Goal: Task Accomplishment & Management: Use online tool/utility

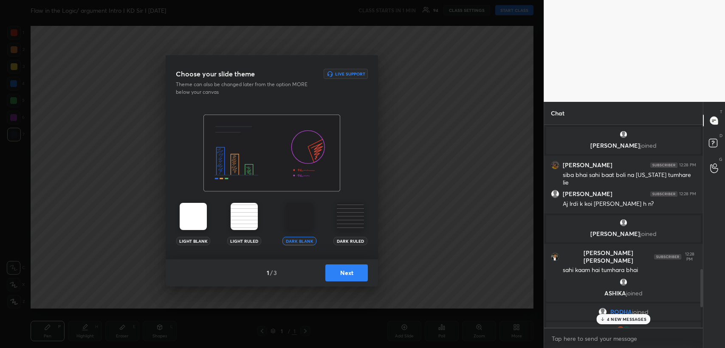
scroll to position [1090, 0]
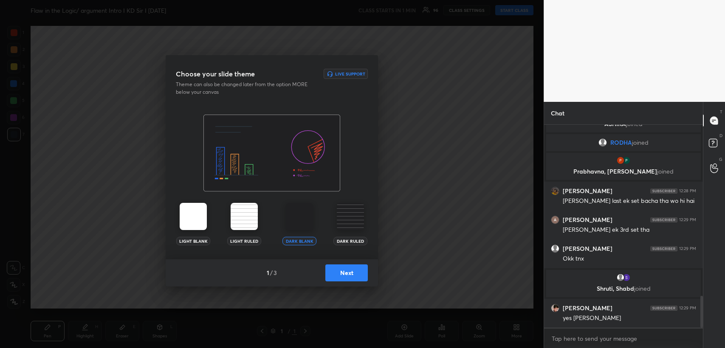
click at [359, 267] on button "Next" at bounding box center [346, 273] width 42 height 17
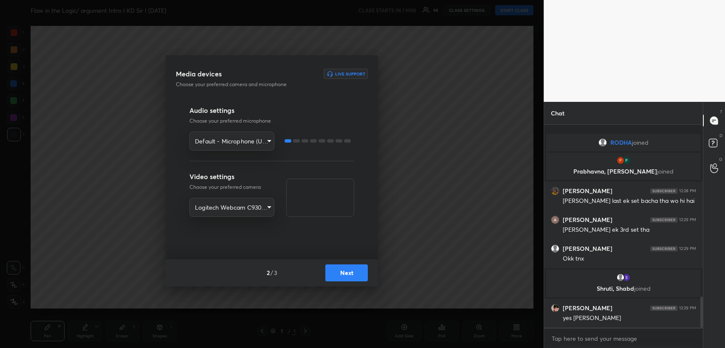
scroll to position [1121, 0]
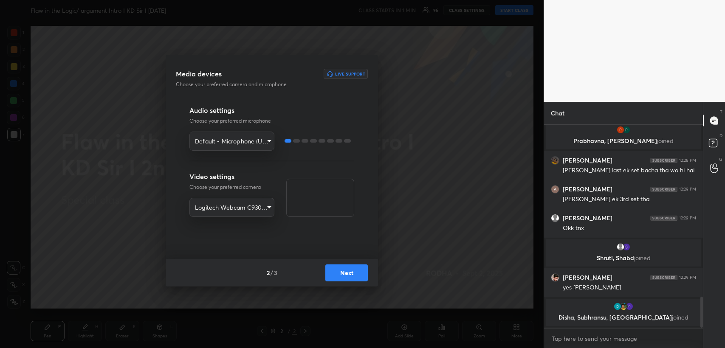
click at [348, 272] on button "Next" at bounding box center [346, 273] width 42 height 17
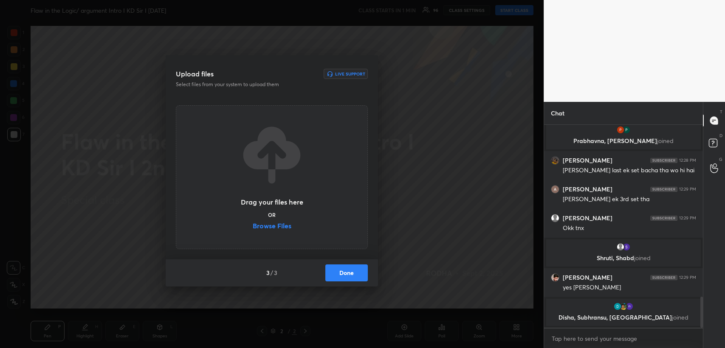
click at [279, 227] on label "Browse Files" at bounding box center [272, 227] width 39 height 9
click at [253, 227] on input "Browse Files" at bounding box center [253, 227] width 0 height 9
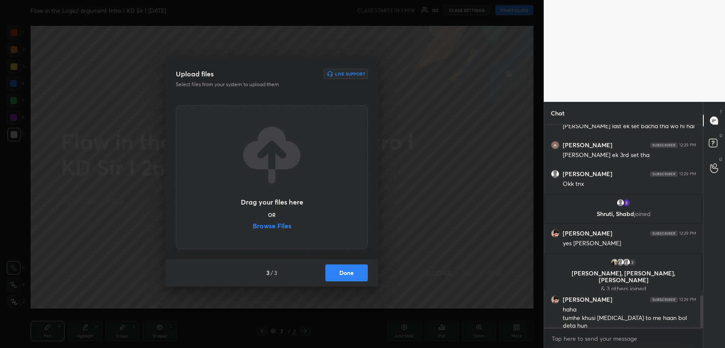
scroll to position [1073, 0]
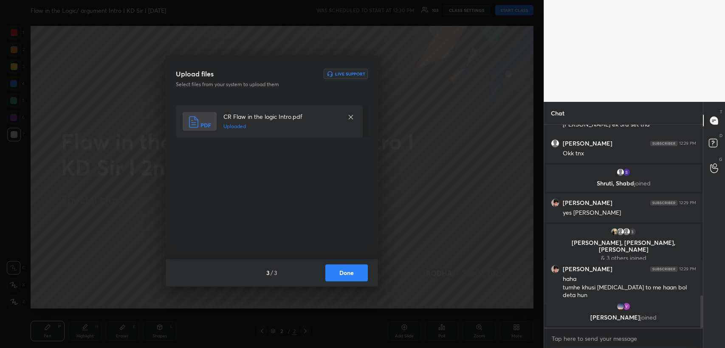
click at [347, 271] on button "Done" at bounding box center [346, 273] width 42 height 17
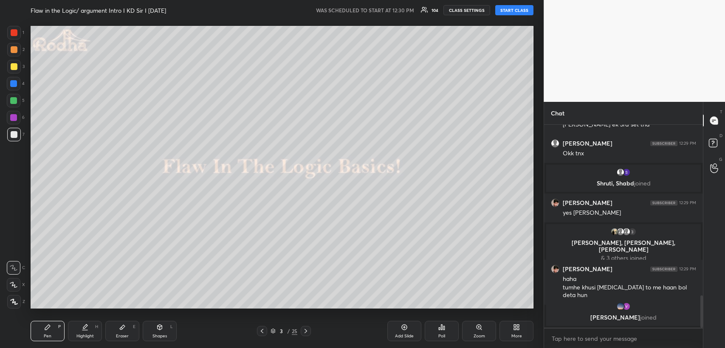
click at [306, 330] on icon at bounding box center [305, 331] width 7 height 7
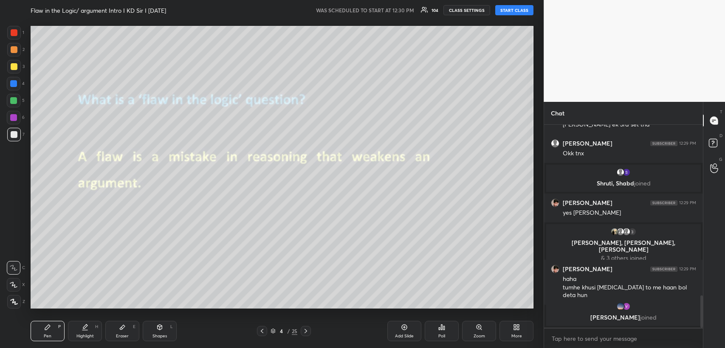
click at [306, 330] on icon at bounding box center [305, 331] width 7 height 7
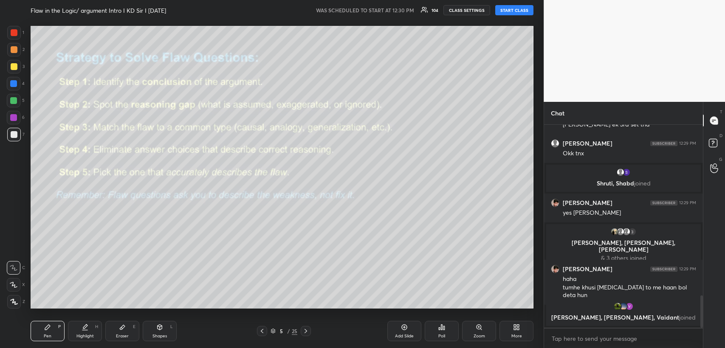
click at [259, 332] on icon at bounding box center [262, 331] width 7 height 7
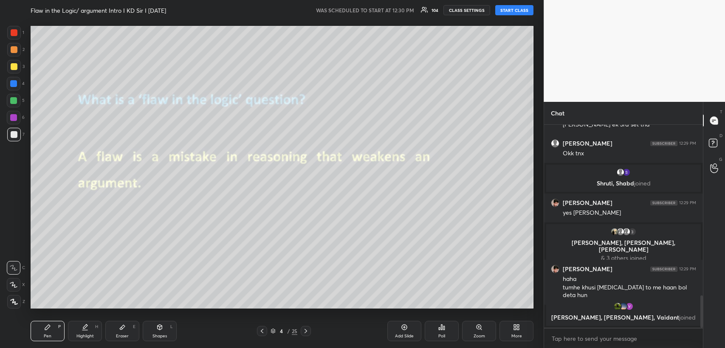
click at [259, 332] on icon at bounding box center [262, 331] width 7 height 7
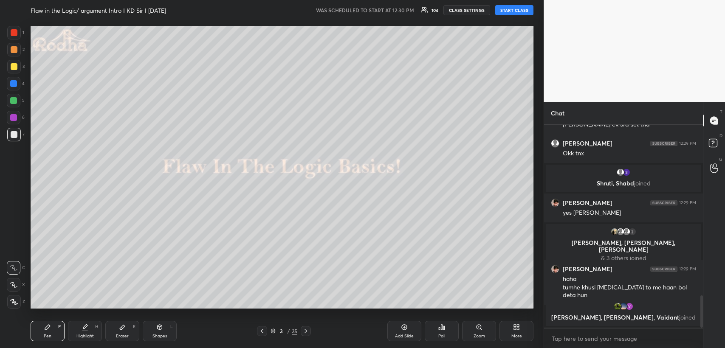
scroll to position [1080, 0]
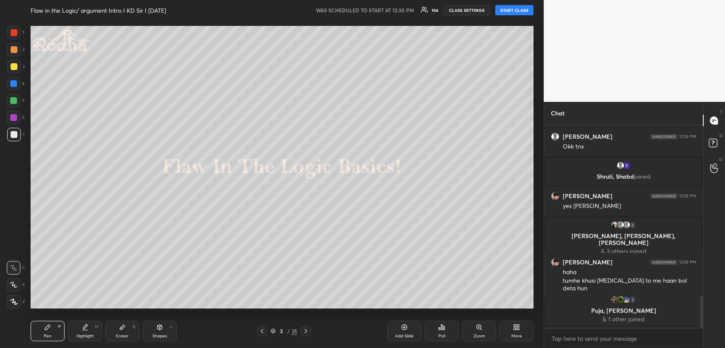
click at [513, 11] on button "START CLASS" at bounding box center [514, 10] width 38 height 10
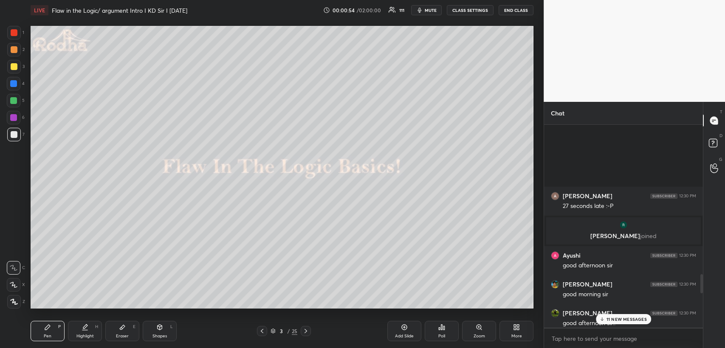
scroll to position [1625, 0]
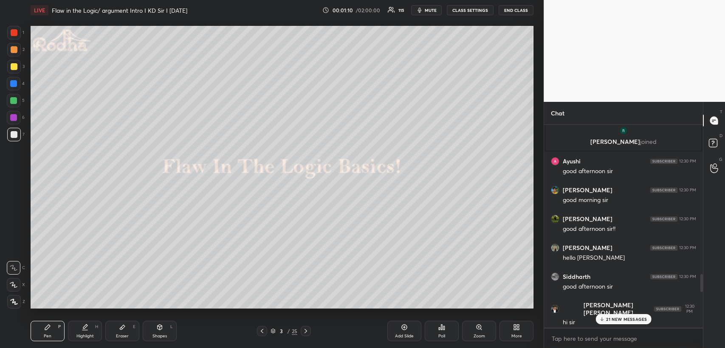
click at [614, 317] on p "21 NEW MESSAGES" at bounding box center [626, 319] width 41 height 5
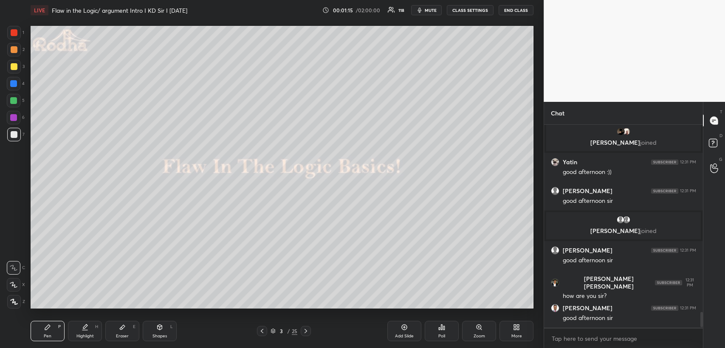
scroll to position [2499, 0]
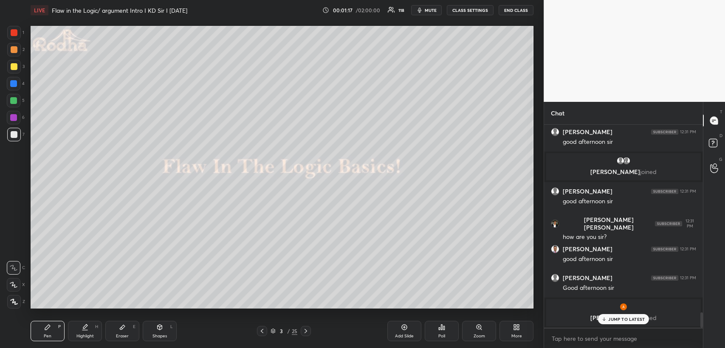
click at [13, 64] on div at bounding box center [14, 66] width 7 height 7
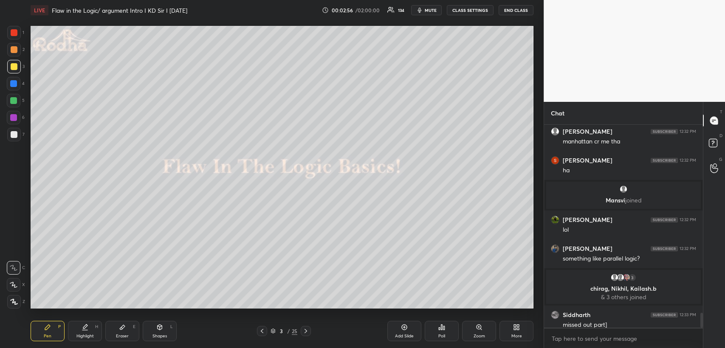
scroll to position [2596, 0]
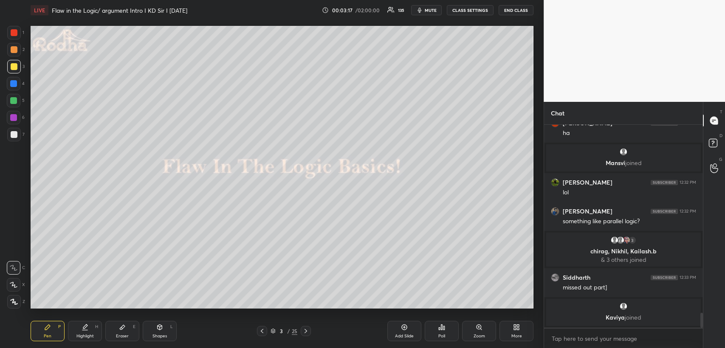
click at [306, 331] on icon at bounding box center [305, 331] width 7 height 7
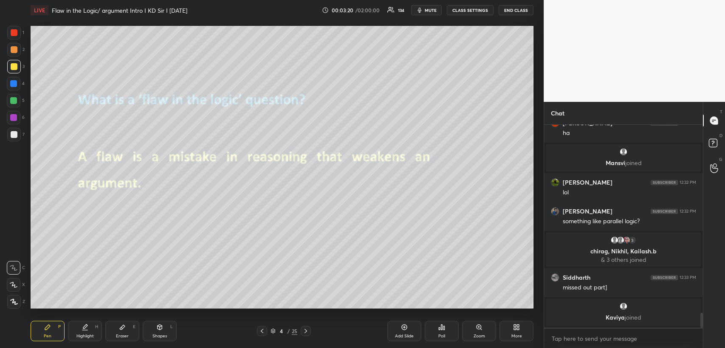
click at [160, 328] on icon at bounding box center [160, 327] width 5 height 5
click at [48, 334] on div "Pen" at bounding box center [48, 336] width 8 height 4
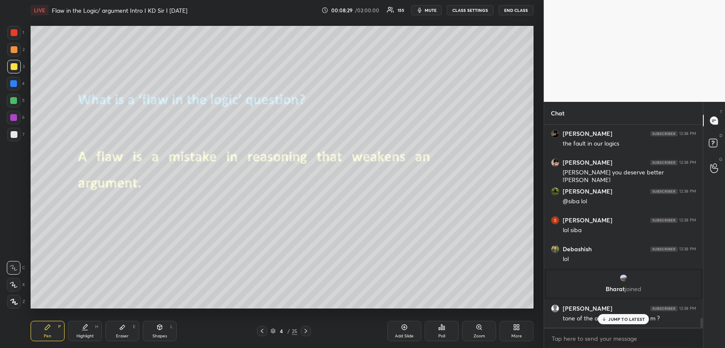
scroll to position [4024, 0]
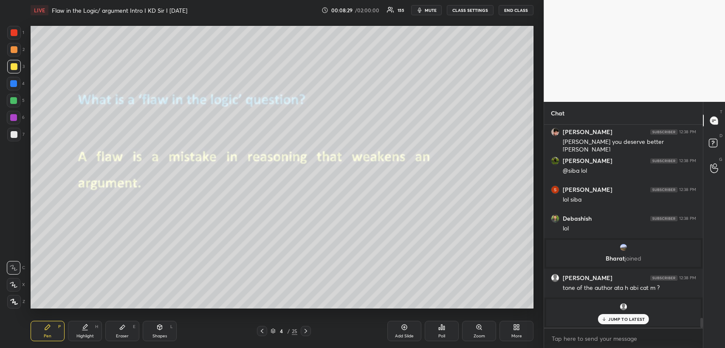
click at [616, 319] on p "JUMP TO LATEST" at bounding box center [626, 319] width 37 height 5
click at [263, 330] on icon at bounding box center [262, 331] width 7 height 7
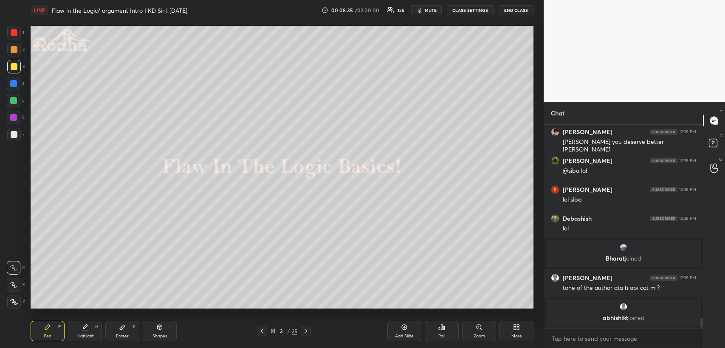
click at [305, 331] on icon at bounding box center [305, 331] width 7 height 7
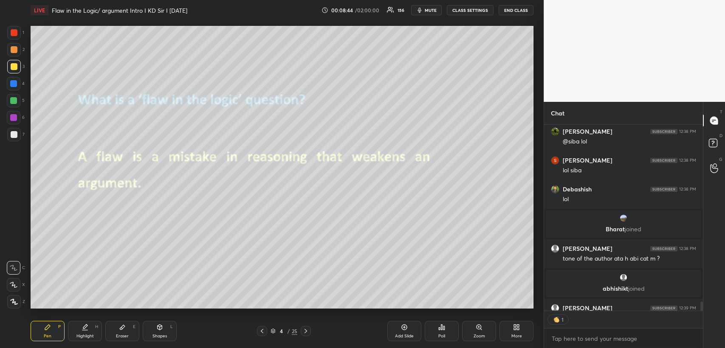
scroll to position [184, 156]
click at [305, 331] on icon at bounding box center [305, 331] width 7 height 7
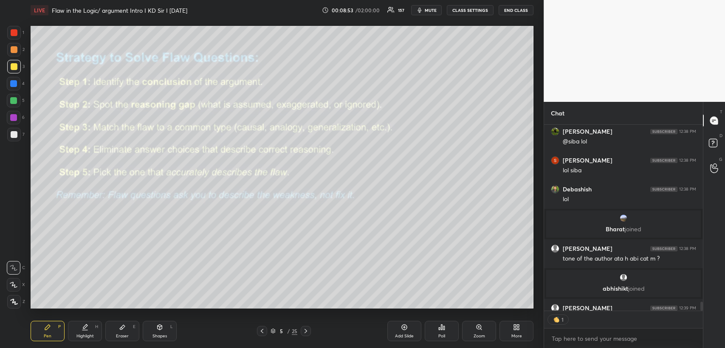
click at [305, 331] on icon at bounding box center [305, 331] width 7 height 7
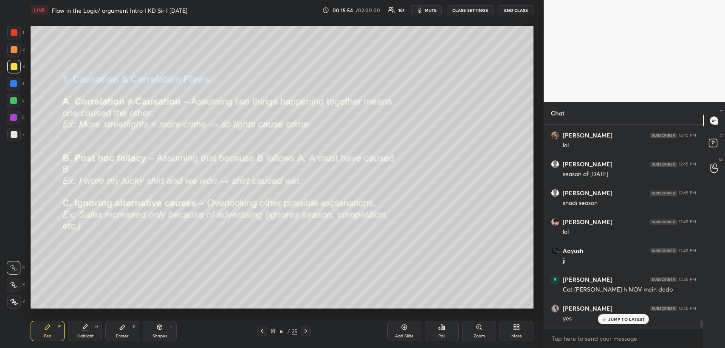
scroll to position [5600, 0]
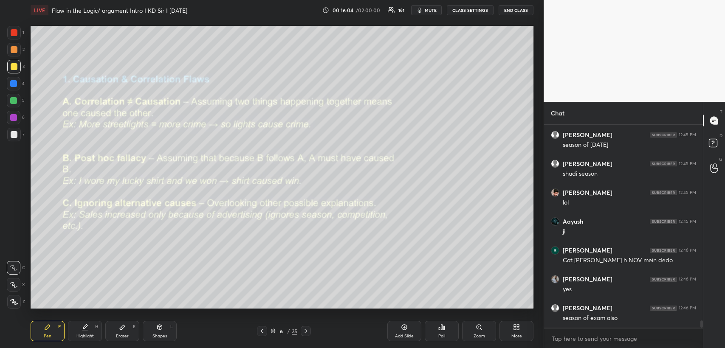
click at [306, 330] on icon at bounding box center [305, 331] width 7 height 7
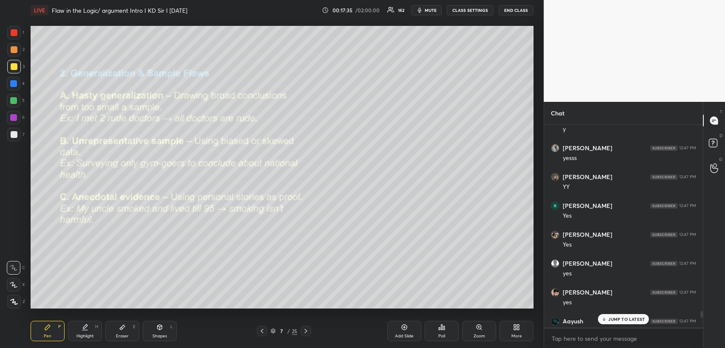
scroll to position [5985, 0]
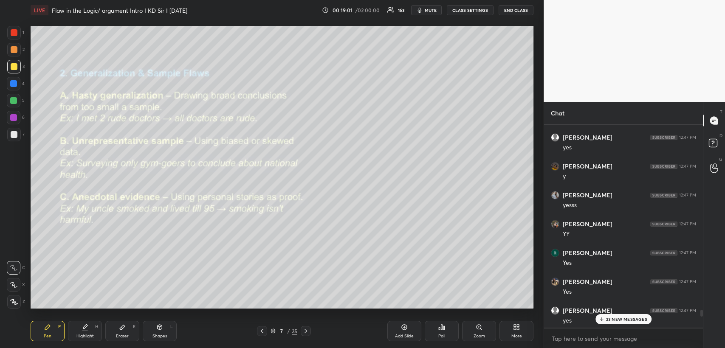
click at [611, 319] on p "23 NEW MESSAGES" at bounding box center [626, 319] width 41 height 5
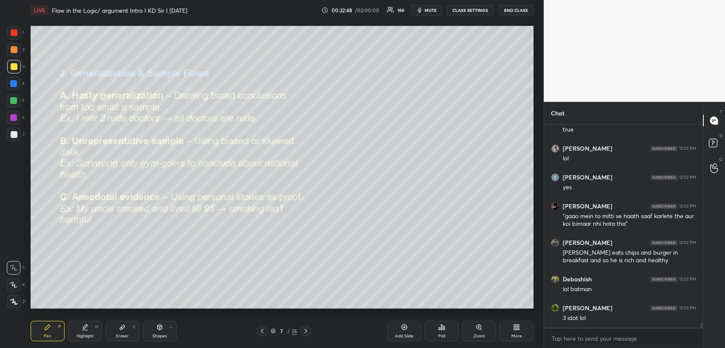
scroll to position [7919, 0]
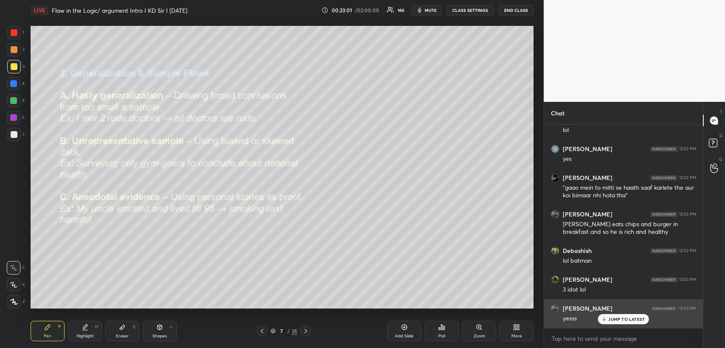
click at [615, 320] on p "JUMP TO LATEST" at bounding box center [626, 319] width 37 height 5
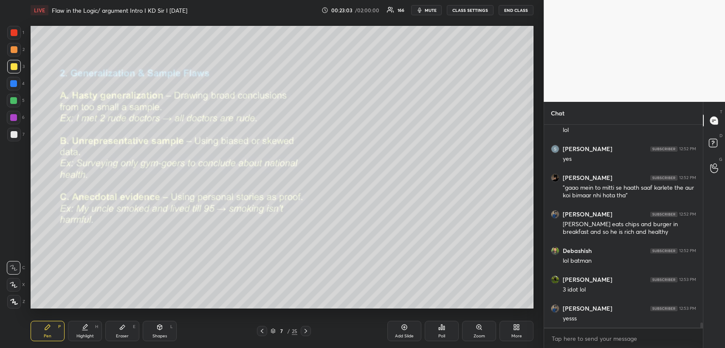
click at [304, 329] on icon at bounding box center [305, 331] width 7 height 7
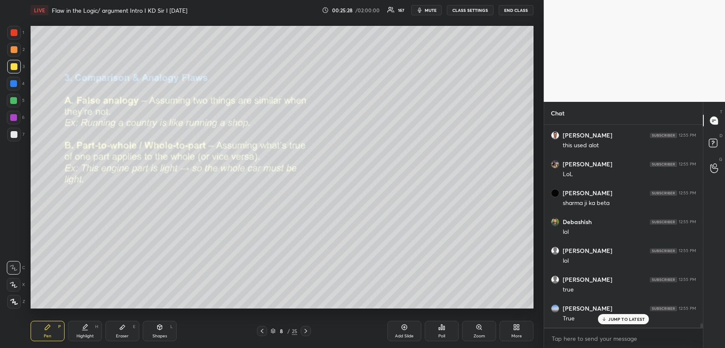
scroll to position [201, 156]
click at [305, 330] on icon at bounding box center [306, 331] width 3 height 4
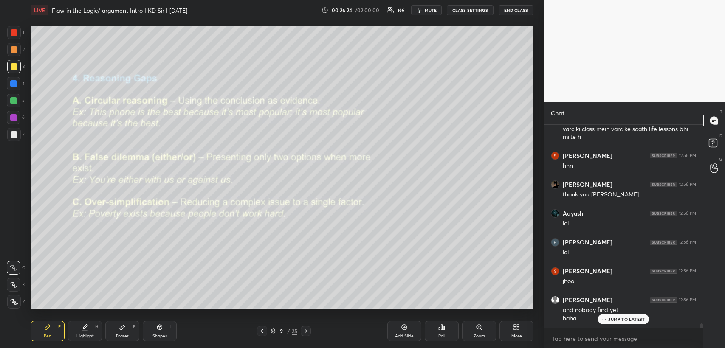
scroll to position [9477, 0]
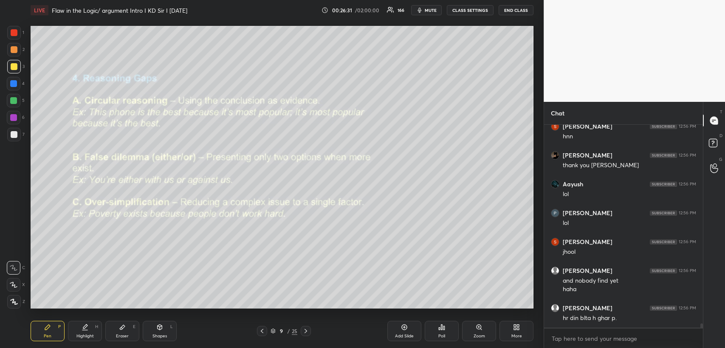
click at [127, 331] on div "Eraser E" at bounding box center [122, 331] width 34 height 20
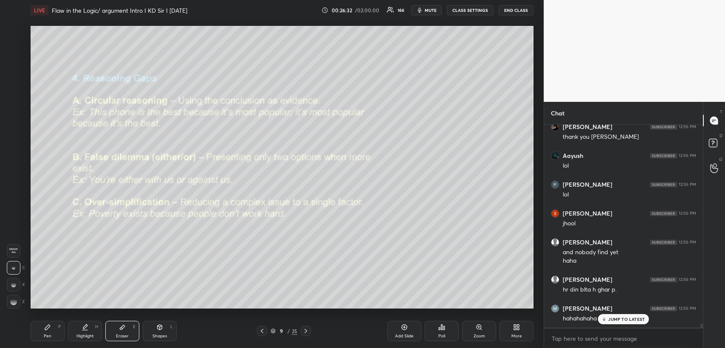
click at [12, 303] on rect at bounding box center [12, 302] width 1 height 1
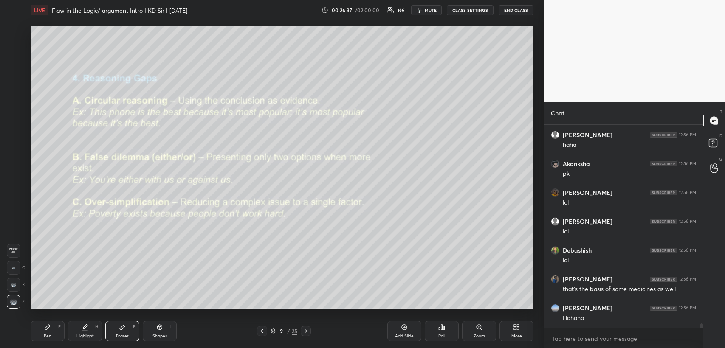
scroll to position [9795, 0]
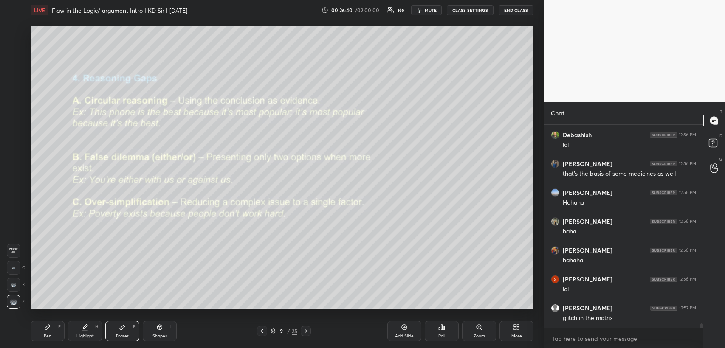
click at [47, 330] on icon at bounding box center [47, 327] width 7 height 7
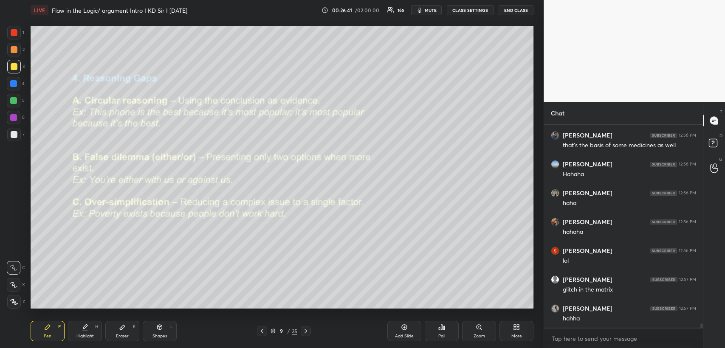
scroll to position [9882, 0]
click at [123, 332] on div "Eraser E" at bounding box center [122, 331] width 34 height 20
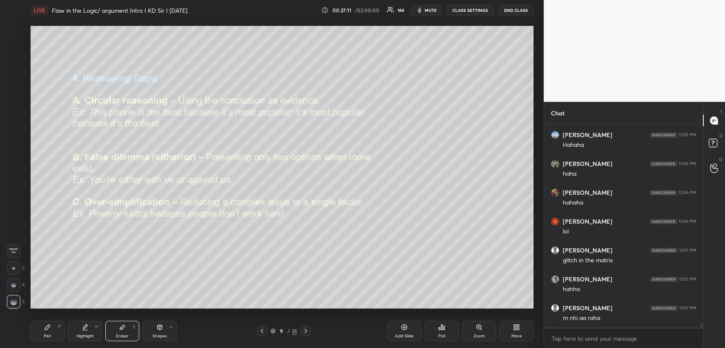
scroll to position [9910, 0]
click at [49, 335] on div "Pen" at bounding box center [48, 336] width 8 height 4
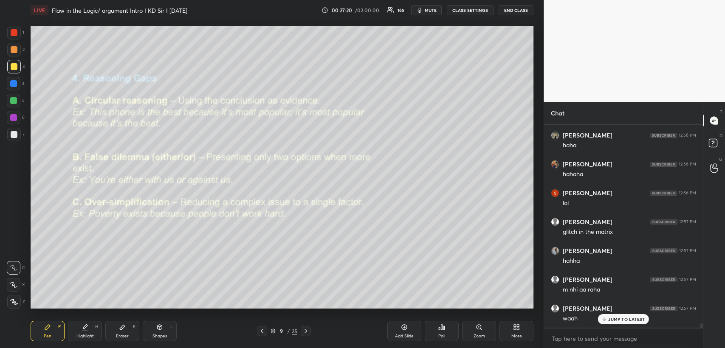
click at [160, 329] on icon at bounding box center [160, 327] width 5 height 5
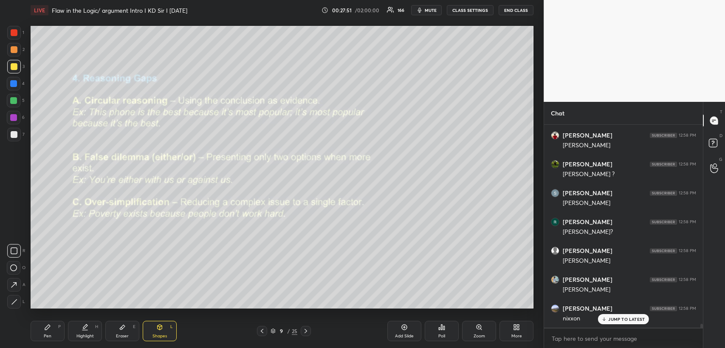
scroll to position [10402, 0]
click at [51, 326] on div "Pen P" at bounding box center [48, 331] width 34 height 20
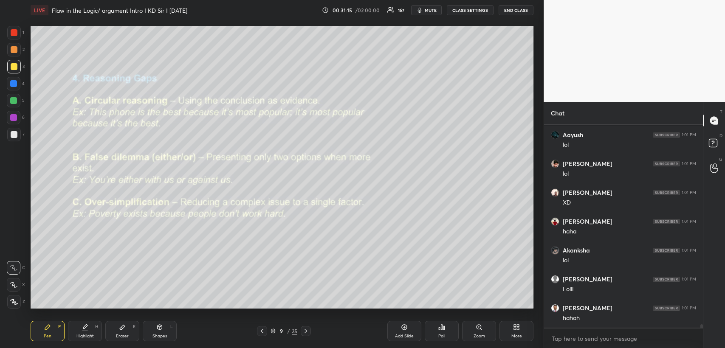
scroll to position [11426, 0]
click at [305, 331] on icon at bounding box center [305, 331] width 7 height 7
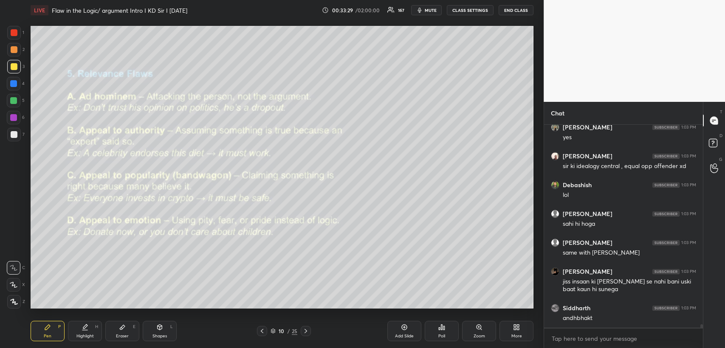
scroll to position [12357, 0]
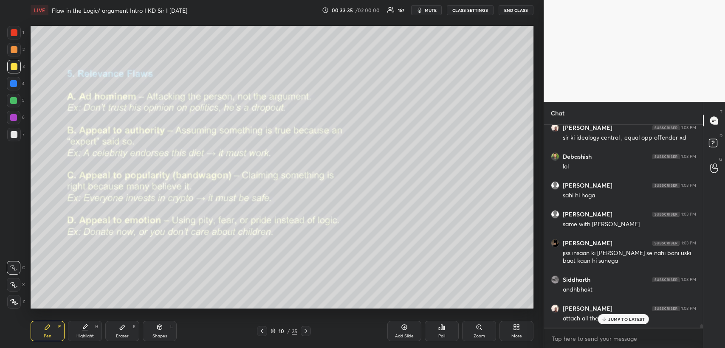
click at [615, 316] on div "JUMP TO LATEST" at bounding box center [623, 319] width 51 height 10
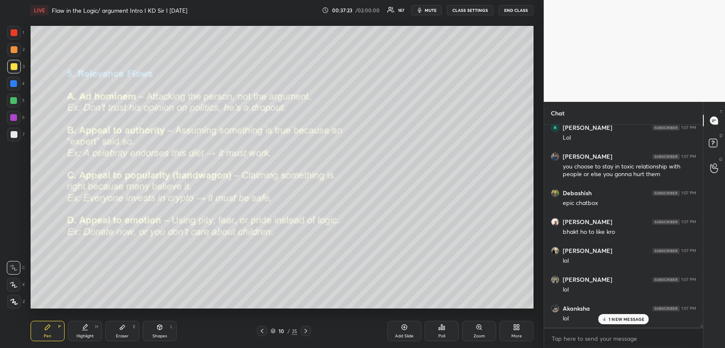
scroll to position [13950, 0]
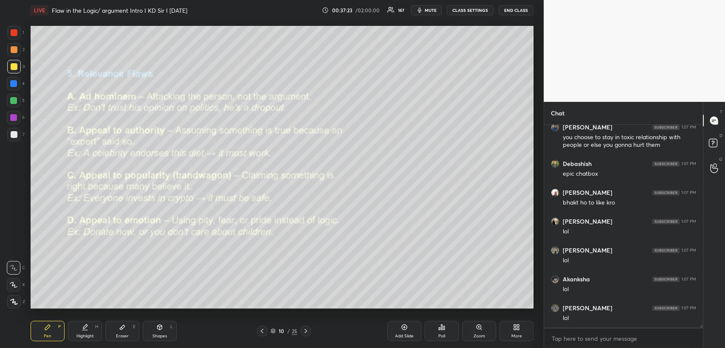
click at [304, 330] on icon at bounding box center [305, 331] width 7 height 7
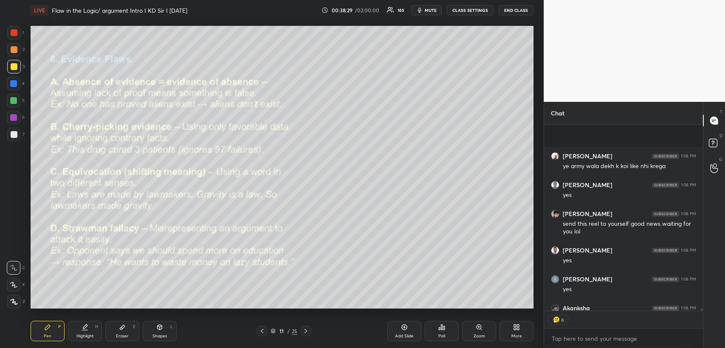
scroll to position [14473, 0]
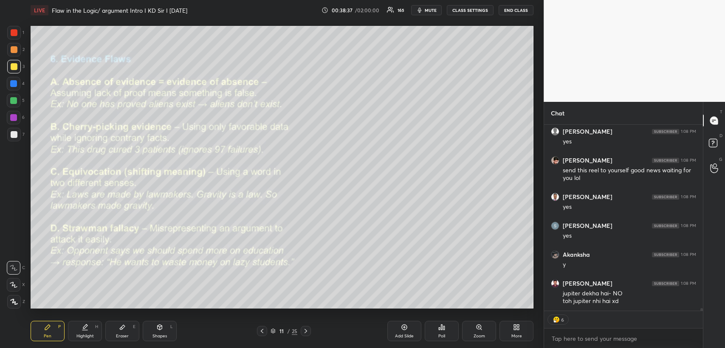
type textarea "x"
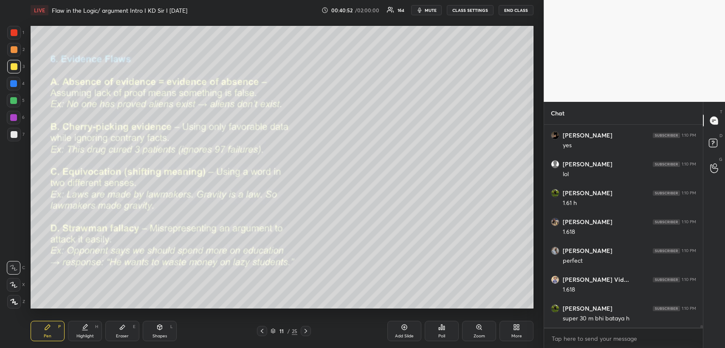
scroll to position [15677, 0]
click at [158, 330] on icon at bounding box center [159, 327] width 7 height 7
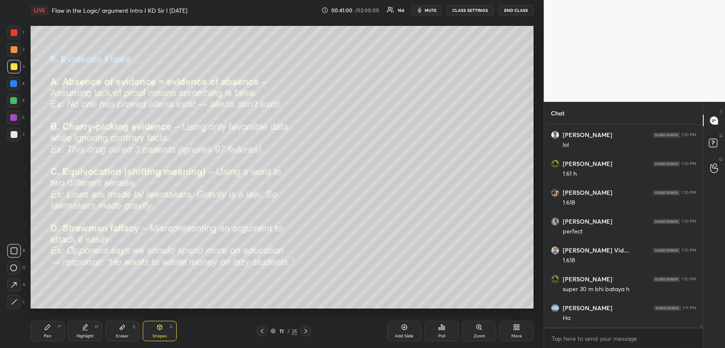
click at [46, 334] on div "Pen" at bounding box center [48, 336] width 8 height 4
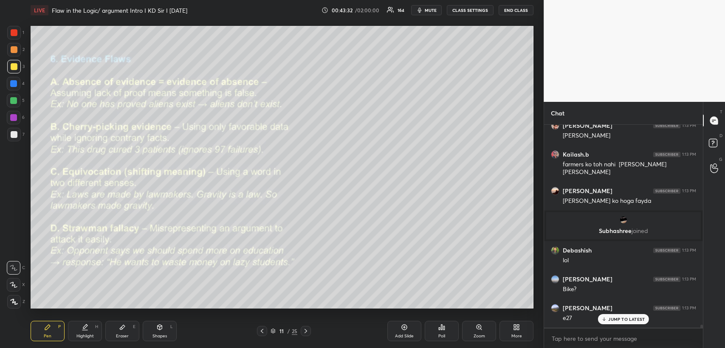
scroll to position [14550, 0]
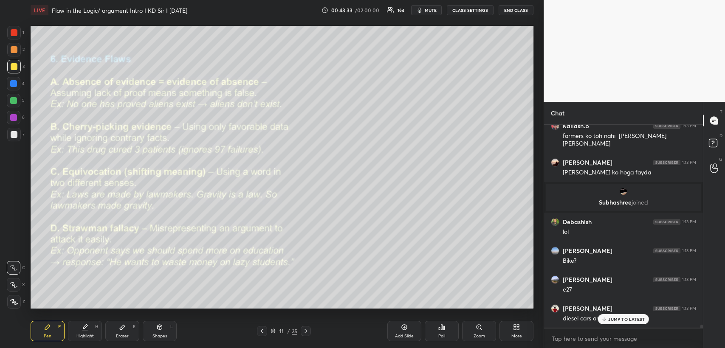
click at [401, 324] on icon at bounding box center [404, 327] width 7 height 7
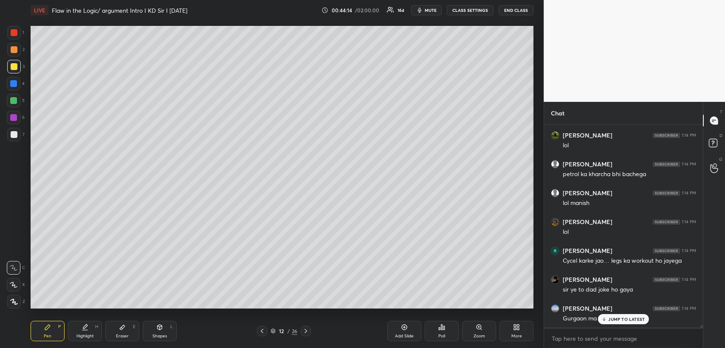
scroll to position [15453, 0]
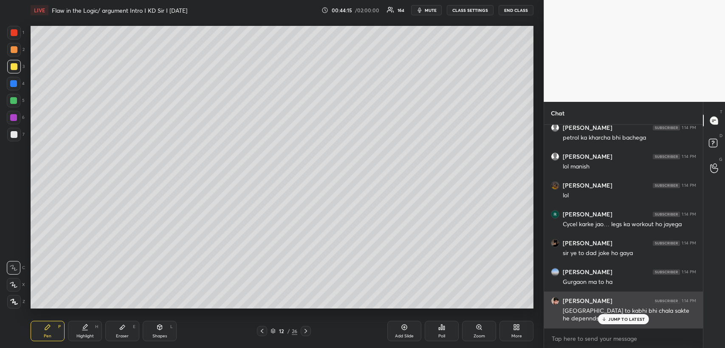
click at [612, 317] on p "JUMP TO LATEST" at bounding box center [626, 319] width 37 height 5
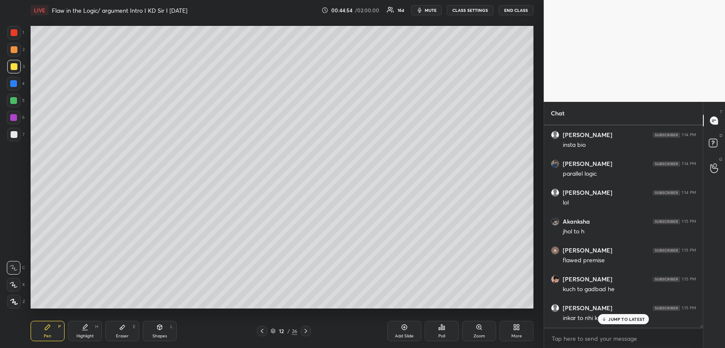
scroll to position [15684, 0]
click at [261, 331] on icon at bounding box center [262, 331] width 3 height 4
click at [305, 331] on icon at bounding box center [305, 331] width 7 height 7
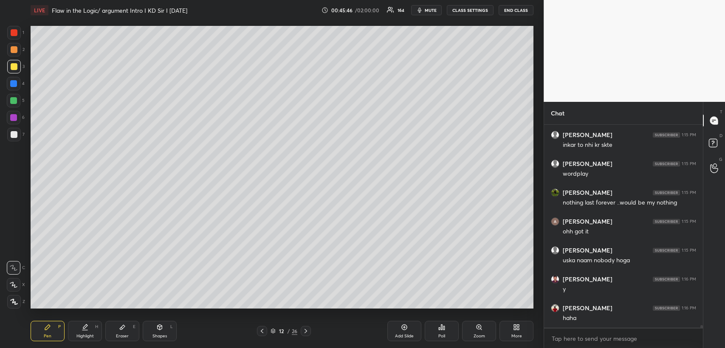
scroll to position [15858, 0]
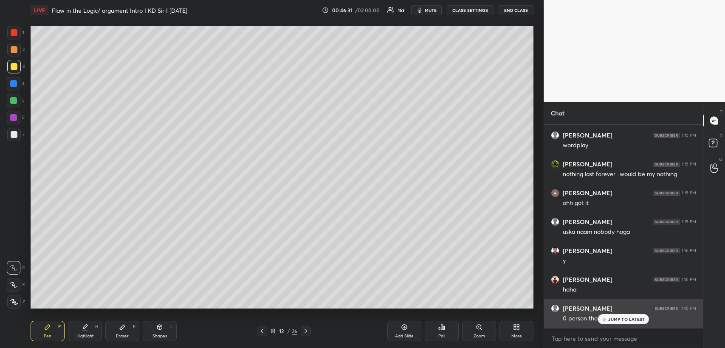
click at [614, 317] on p "JUMP TO LATEST" at bounding box center [626, 319] width 37 height 5
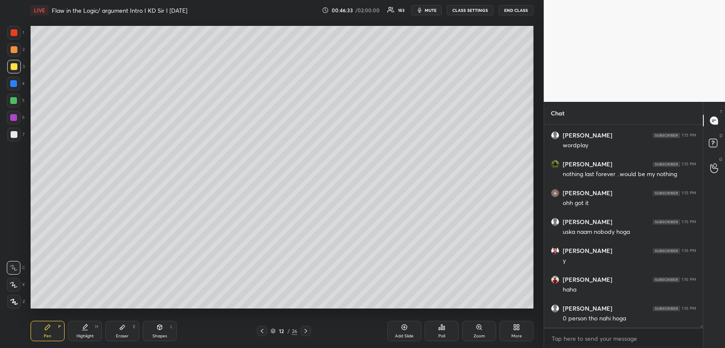
click at [262, 330] on icon at bounding box center [262, 331] width 7 height 7
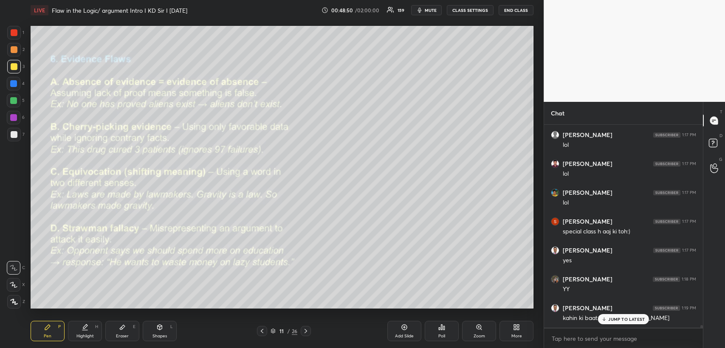
scroll to position [16134, 0]
click at [257, 331] on div at bounding box center [262, 331] width 10 height 10
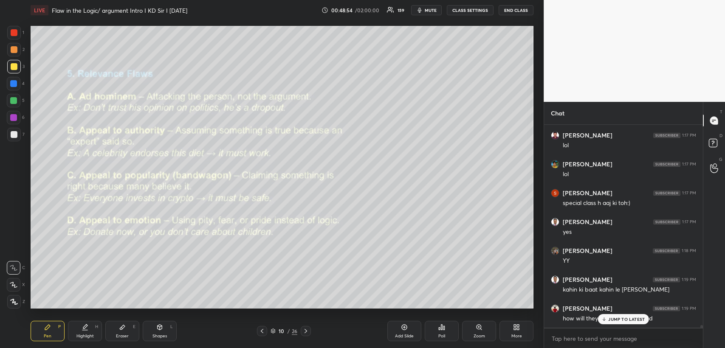
click at [259, 330] on icon at bounding box center [262, 331] width 7 height 7
click at [259, 332] on icon at bounding box center [262, 331] width 7 height 7
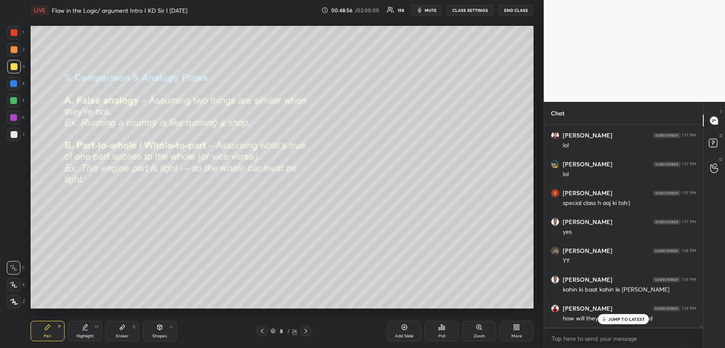
click at [259, 333] on icon at bounding box center [262, 331] width 7 height 7
click at [260, 332] on icon at bounding box center [262, 331] width 7 height 7
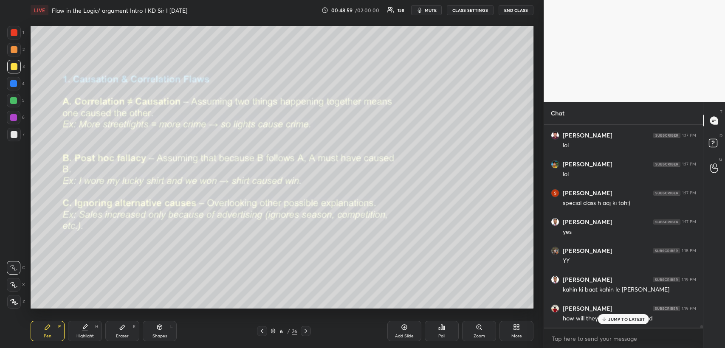
click at [305, 332] on icon at bounding box center [305, 331] width 7 height 7
click at [305, 331] on icon at bounding box center [305, 331] width 7 height 7
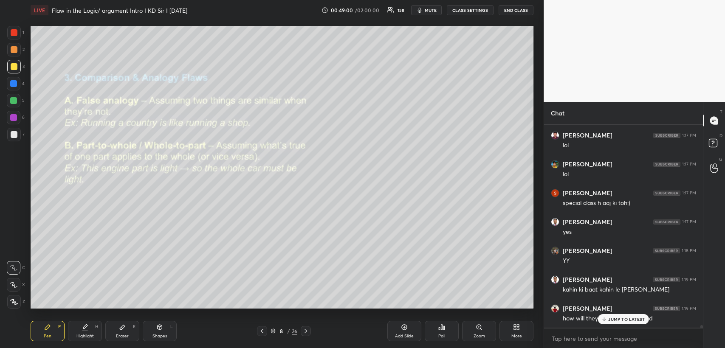
click at [305, 331] on icon at bounding box center [305, 331] width 7 height 7
click at [306, 332] on icon at bounding box center [305, 331] width 7 height 7
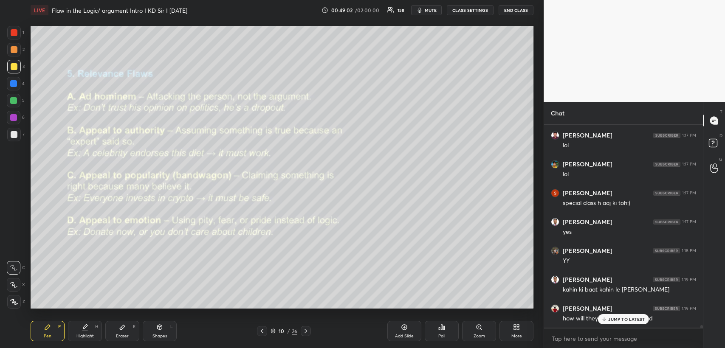
click at [305, 331] on icon at bounding box center [305, 331] width 7 height 7
click at [305, 333] on icon at bounding box center [305, 331] width 7 height 7
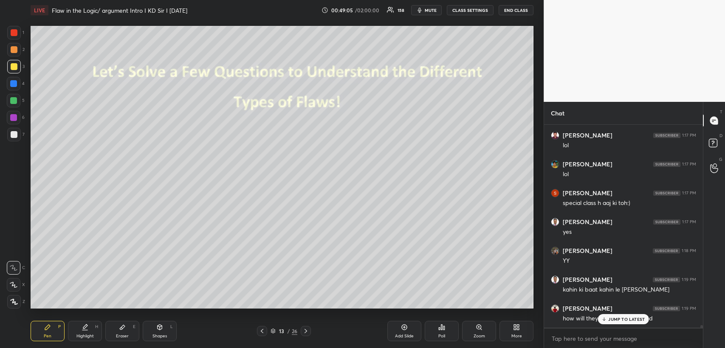
click at [305, 333] on icon at bounding box center [305, 331] width 7 height 7
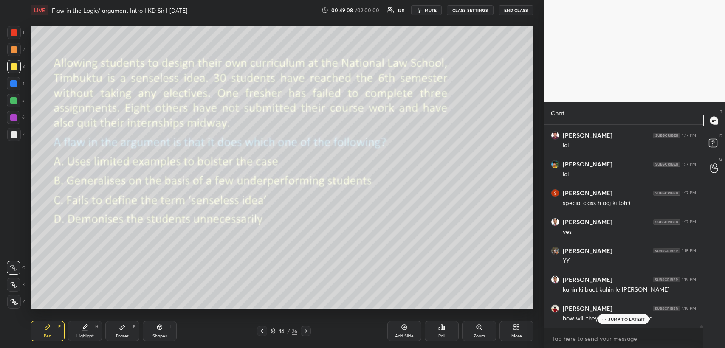
click at [440, 326] on icon at bounding box center [441, 327] width 7 height 7
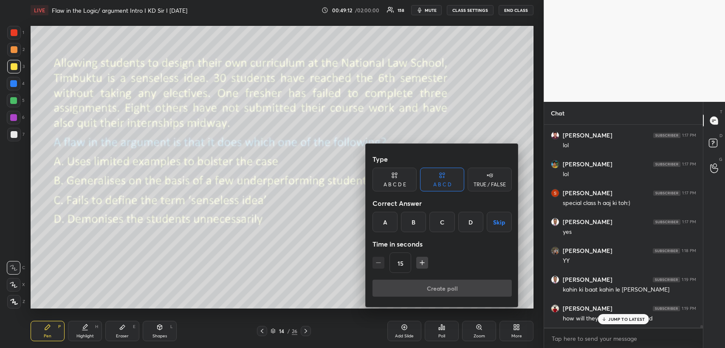
click at [414, 220] on div "B" at bounding box center [413, 222] width 25 height 20
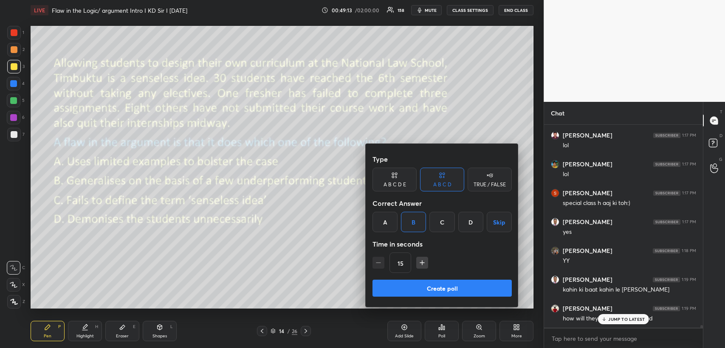
click at [418, 262] on icon "button" at bounding box center [422, 263] width 8 height 8
click at [419, 262] on icon "button" at bounding box center [422, 263] width 8 height 8
click at [420, 262] on icon "button" at bounding box center [422, 263] width 8 height 8
click at [419, 262] on icon "button" at bounding box center [422, 263] width 8 height 8
click at [426, 263] on button "button" at bounding box center [422, 263] width 12 height 12
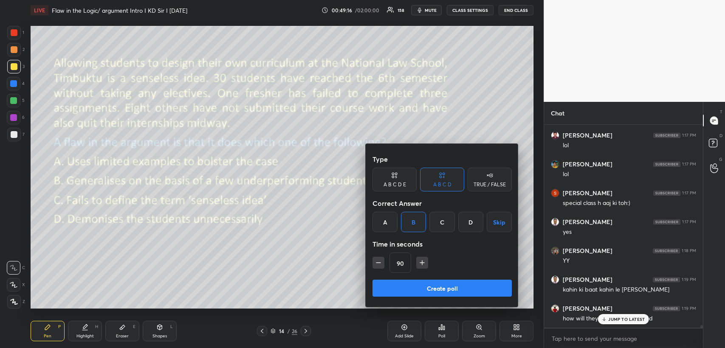
click at [421, 263] on icon "button" at bounding box center [422, 263] width 8 height 8
type input "105"
click at [434, 286] on button "Create poll" at bounding box center [442, 288] width 139 height 17
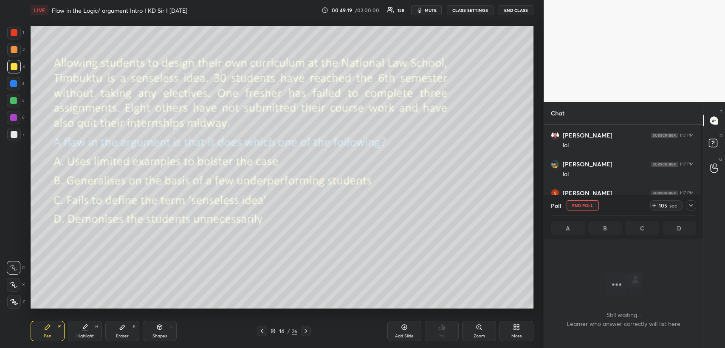
scroll to position [3, 3]
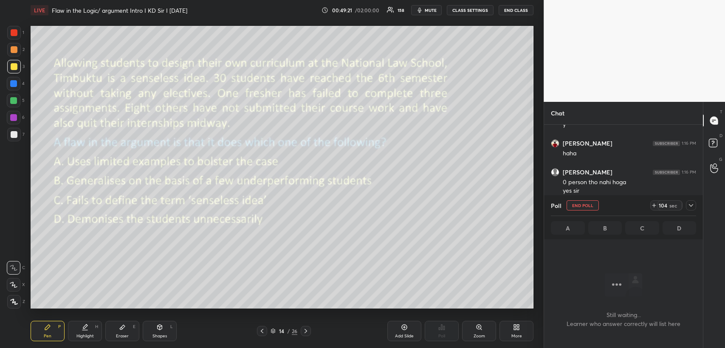
click at [689, 205] on icon at bounding box center [691, 205] width 7 height 7
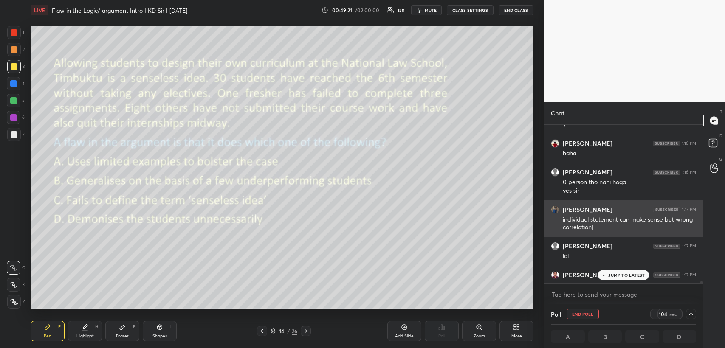
scroll to position [3, 2]
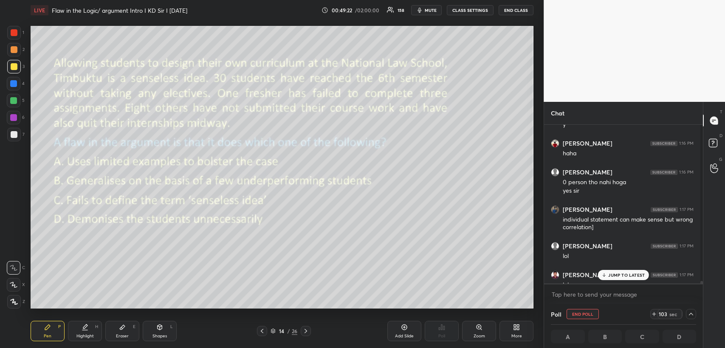
click at [621, 275] on p "JUMP TO LATEST" at bounding box center [626, 275] width 37 height 5
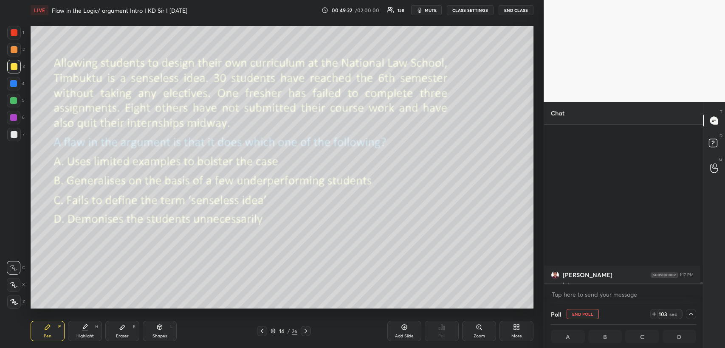
scroll to position [15531, 0]
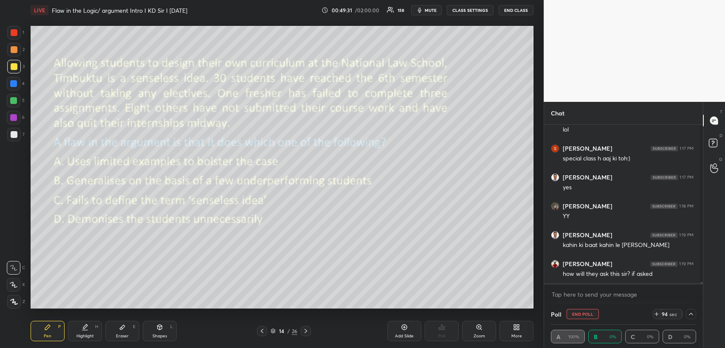
click at [429, 6] on button "mute" at bounding box center [426, 10] width 31 height 10
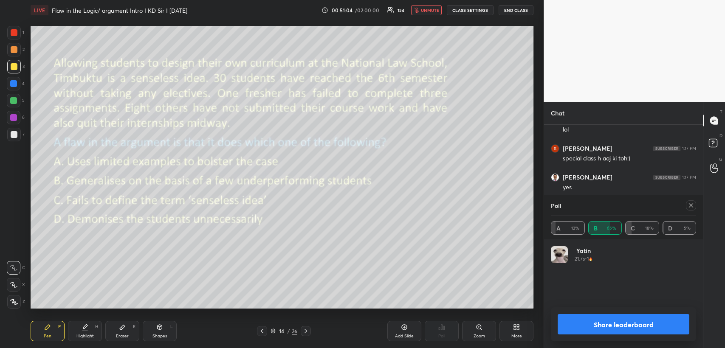
click at [435, 9] on span "unmute" at bounding box center [430, 10] width 18 height 6
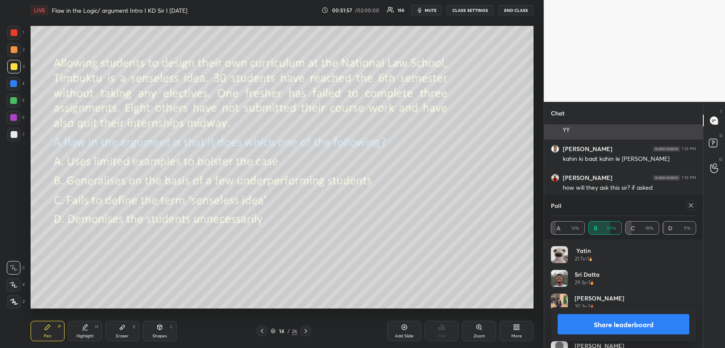
scroll to position [15639, 0]
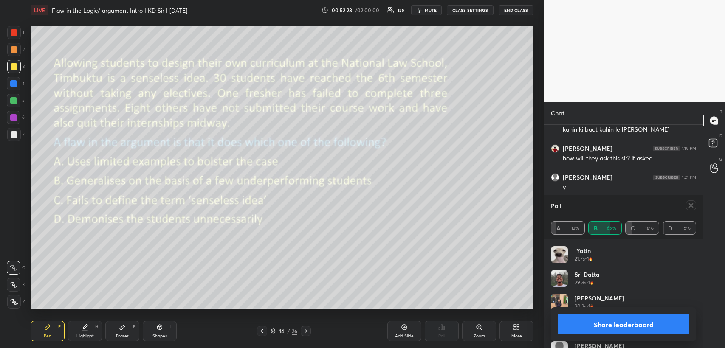
click at [689, 206] on icon at bounding box center [691, 205] width 7 height 7
type textarea "x"
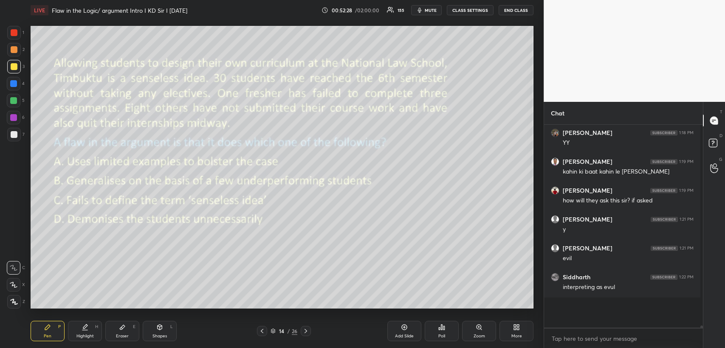
scroll to position [3, 3]
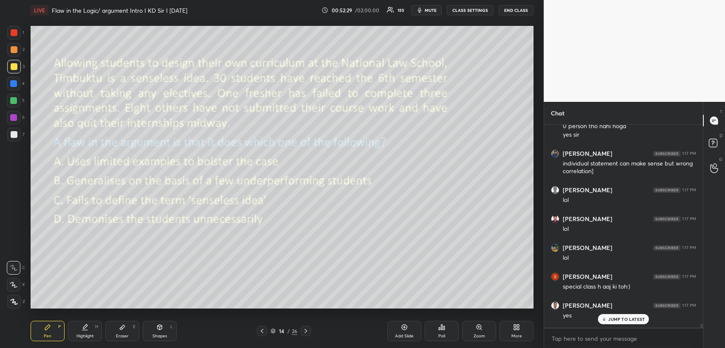
click at [616, 317] on p "JUMP TO LATEST" at bounding box center [626, 319] width 37 height 5
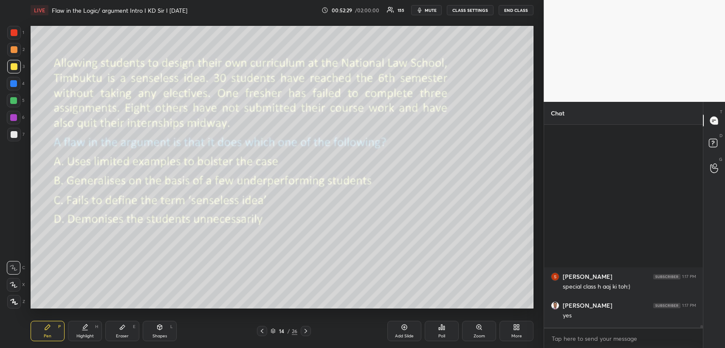
scroll to position [15586, 0]
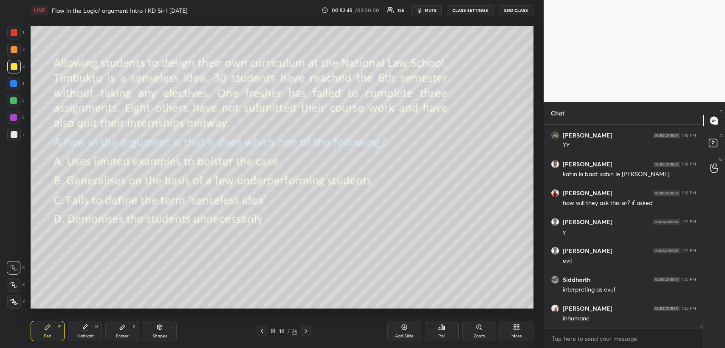
click at [158, 329] on icon at bounding box center [160, 327] width 5 height 5
click at [48, 330] on icon at bounding box center [47, 327] width 7 height 7
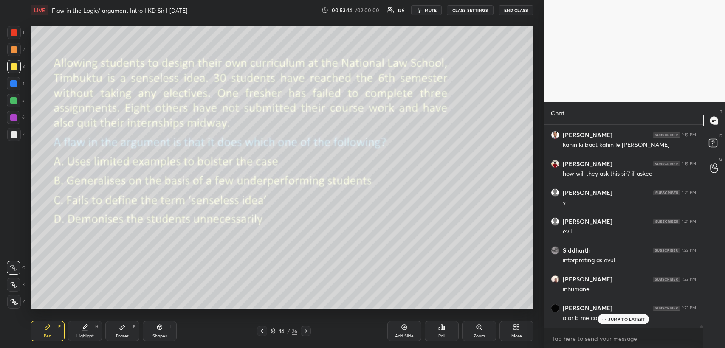
scroll to position [15644, 0]
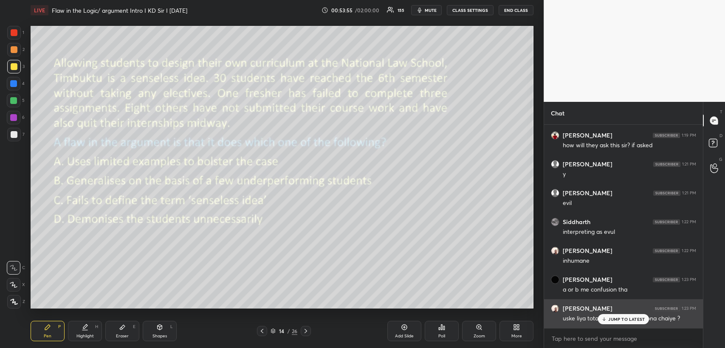
click at [615, 317] on p "JUMP TO LATEST" at bounding box center [626, 319] width 37 height 5
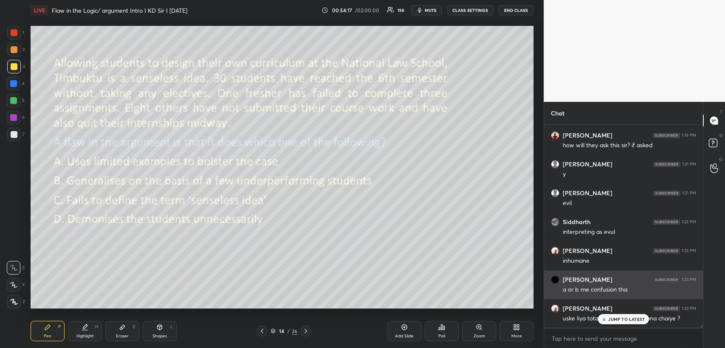
scroll to position [15681, 0]
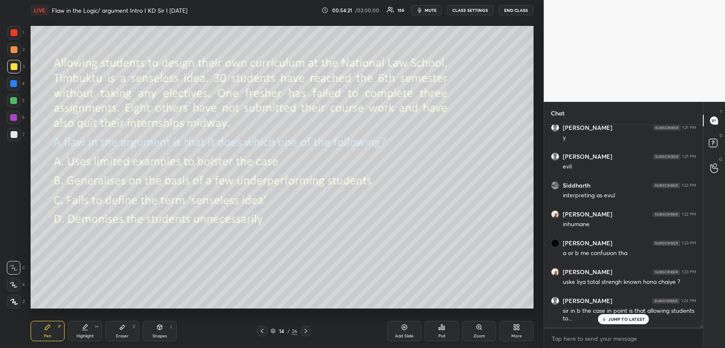
click at [156, 330] on div "Shapes L" at bounding box center [160, 331] width 34 height 20
click at [49, 330] on icon at bounding box center [47, 327] width 7 height 7
click at [615, 316] on div "JUMP TO LATEST" at bounding box center [623, 319] width 51 height 10
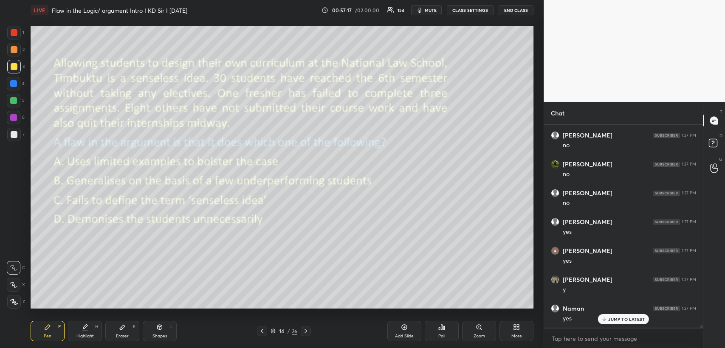
scroll to position [16866, 0]
click at [305, 330] on icon at bounding box center [305, 331] width 7 height 7
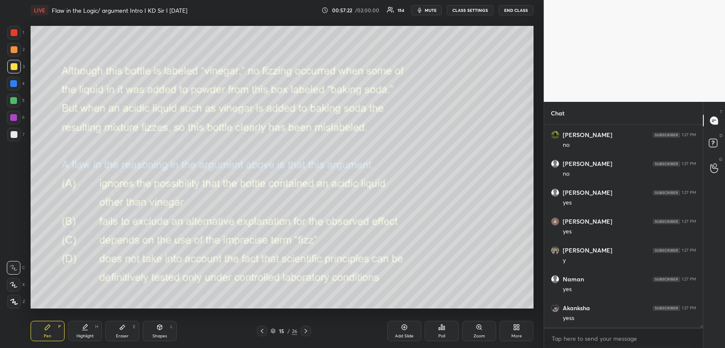
click at [442, 328] on icon at bounding box center [441, 327] width 1 height 5
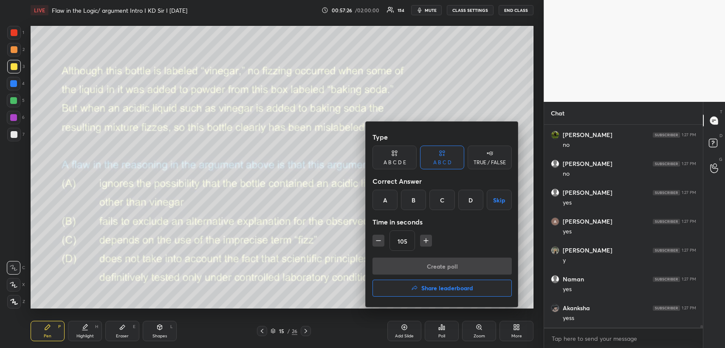
click at [417, 199] on div "B" at bounding box center [413, 200] width 25 height 20
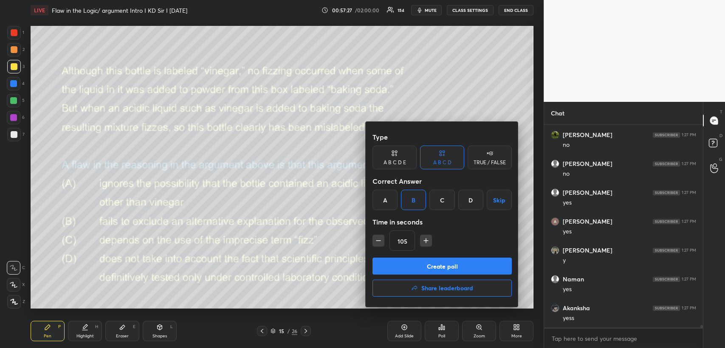
click at [377, 243] on icon "button" at bounding box center [378, 241] width 8 height 8
click at [378, 243] on icon "button" at bounding box center [378, 241] width 8 height 8
click at [377, 240] on icon "button" at bounding box center [378, 241] width 8 height 8
type input "60"
click at [421, 265] on button "Create poll" at bounding box center [442, 266] width 139 height 17
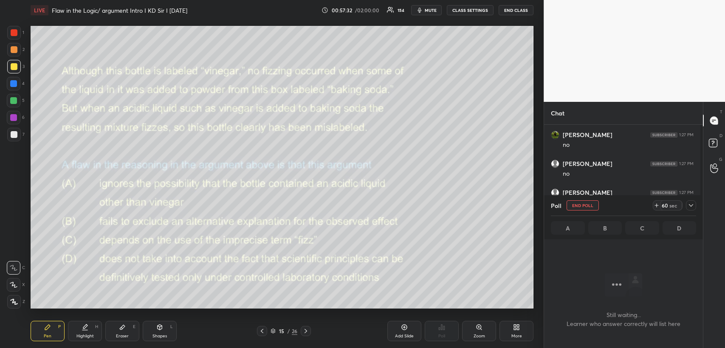
scroll to position [3, 3]
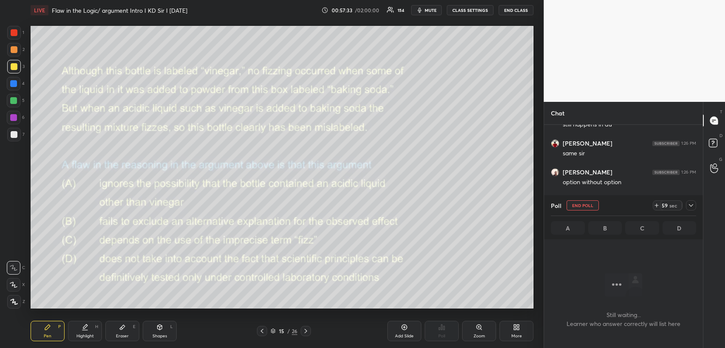
click at [695, 205] on div at bounding box center [691, 206] width 10 height 10
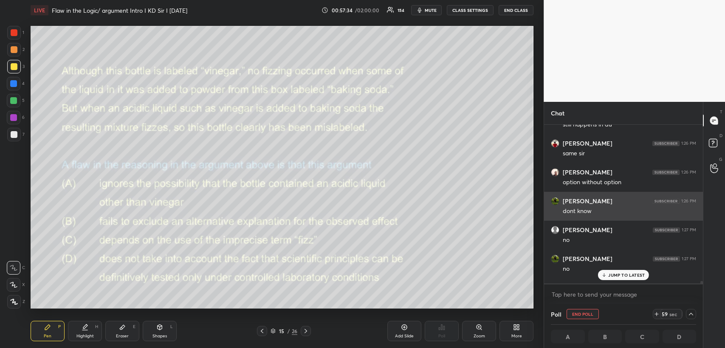
scroll to position [3, 2]
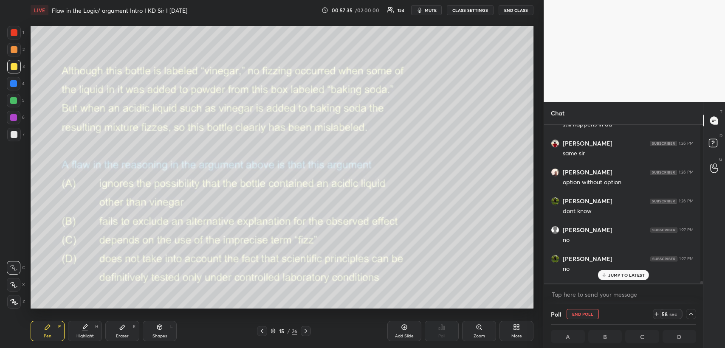
click at [608, 276] on p "JUMP TO LATEST" at bounding box center [626, 275] width 37 height 5
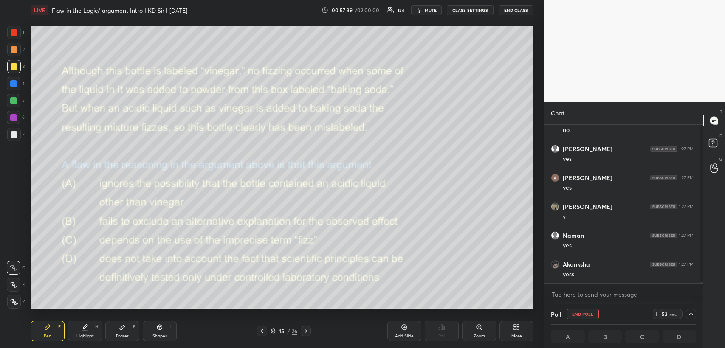
click at [430, 5] on button "mute" at bounding box center [426, 10] width 31 height 10
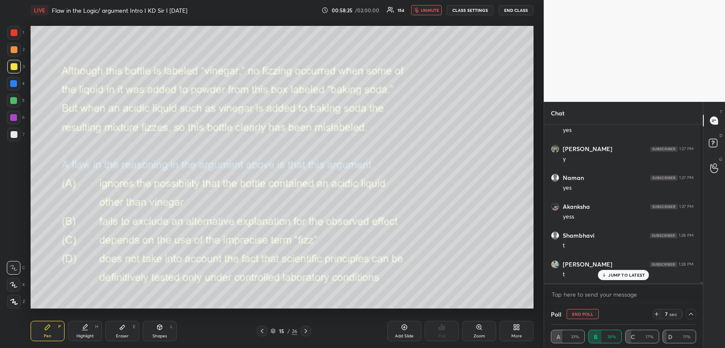
scroll to position [16621, 0]
click at [653, 315] on icon at bounding box center [656, 314] width 7 height 7
click at [655, 314] on icon at bounding box center [656, 314] width 7 height 7
click at [656, 313] on icon at bounding box center [656, 314] width 7 height 7
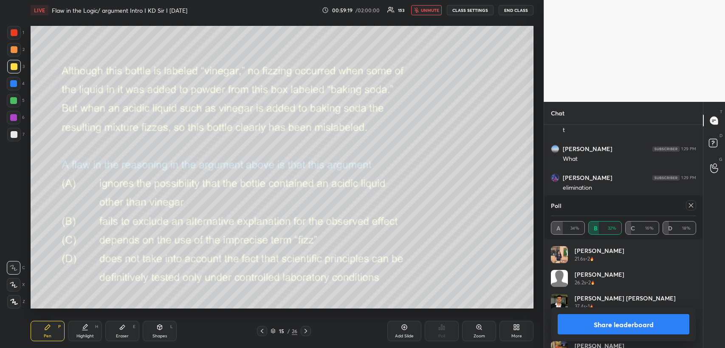
scroll to position [99, 143]
click at [431, 6] on button "unmute" at bounding box center [426, 10] width 31 height 10
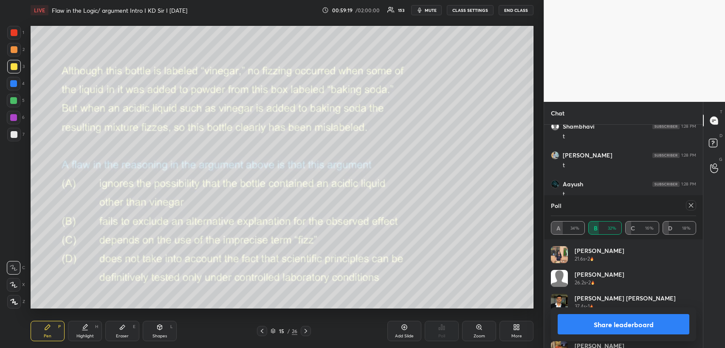
scroll to position [16536, 0]
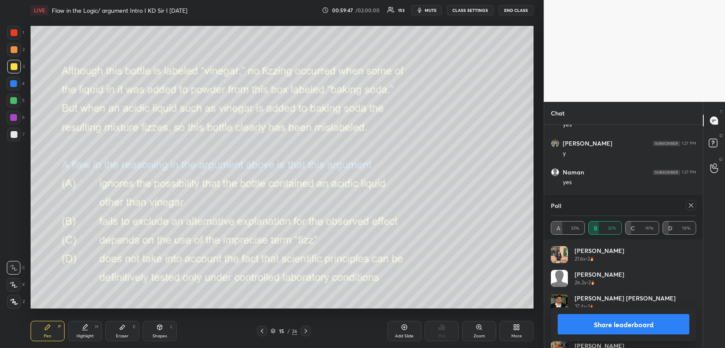
click at [690, 204] on icon at bounding box center [691, 205] width 7 height 7
type textarea "x"
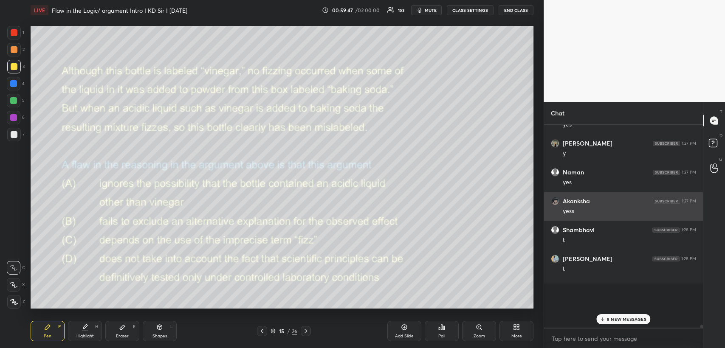
scroll to position [0, 2]
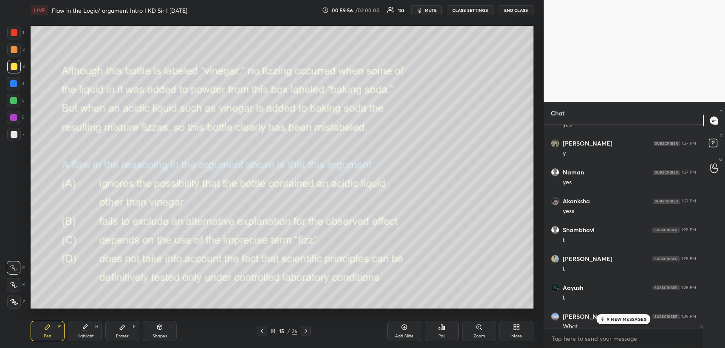
click at [164, 330] on div "Shapes L" at bounding box center [160, 331] width 34 height 20
click at [50, 331] on div "Pen P" at bounding box center [48, 331] width 34 height 20
click at [122, 331] on div "Eraser E" at bounding box center [122, 331] width 34 height 20
click at [51, 328] on icon at bounding box center [47, 327] width 7 height 7
click at [167, 325] on div "Shapes L" at bounding box center [160, 331] width 34 height 20
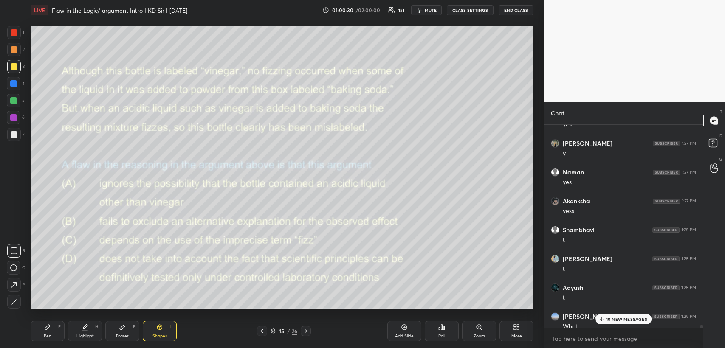
click at [56, 334] on div "Pen P" at bounding box center [48, 331] width 34 height 20
click at [606, 315] on div "10 NEW MESSAGES" at bounding box center [624, 319] width 56 height 10
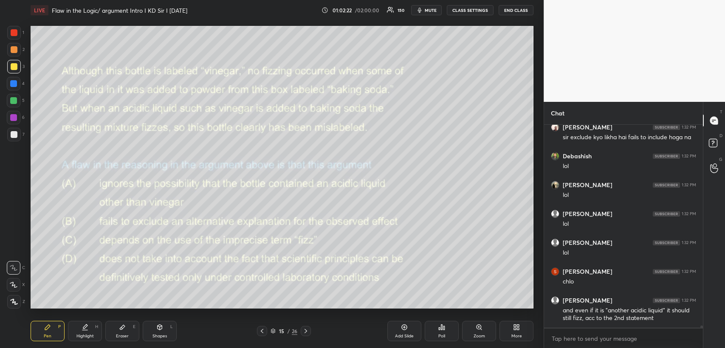
scroll to position [17680, 0]
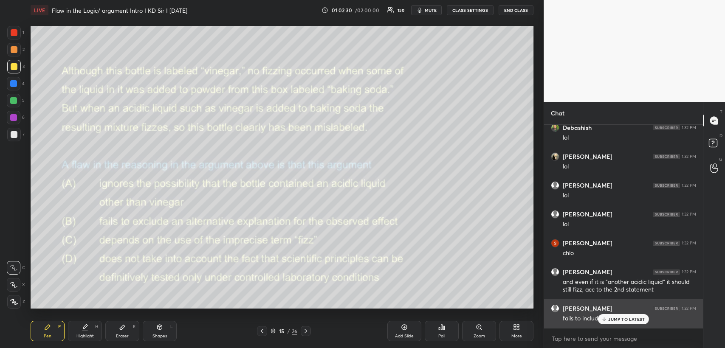
click at [615, 318] on p "JUMP TO LATEST" at bounding box center [626, 319] width 37 height 5
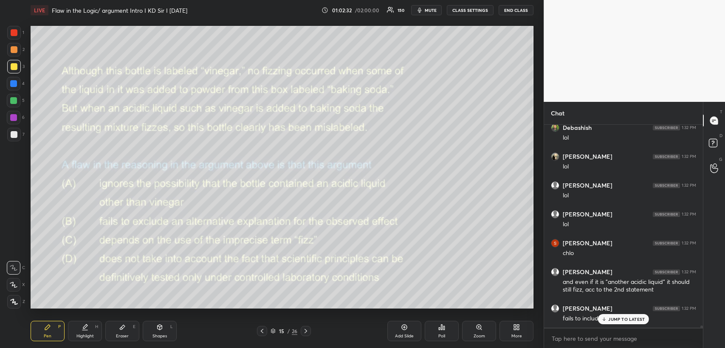
scroll to position [17716, 0]
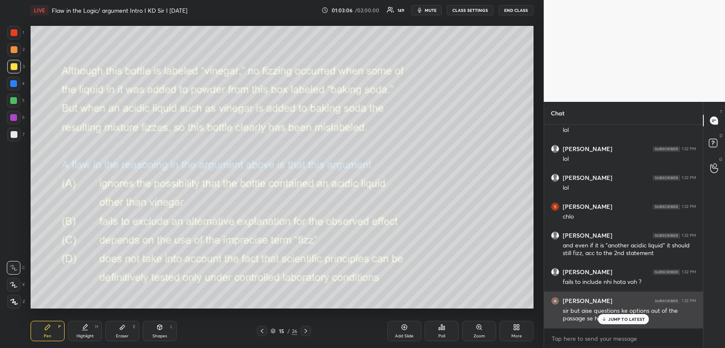
click at [619, 319] on p "JUMP TO LATEST" at bounding box center [626, 319] width 37 height 5
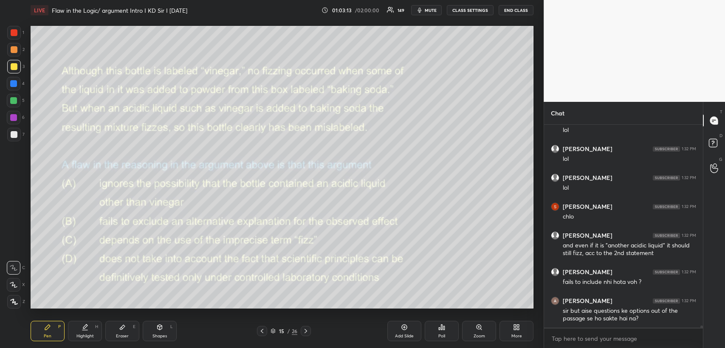
click at [307, 330] on icon at bounding box center [305, 331] width 7 height 7
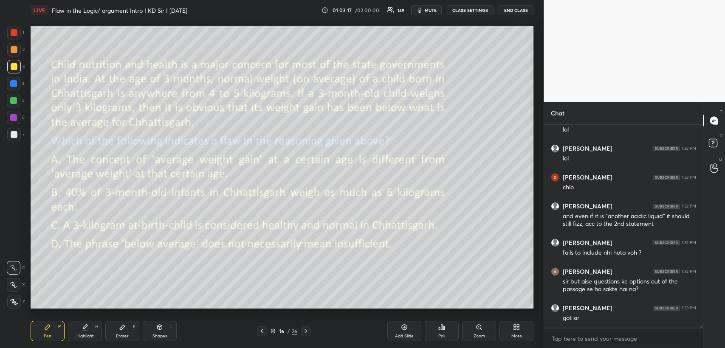
scroll to position [17774, 0]
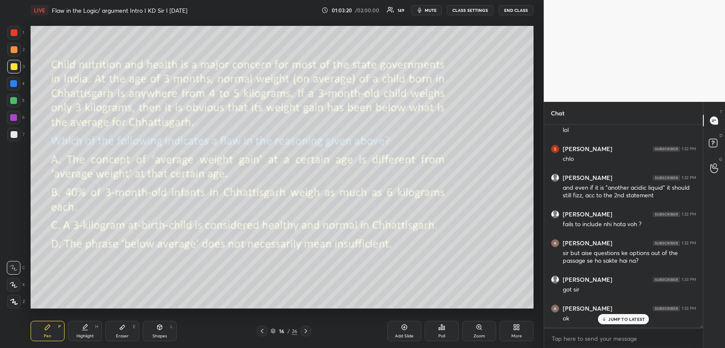
click at [443, 325] on icon at bounding box center [441, 327] width 7 height 7
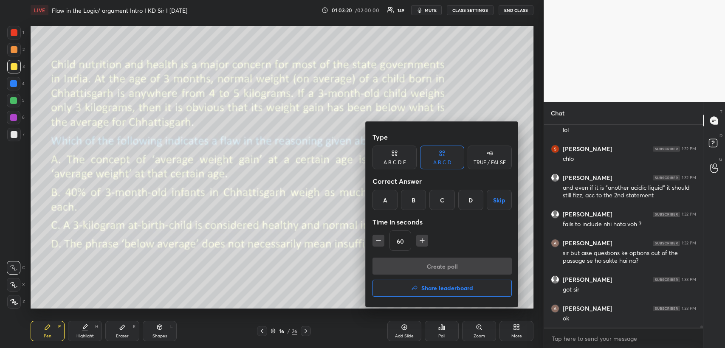
scroll to position [17804, 0]
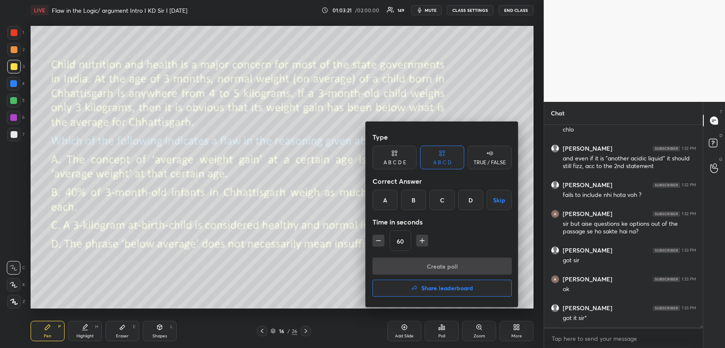
click at [323, 300] on div at bounding box center [362, 174] width 725 height 348
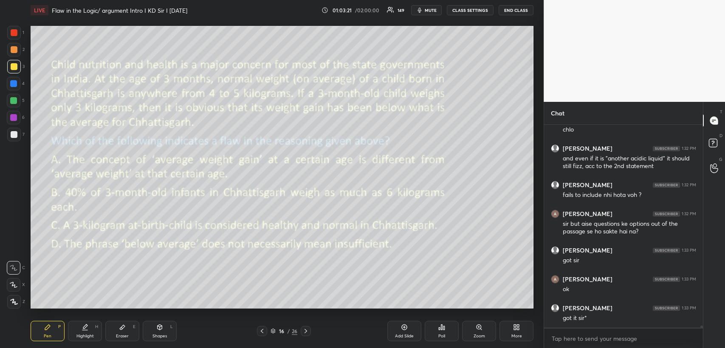
click at [307, 330] on icon at bounding box center [305, 331] width 7 height 7
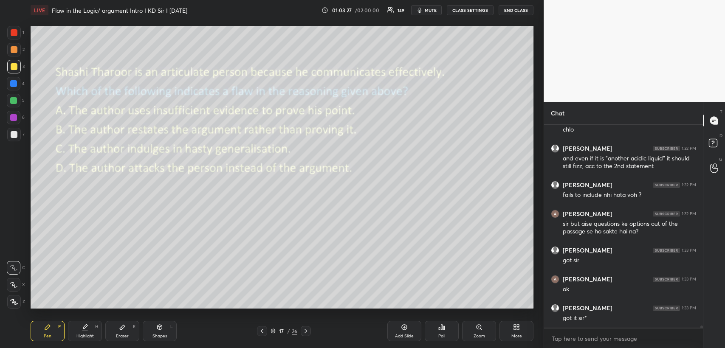
click at [438, 327] on icon at bounding box center [441, 327] width 7 height 7
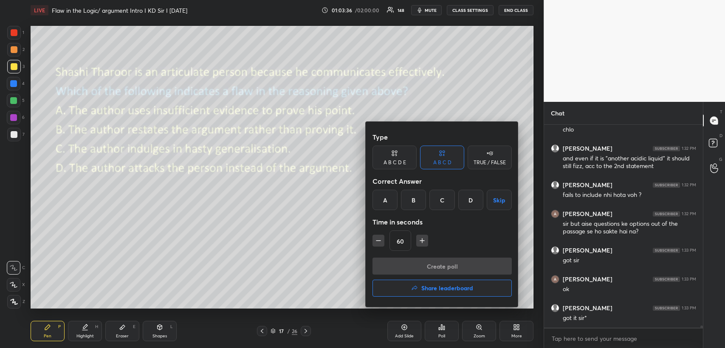
scroll to position [17832, 0]
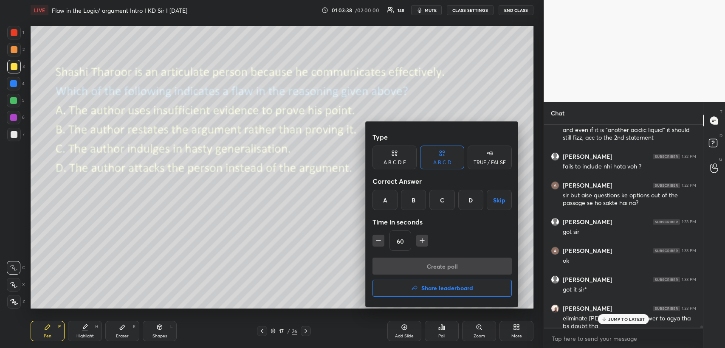
click at [381, 242] on icon "button" at bounding box center [378, 241] width 8 height 8
click at [422, 240] on icon "button" at bounding box center [422, 241] width 8 height 8
click at [388, 199] on div "A" at bounding box center [385, 200] width 25 height 20
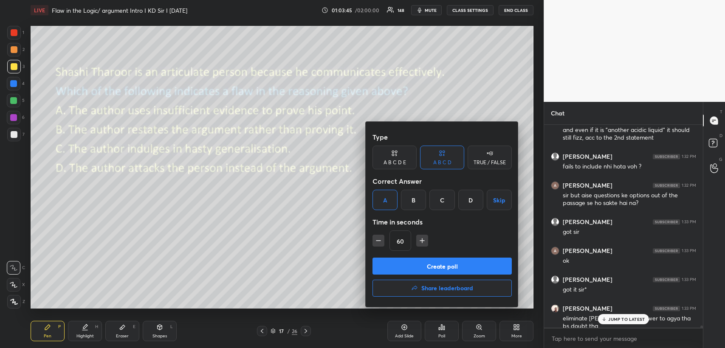
click at [412, 201] on div "B" at bounding box center [413, 200] width 25 height 20
click at [381, 239] on icon "button" at bounding box center [378, 241] width 8 height 8
click at [419, 243] on icon "button" at bounding box center [422, 241] width 8 height 8
click at [381, 240] on icon "button" at bounding box center [378, 241] width 8 height 8
type input "45"
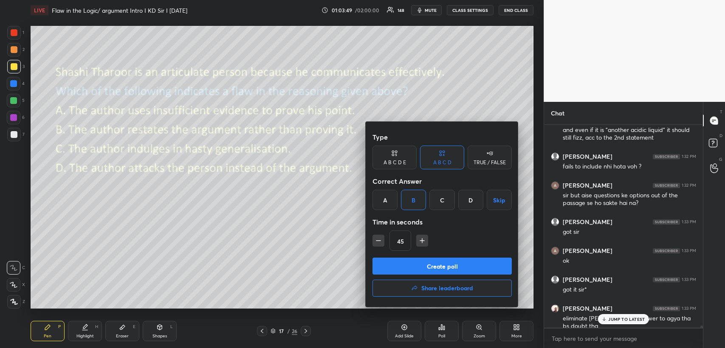
click at [406, 262] on button "Create poll" at bounding box center [442, 266] width 139 height 17
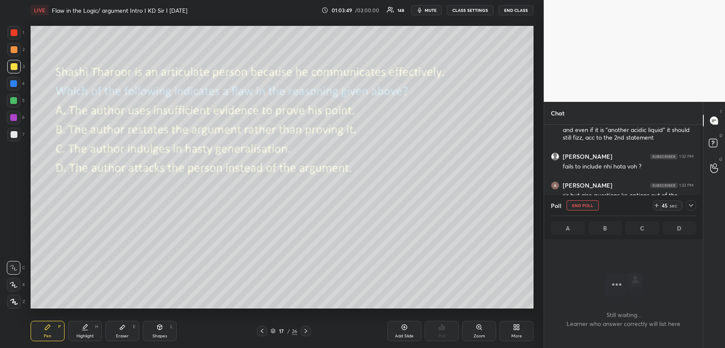
scroll to position [178, 156]
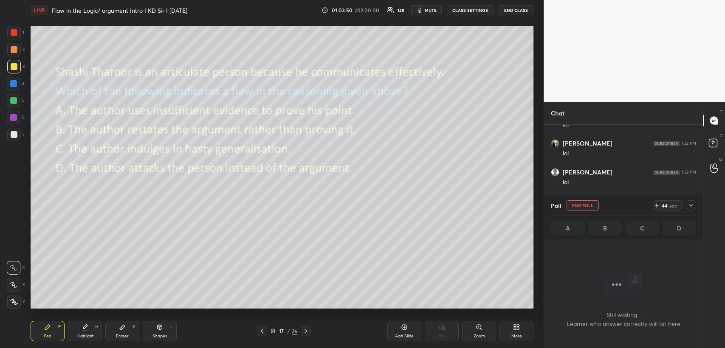
click at [692, 204] on icon at bounding box center [691, 205] width 7 height 7
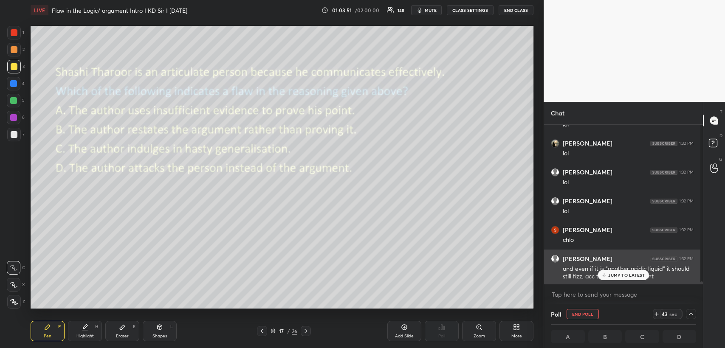
scroll to position [0, 2]
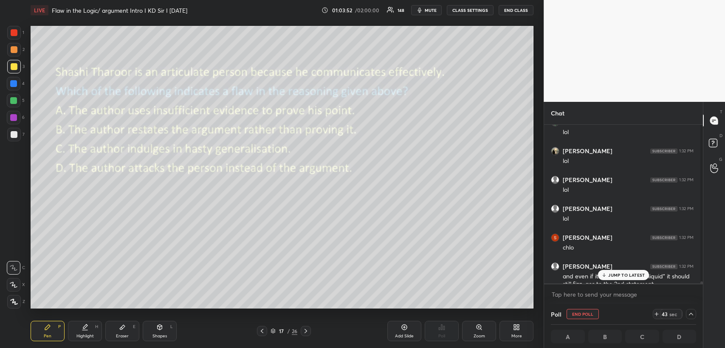
click at [615, 274] on p "JUMP TO LATEST" at bounding box center [626, 275] width 37 height 5
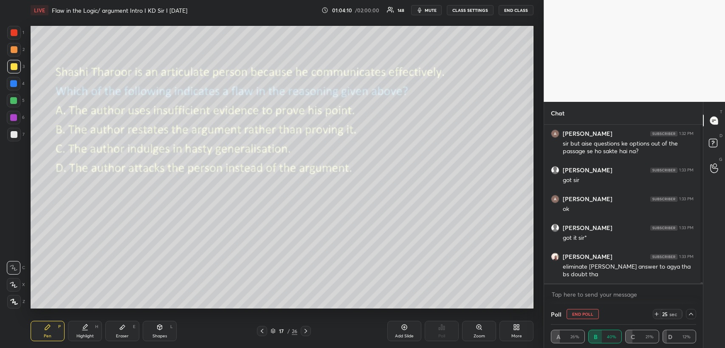
scroll to position [17614, 0]
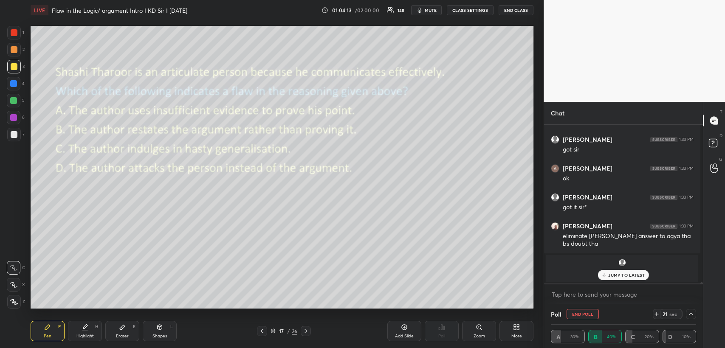
click at [432, 9] on span "mute" at bounding box center [431, 10] width 12 height 6
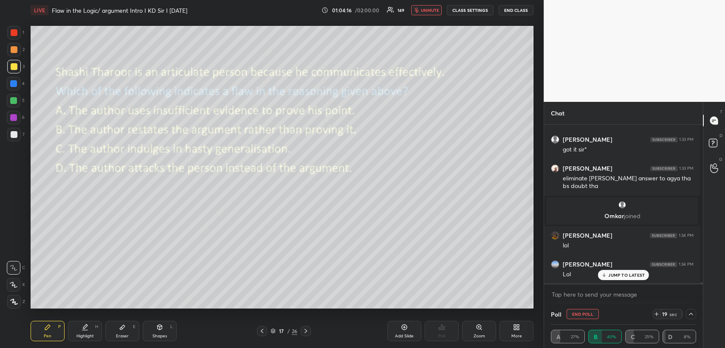
scroll to position [17677, 0]
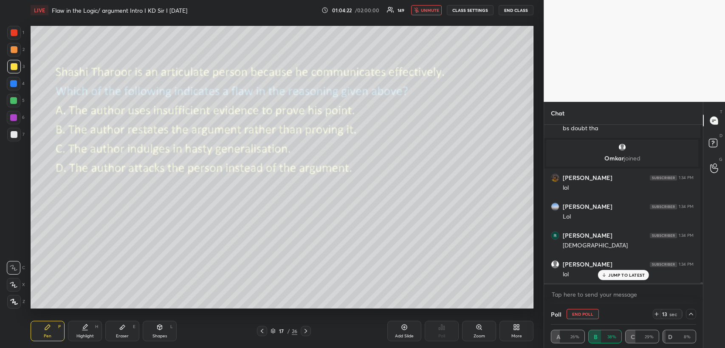
click at [653, 314] on icon at bounding box center [656, 314] width 7 height 7
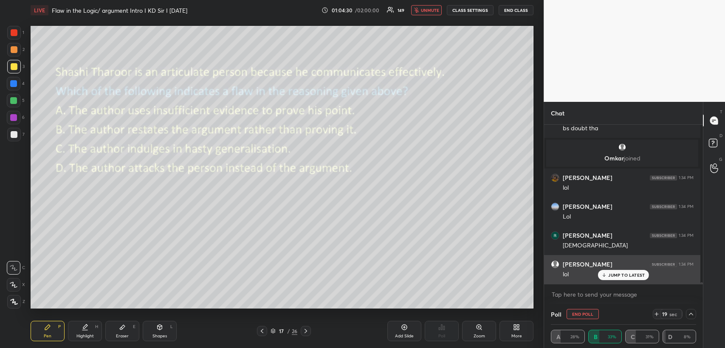
scroll to position [17706, 0]
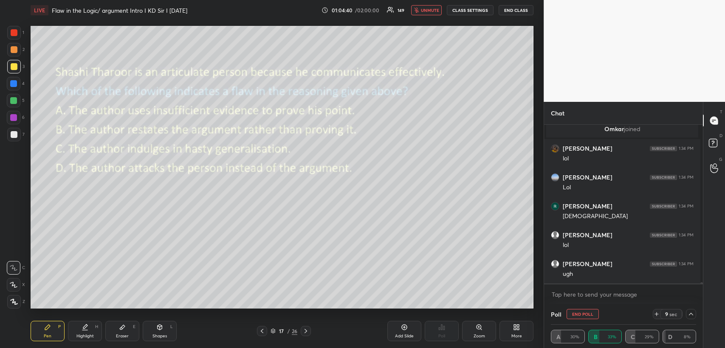
click at [431, 7] on span "unmute" at bounding box center [430, 10] width 18 height 6
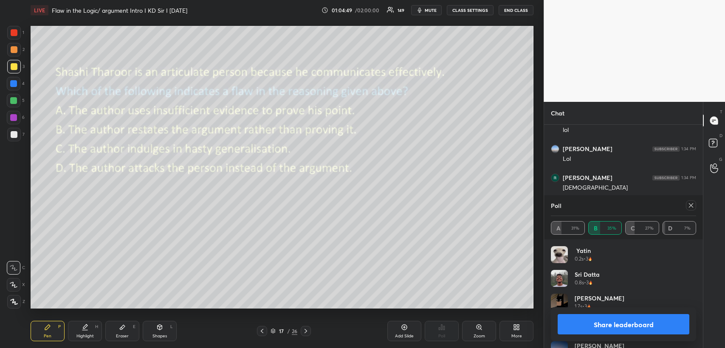
scroll to position [17534, 0]
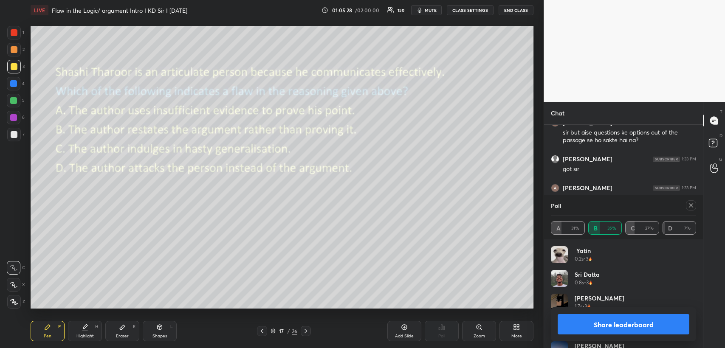
click at [690, 204] on icon at bounding box center [691, 205] width 7 height 7
type textarea "x"
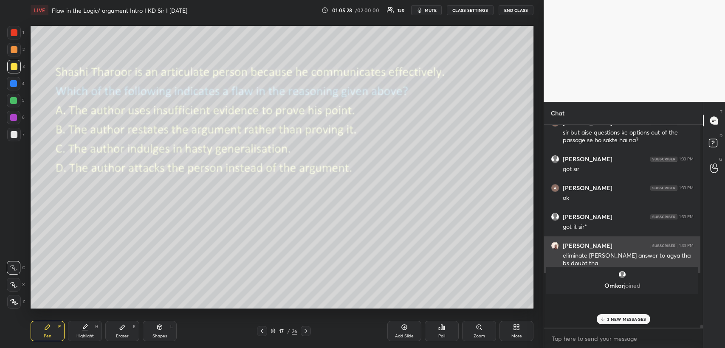
scroll to position [0, 2]
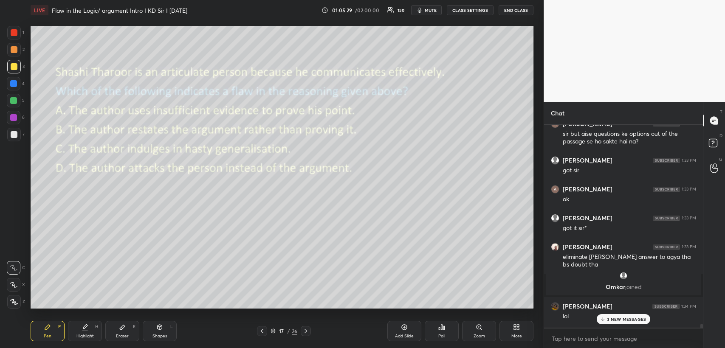
click at [613, 317] on p "3 NEW MESSAGES" at bounding box center [626, 319] width 39 height 5
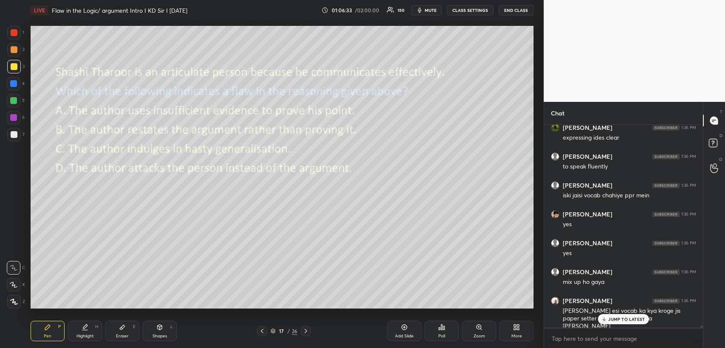
scroll to position [18090, 0]
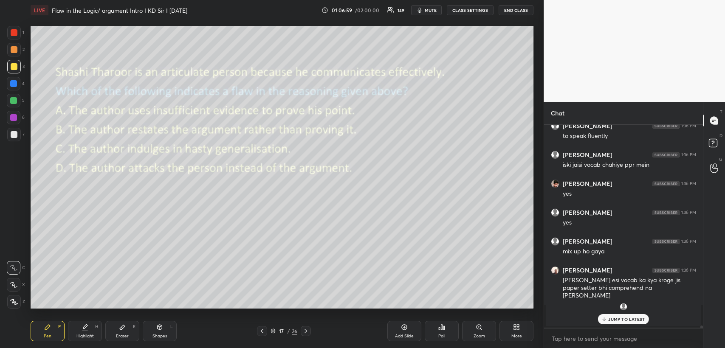
click at [305, 330] on icon at bounding box center [305, 331] width 7 height 7
click at [442, 328] on icon at bounding box center [441, 327] width 1 height 5
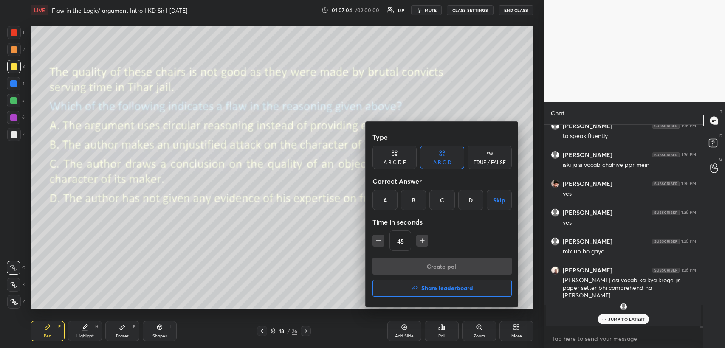
click at [442, 195] on div "C" at bounding box center [441, 200] width 25 height 20
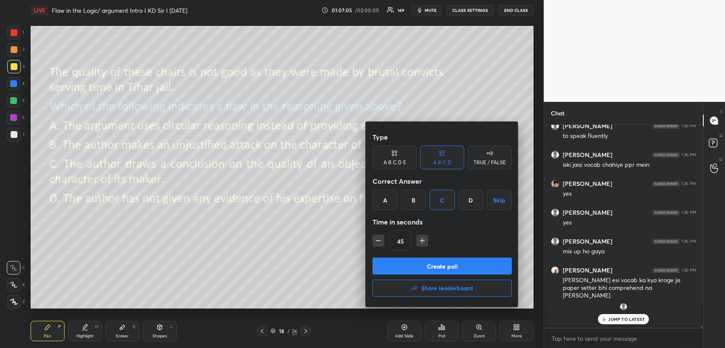
click at [423, 235] on button "button" at bounding box center [422, 241] width 12 height 12
click at [422, 242] on icon "button" at bounding box center [422, 241] width 0 height 4
type input "75"
click at [418, 265] on button "Create poll" at bounding box center [442, 266] width 139 height 17
type textarea "x"
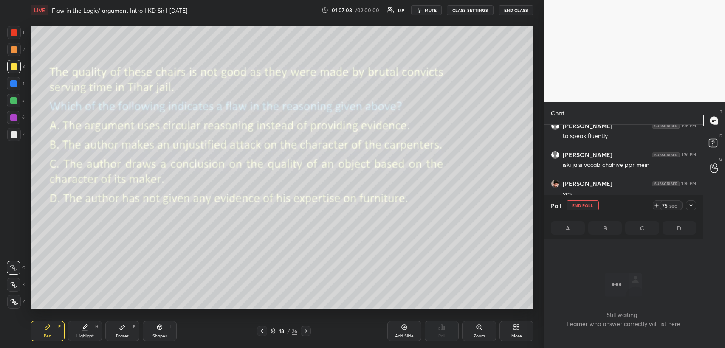
scroll to position [17852, 0]
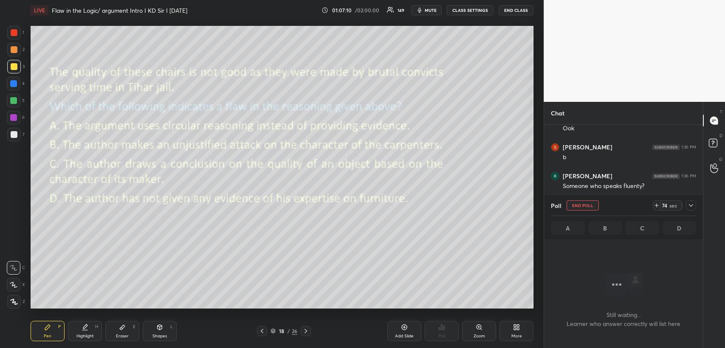
click at [690, 205] on icon at bounding box center [691, 205] width 7 height 7
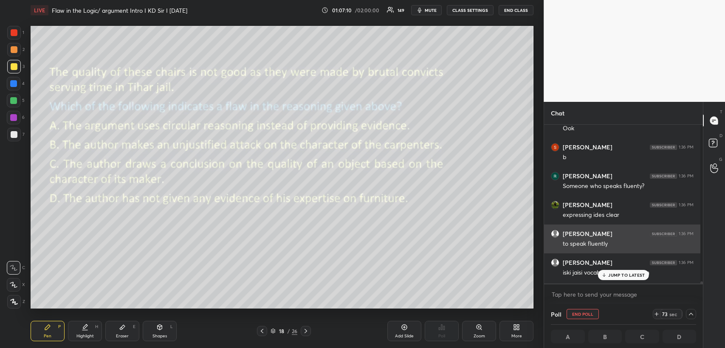
scroll to position [3, 2]
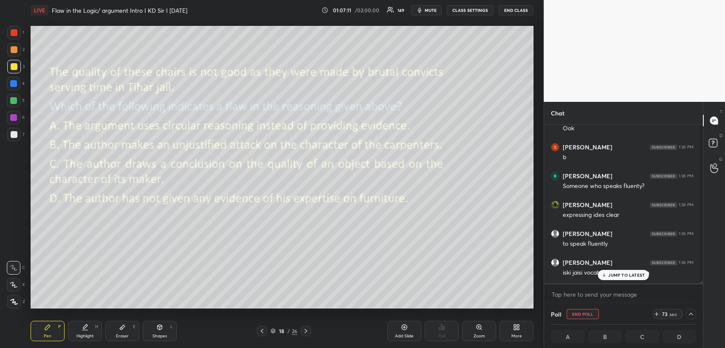
click at [613, 278] on p "JUMP TO LATEST" at bounding box center [626, 275] width 37 height 5
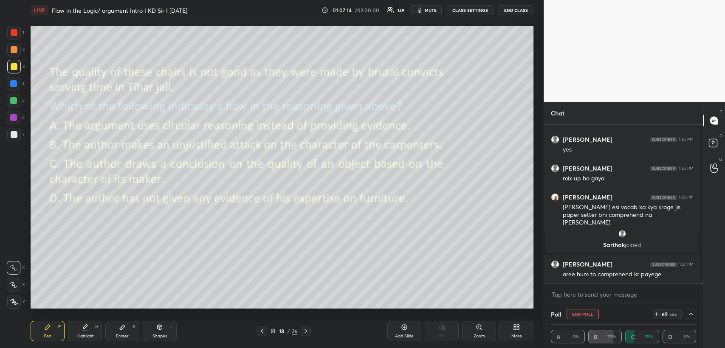
scroll to position [0, 2]
click at [432, 11] on span "mute" at bounding box center [431, 10] width 12 height 6
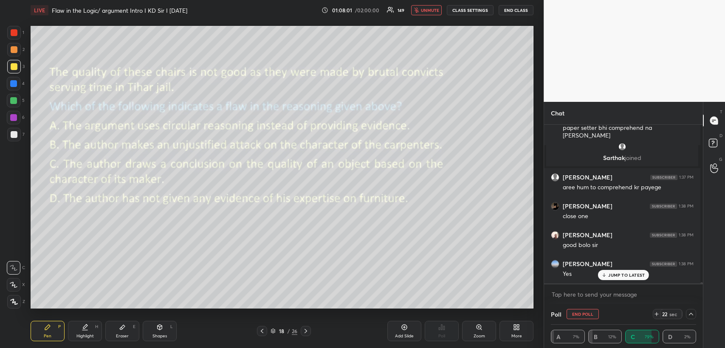
scroll to position [18149, 0]
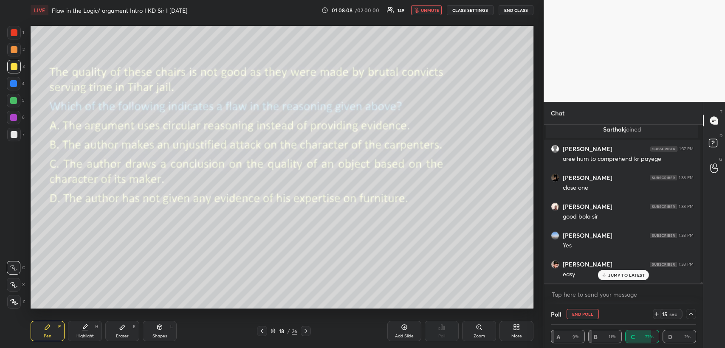
click at [616, 275] on p "JUMP TO LATEST" at bounding box center [626, 275] width 37 height 5
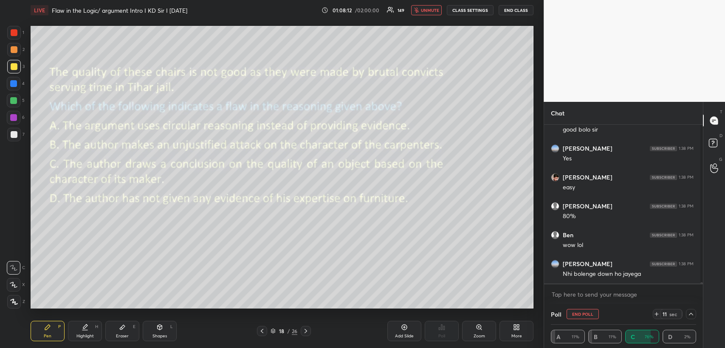
click at [430, 8] on span "unmute" at bounding box center [430, 10] width 18 height 6
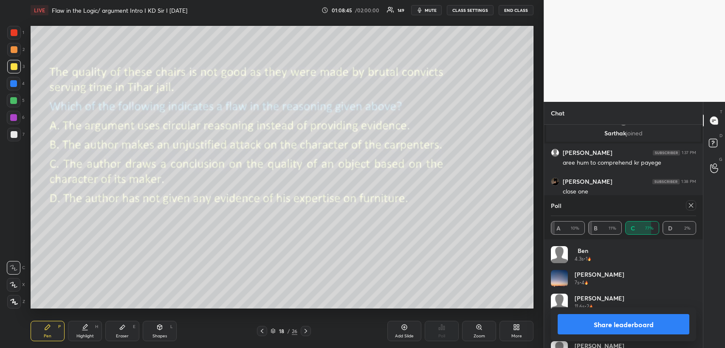
scroll to position [3, 3]
click at [689, 206] on icon at bounding box center [691, 205] width 7 height 7
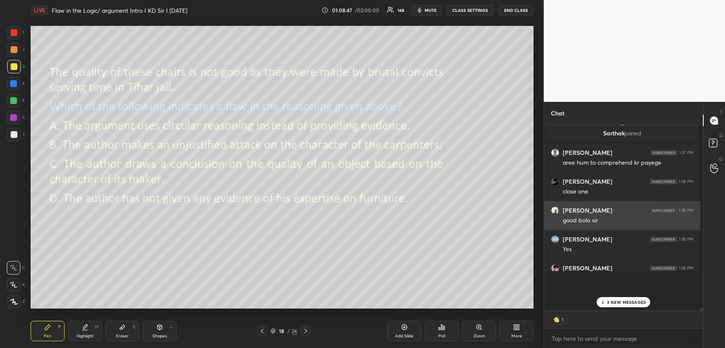
scroll to position [0, 0]
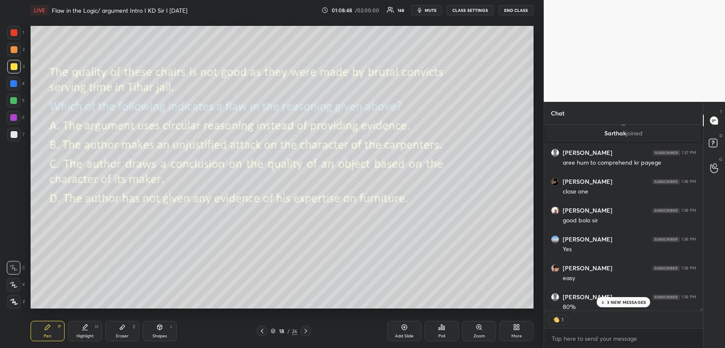
click at [613, 306] on div "3 NEW MESSAGES" at bounding box center [624, 302] width 54 height 10
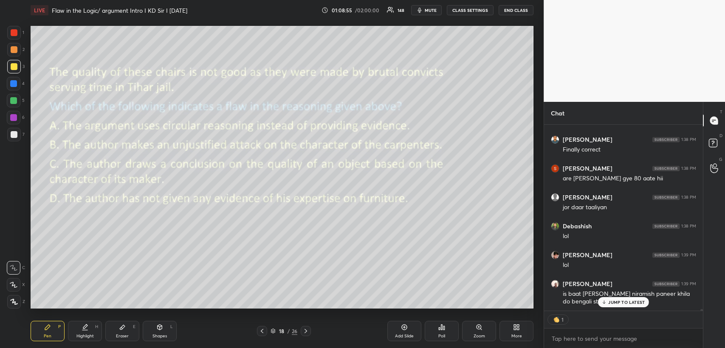
type textarea "x"
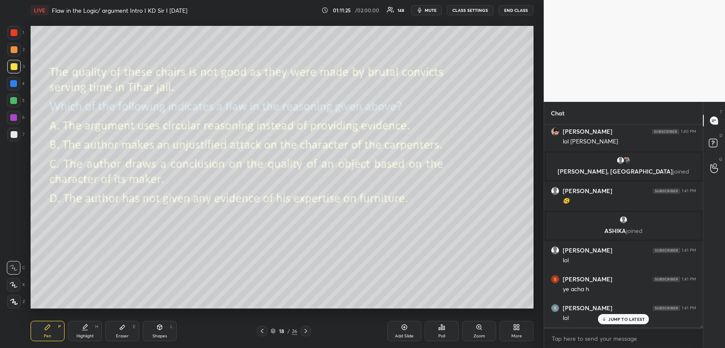
scroll to position [18543, 0]
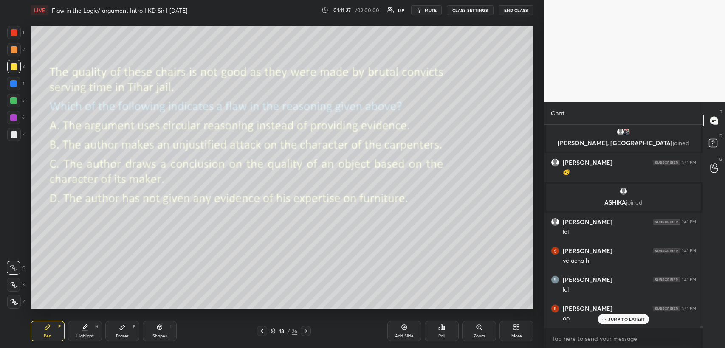
click at [305, 331] on icon at bounding box center [305, 331] width 7 height 7
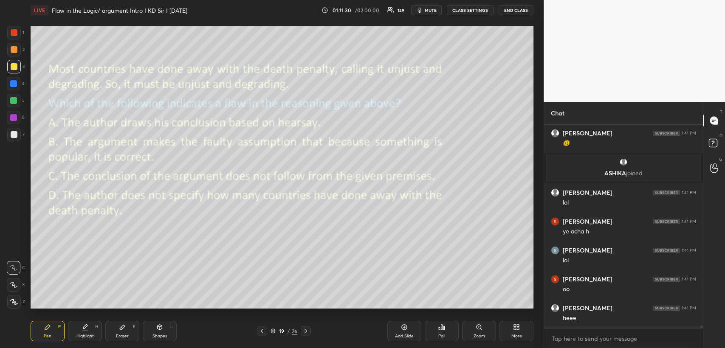
scroll to position [18601, 0]
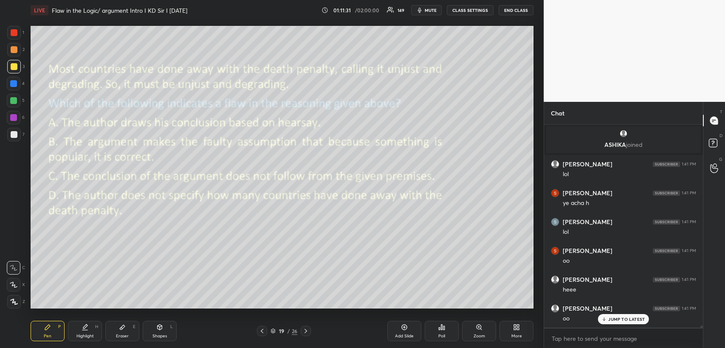
click at [440, 327] on icon at bounding box center [441, 327] width 7 height 7
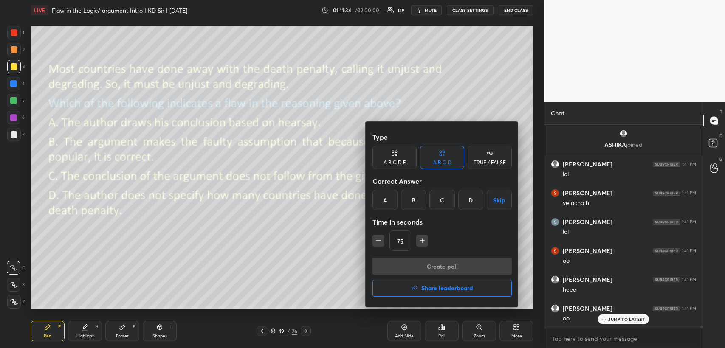
click at [415, 201] on div "B" at bounding box center [413, 200] width 25 height 20
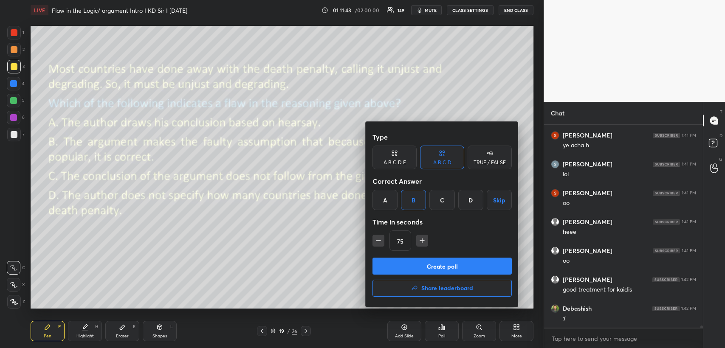
scroll to position [18688, 0]
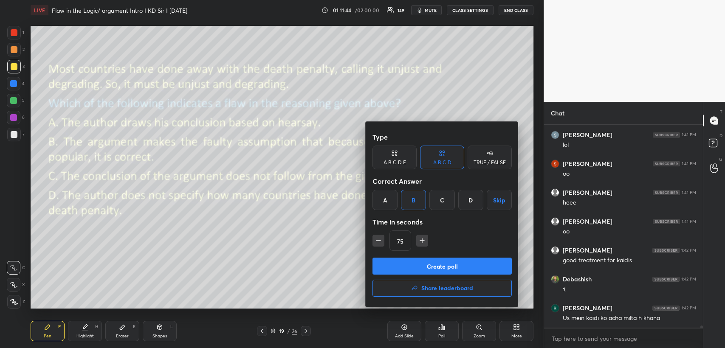
click at [379, 239] on icon "button" at bounding box center [378, 241] width 8 height 8
type input "60"
click at [404, 268] on button "Create poll" at bounding box center [442, 266] width 139 height 17
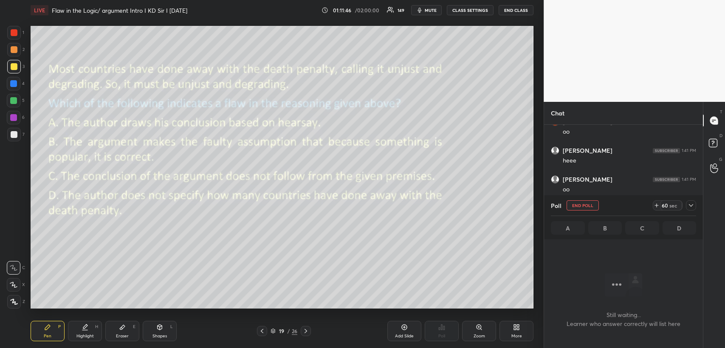
scroll to position [18511, 0]
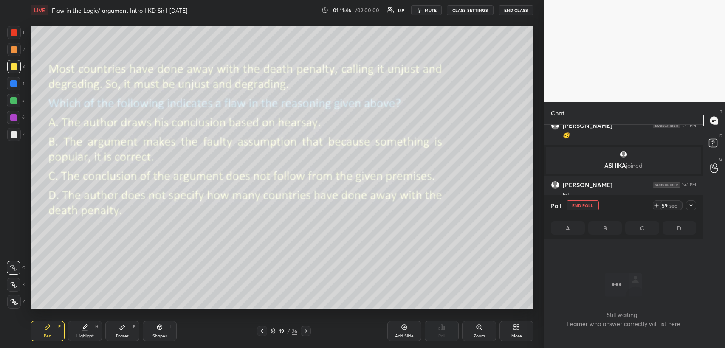
click at [692, 204] on icon at bounding box center [691, 205] width 7 height 7
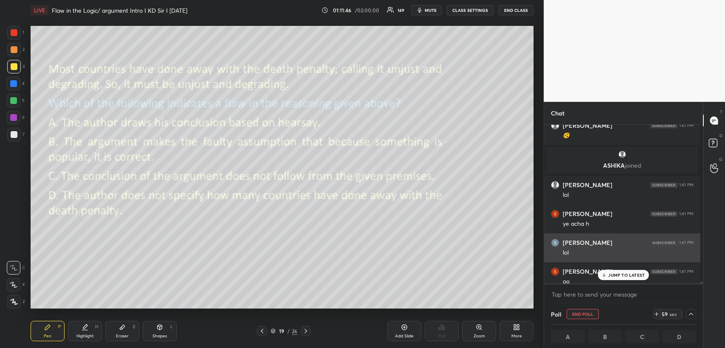
scroll to position [3, 2]
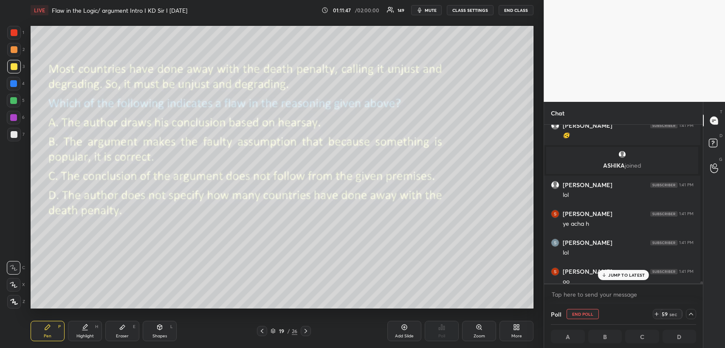
click at [614, 275] on p "JUMP TO LATEST" at bounding box center [626, 275] width 37 height 5
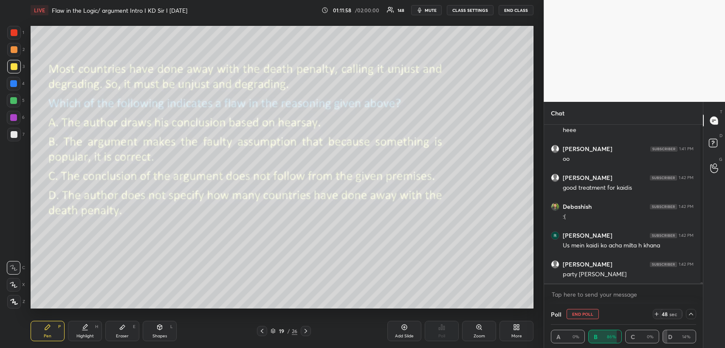
scroll to position [18722, 0]
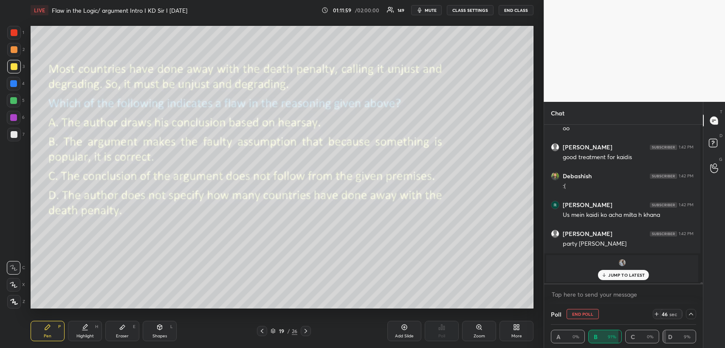
click at [436, 8] on span "mute" at bounding box center [431, 10] width 12 height 6
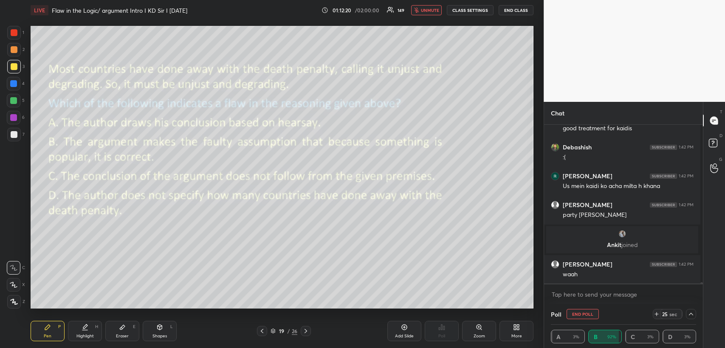
scroll to position [18718, 0]
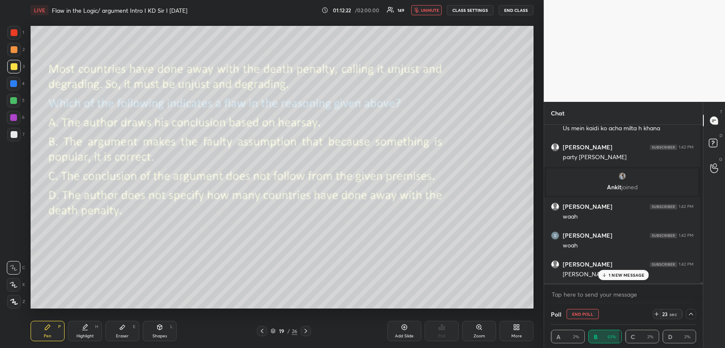
click at [431, 8] on span "unmute" at bounding box center [430, 10] width 18 height 6
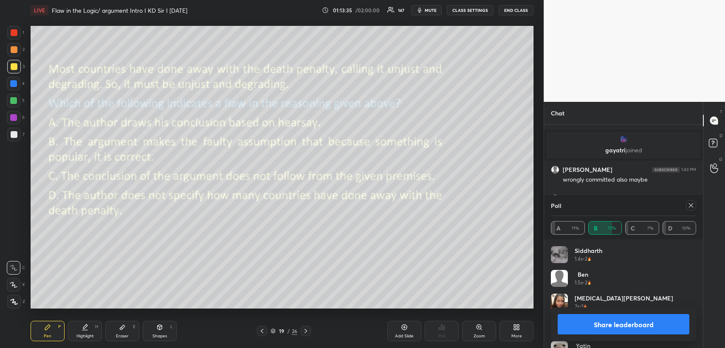
scroll to position [19061, 0]
click at [691, 204] on icon at bounding box center [691, 205] width 7 height 7
type textarea "x"
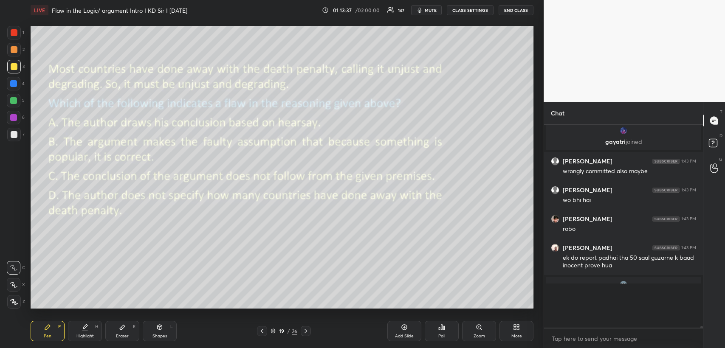
scroll to position [0, 0]
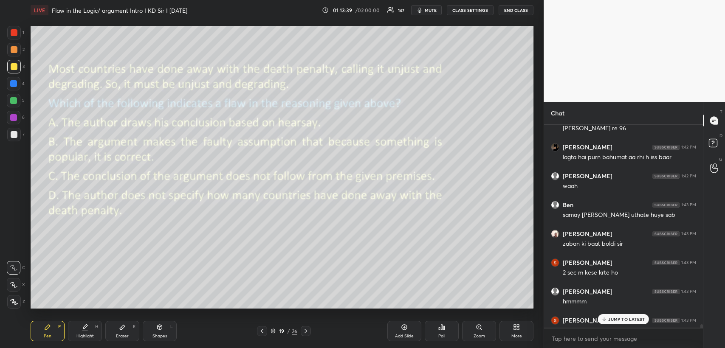
click at [613, 317] on p "JUMP TO LATEST" at bounding box center [626, 319] width 37 height 5
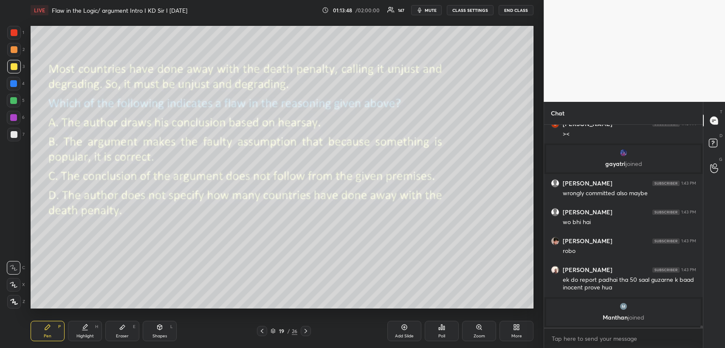
click at [307, 332] on icon at bounding box center [305, 331] width 7 height 7
click at [440, 324] on icon at bounding box center [441, 327] width 7 height 7
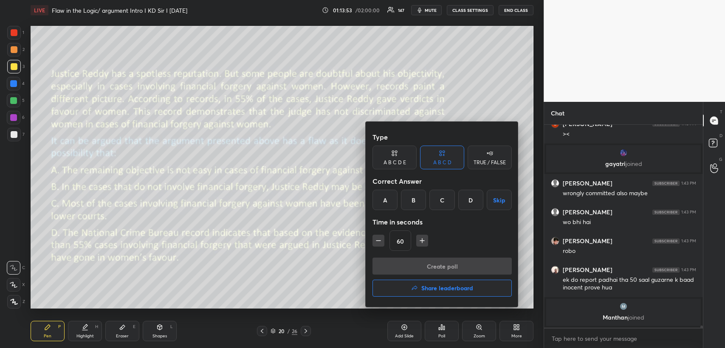
click at [472, 194] on div "D" at bounding box center [470, 200] width 25 height 20
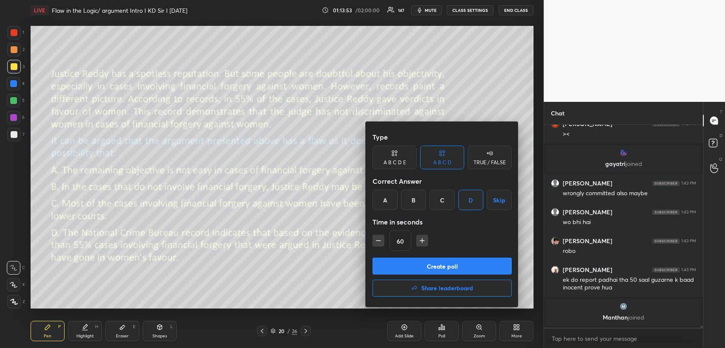
click at [423, 239] on icon "button" at bounding box center [422, 241] width 8 height 8
click at [421, 238] on icon "button" at bounding box center [422, 241] width 8 height 8
click at [419, 237] on icon "button" at bounding box center [422, 241] width 8 height 8
click at [420, 236] on button "button" at bounding box center [426, 241] width 12 height 12
type input "120"
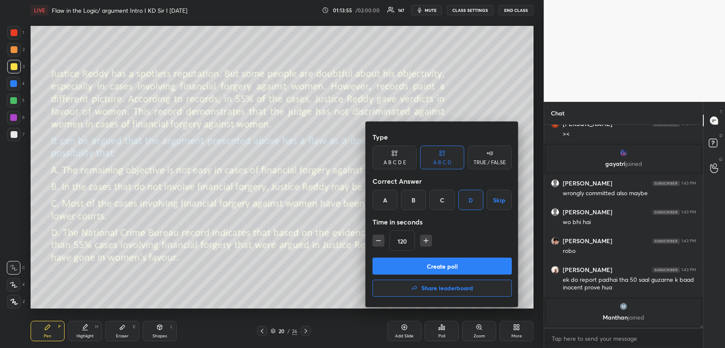
click at [425, 268] on button "Create poll" at bounding box center [442, 266] width 139 height 17
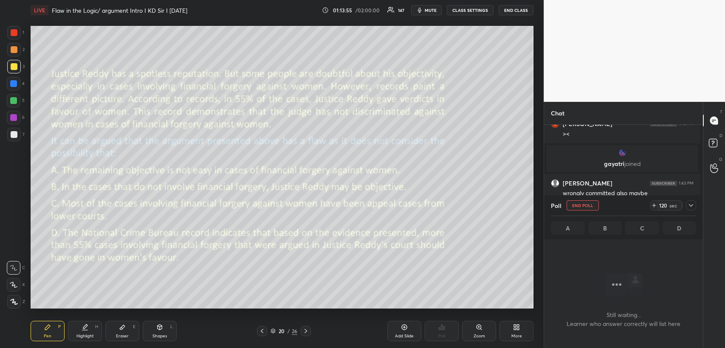
scroll to position [212, 154]
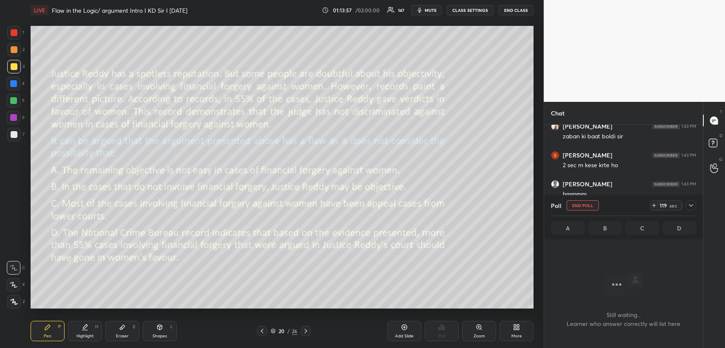
click at [692, 206] on icon at bounding box center [691, 205] width 7 height 7
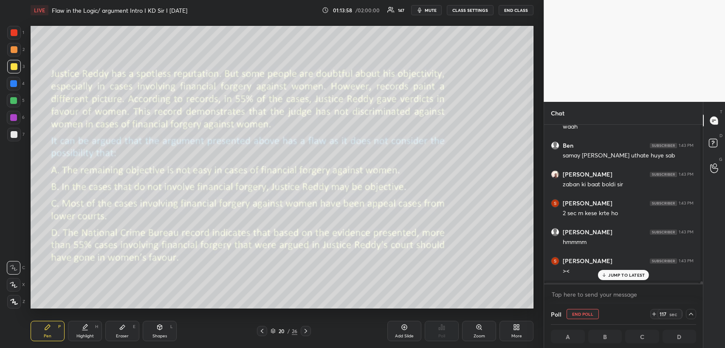
click at [610, 277] on p "JUMP TO LATEST" at bounding box center [626, 275] width 37 height 5
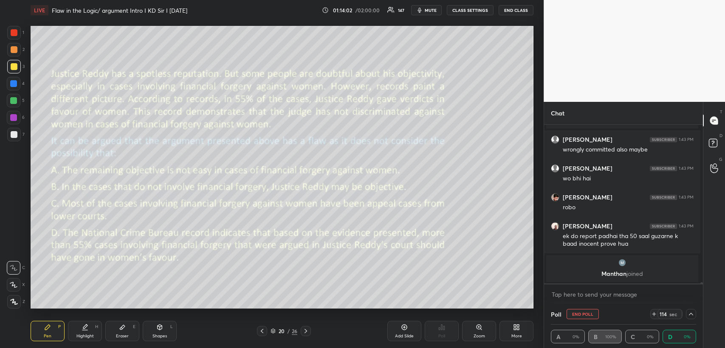
click at [431, 9] on span "mute" at bounding box center [431, 10] width 12 height 6
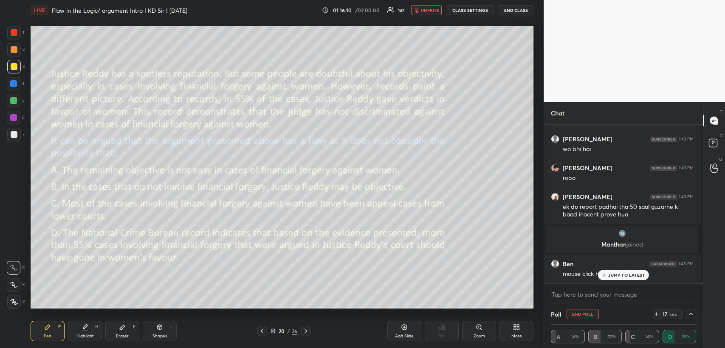
scroll to position [19264, 0]
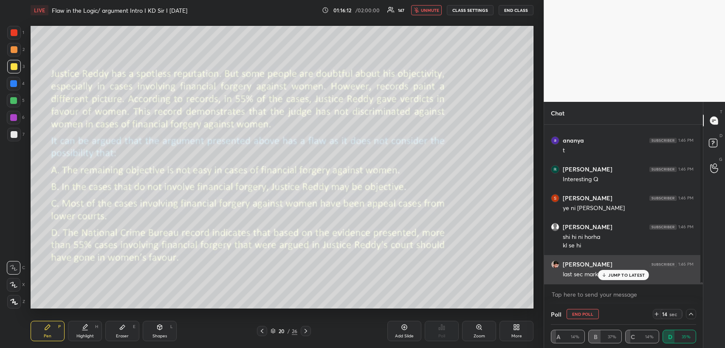
click at [616, 271] on div "JUMP TO LATEST" at bounding box center [623, 275] width 51 height 10
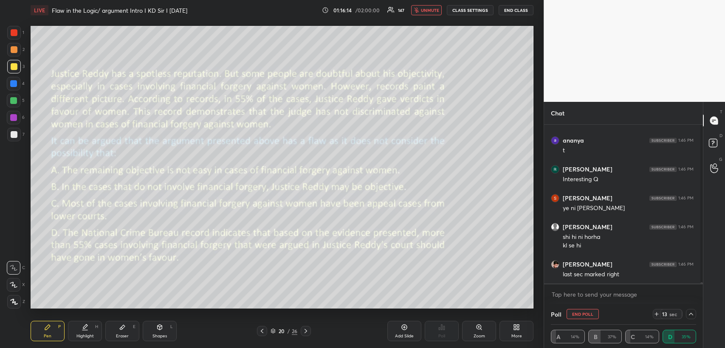
scroll to position [19293, 0]
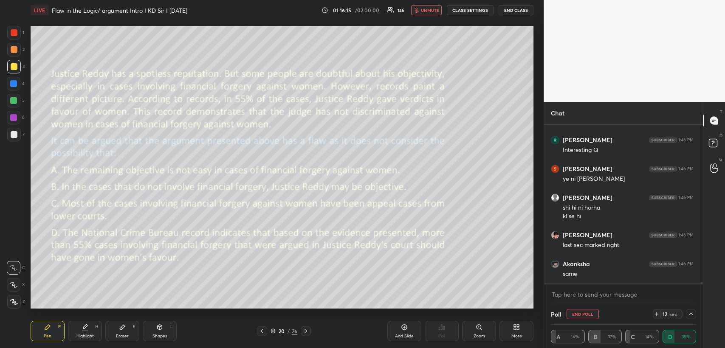
click at [435, 10] on span "unmute" at bounding box center [430, 10] width 18 height 6
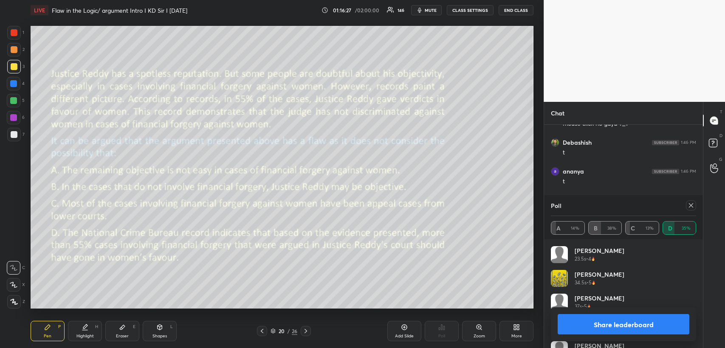
scroll to position [19063, 0]
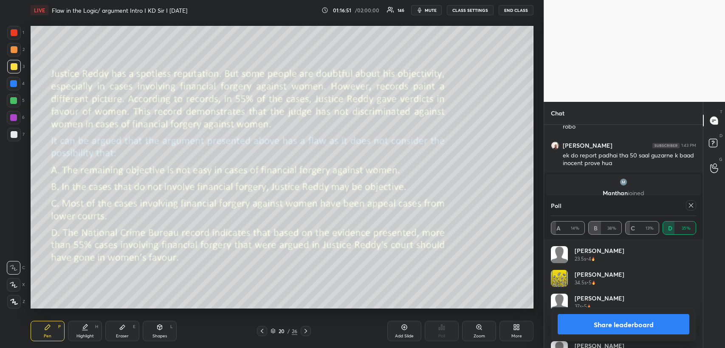
click at [692, 205] on icon at bounding box center [691, 205] width 7 height 7
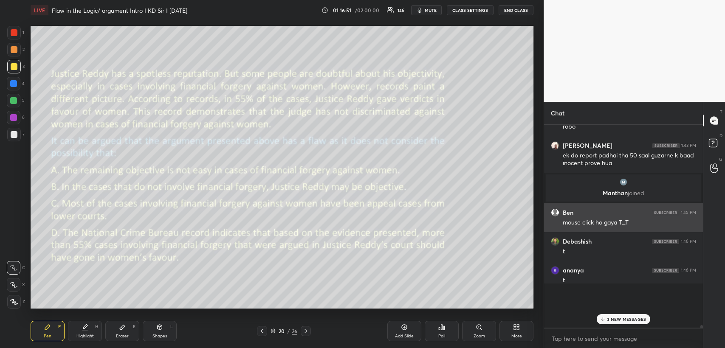
scroll to position [3, 2]
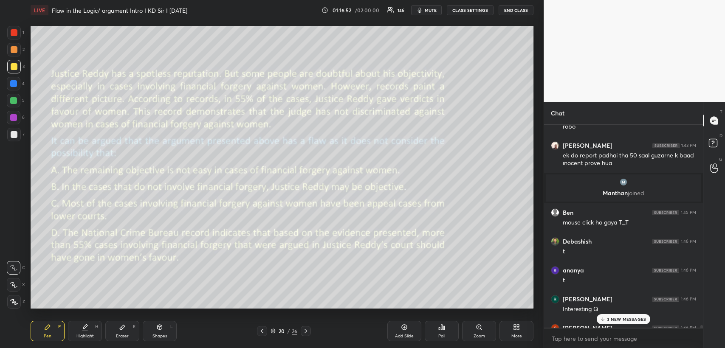
click at [608, 316] on div "3 NEW MESSAGES" at bounding box center [624, 319] width 54 height 10
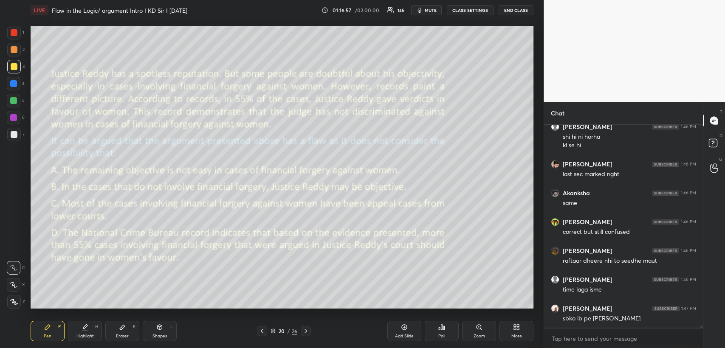
scroll to position [19323, 0]
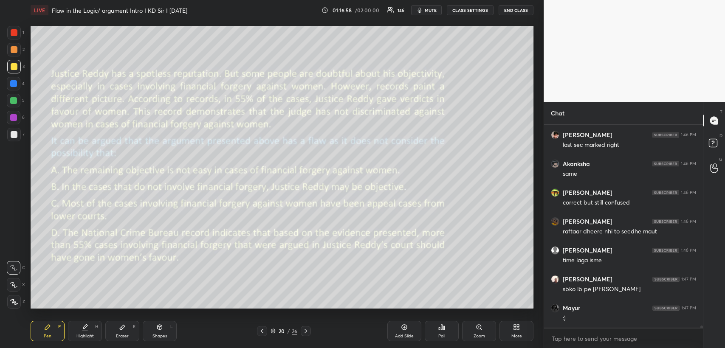
click at [162, 326] on icon at bounding box center [159, 327] width 7 height 7
click at [48, 332] on div "Pen P" at bounding box center [48, 331] width 34 height 20
click at [148, 330] on div "Shapes L" at bounding box center [160, 331] width 34 height 20
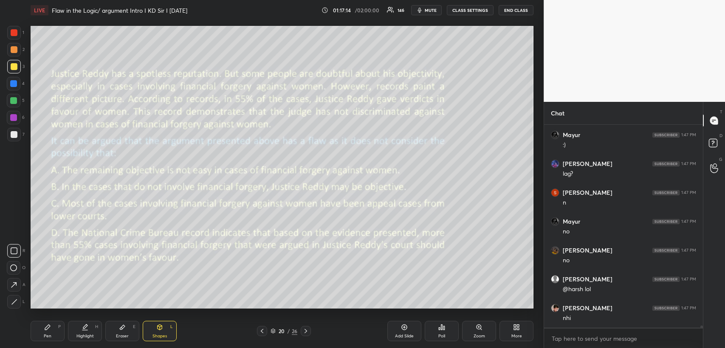
scroll to position [19524, 0]
click at [24, 311] on div "1 2 3 4 5 6 7 R O A L C X Z Erase all C X Z LIVE Flaw in the Logic/ argument In…" at bounding box center [268, 174] width 537 height 348
click at [40, 342] on div "Pen P Highlight H Eraser E Shapes L 20 / 26 Add Slide Poll Zoom More" at bounding box center [282, 331] width 503 height 34
click at [44, 342] on div "Pen P Highlight H Eraser E Shapes L 20 / 26 Add Slide Poll Zoom More" at bounding box center [282, 331] width 503 height 34
click at [46, 333] on div "Pen P" at bounding box center [48, 331] width 34 height 20
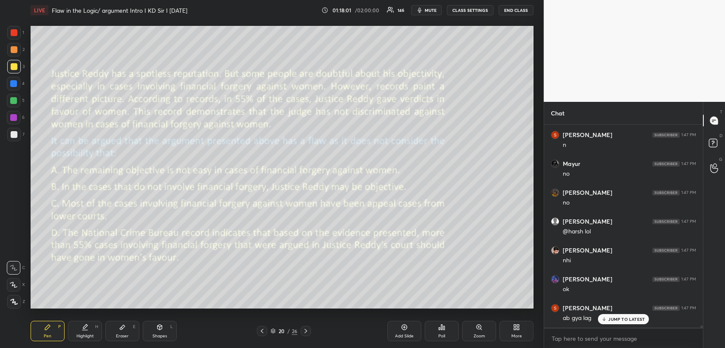
scroll to position [19582, 0]
click at [617, 319] on p "JUMP TO LATEST" at bounding box center [626, 319] width 37 height 5
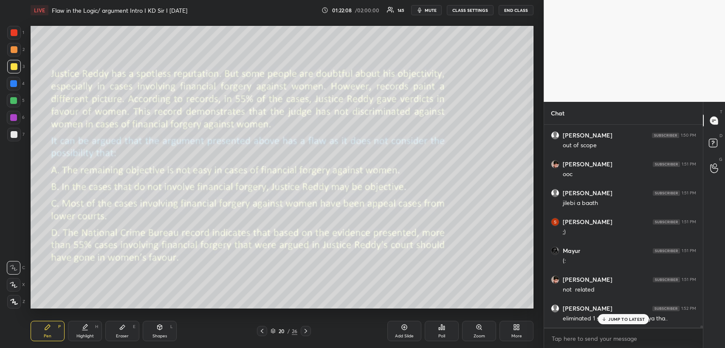
click at [608, 317] on p "JUMP TO LATEST" at bounding box center [626, 319] width 37 height 5
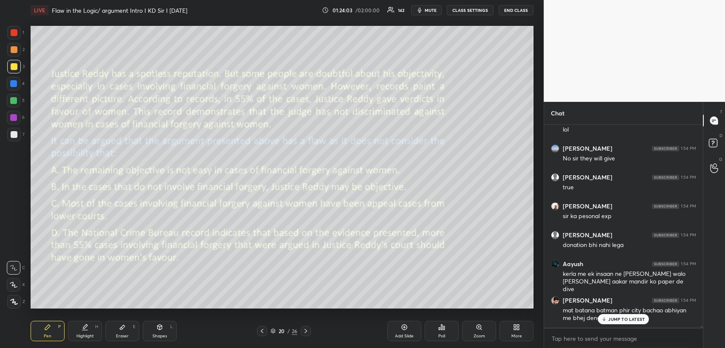
scroll to position [21520, 0]
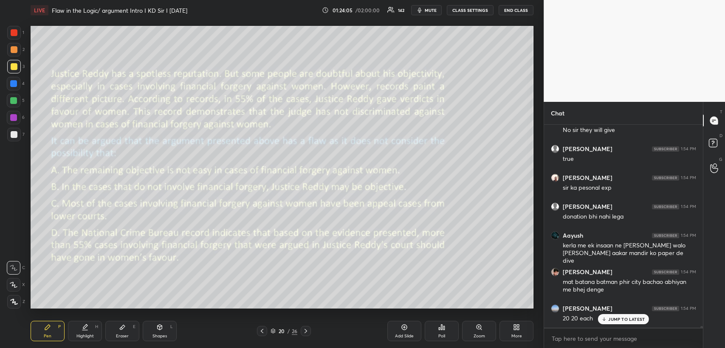
click at [305, 330] on icon at bounding box center [305, 331] width 7 height 7
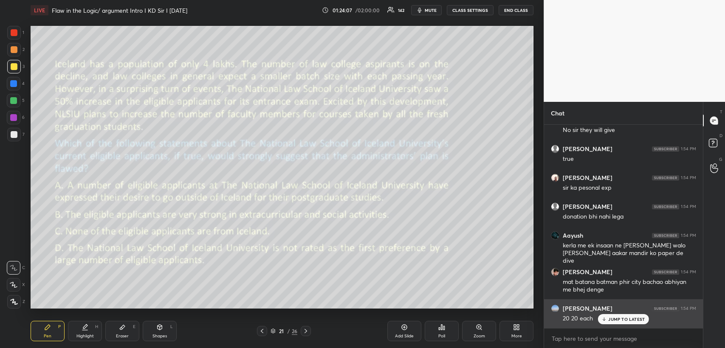
click at [615, 317] on p "JUMP TO LATEST" at bounding box center [626, 319] width 37 height 5
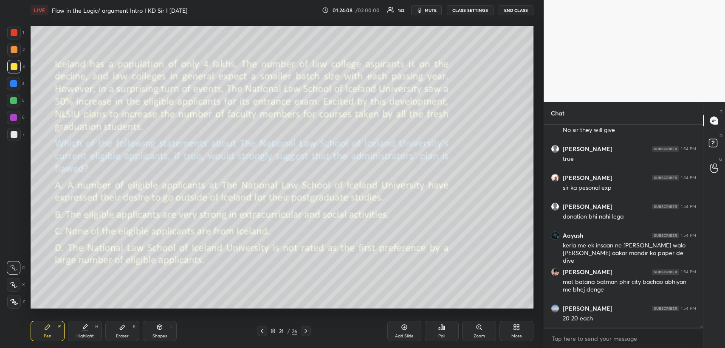
scroll to position [21549, 0]
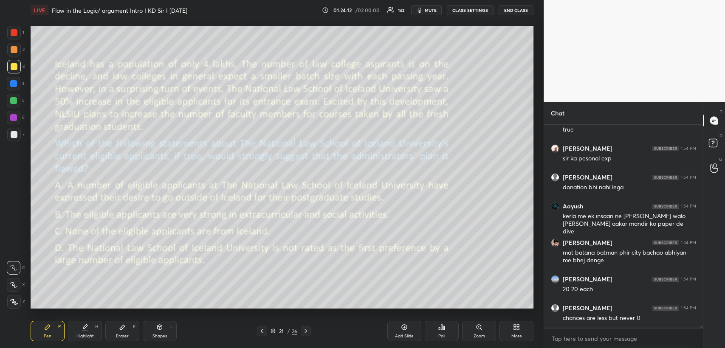
click at [445, 329] on icon at bounding box center [443, 328] width 1 height 4
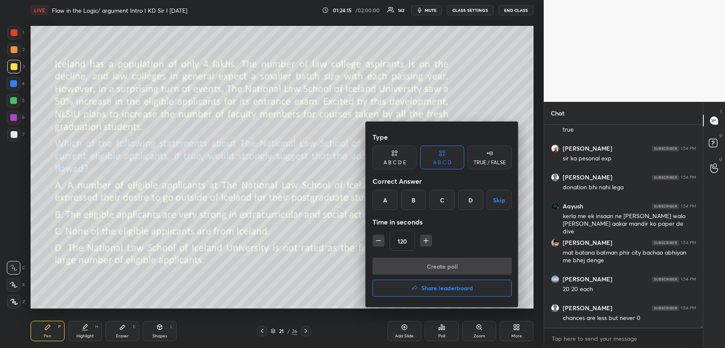
click at [476, 199] on div "D" at bounding box center [470, 200] width 25 height 20
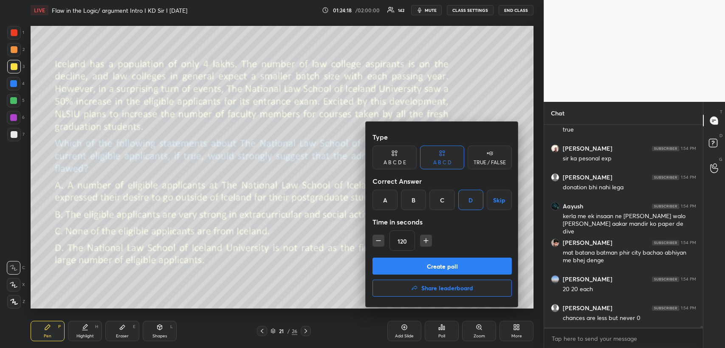
click at [422, 266] on button "Create poll" at bounding box center [442, 266] width 139 height 17
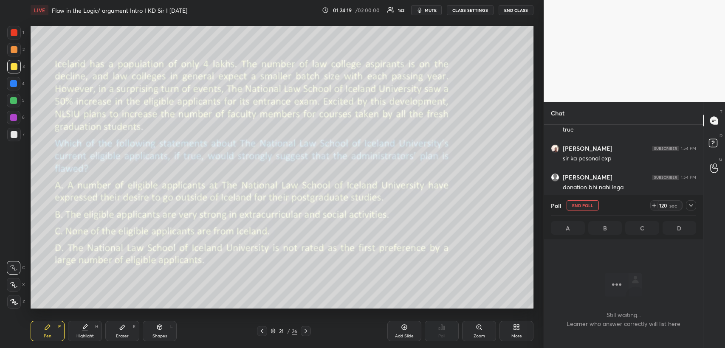
scroll to position [20778, 0]
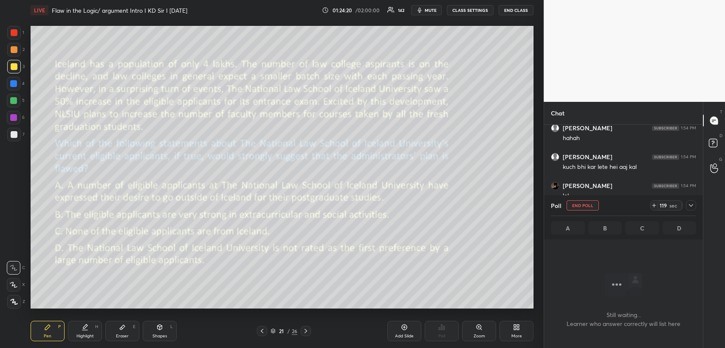
click at [684, 206] on div "119 sec" at bounding box center [673, 206] width 46 height 10
click at [692, 206] on icon at bounding box center [691, 205] width 4 height 3
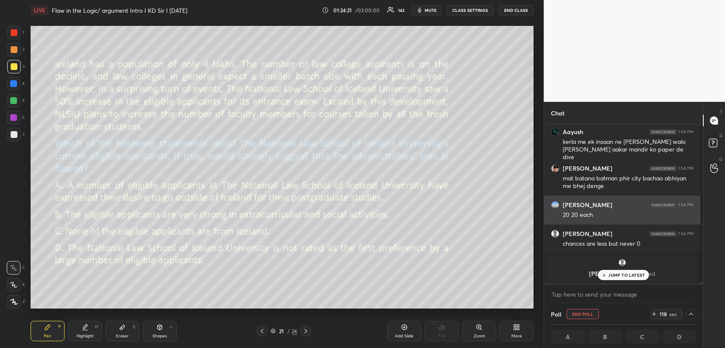
scroll to position [3, 2]
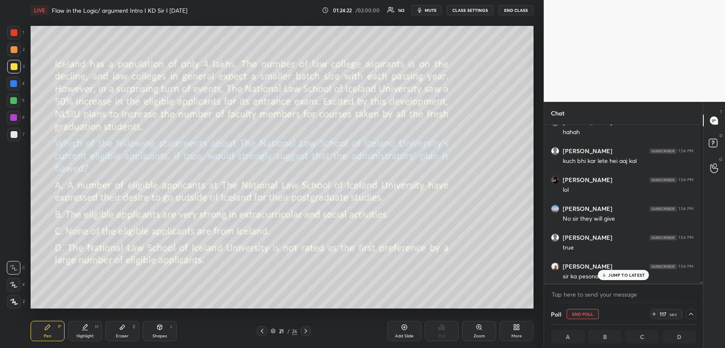
click at [609, 272] on div "JUMP TO LATEST" at bounding box center [623, 275] width 51 height 10
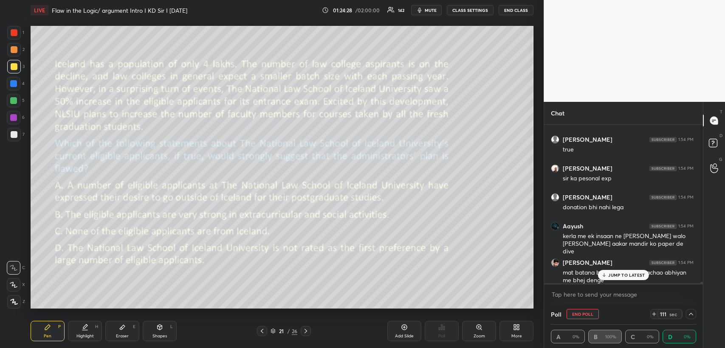
click at [625, 275] on p "JUMP TO LATEST" at bounding box center [626, 275] width 37 height 5
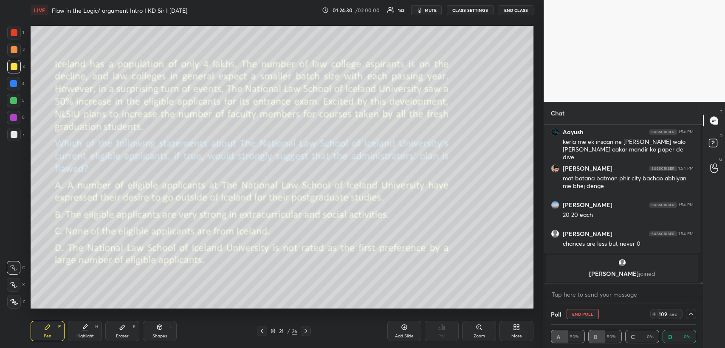
click at [428, 8] on button "mute" at bounding box center [426, 10] width 31 height 10
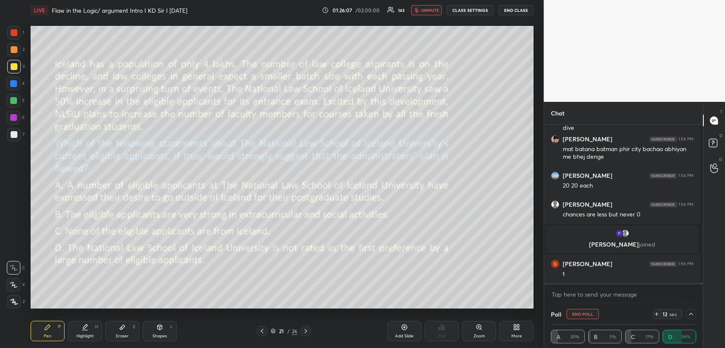
click at [655, 311] on icon at bounding box center [656, 314] width 7 height 7
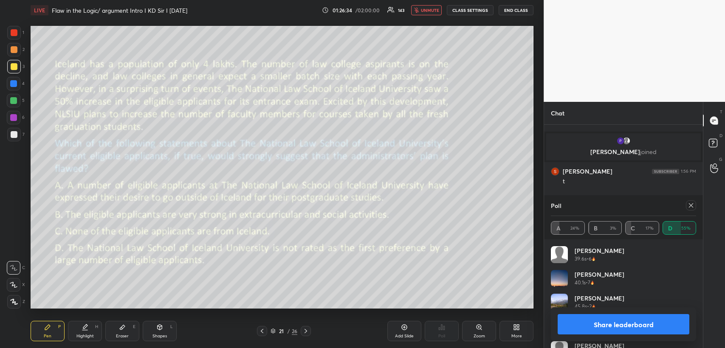
scroll to position [20932, 0]
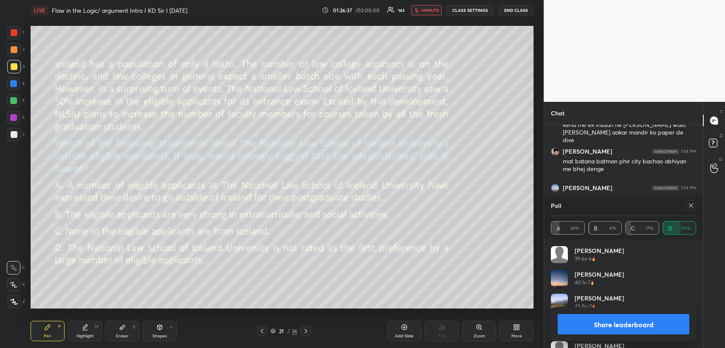
click at [437, 11] on span "unmute" at bounding box center [430, 10] width 18 height 6
click at [692, 203] on icon at bounding box center [691, 205] width 7 height 7
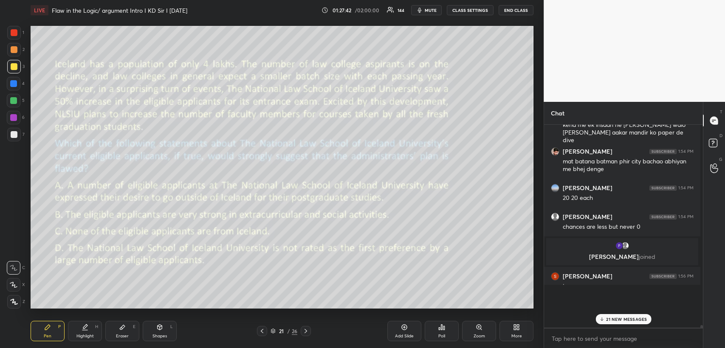
scroll to position [0, 2]
click at [614, 315] on div "21 NEW MESSAGES" at bounding box center [624, 319] width 56 height 10
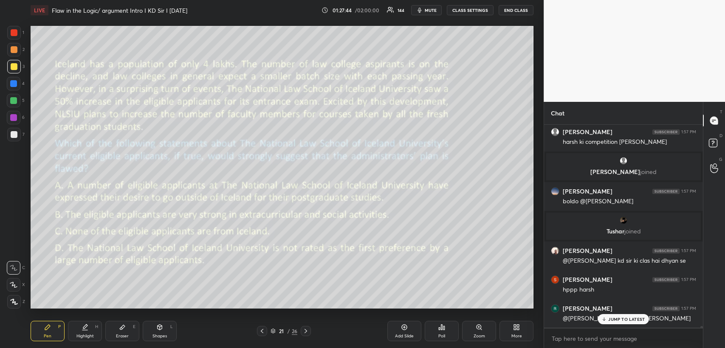
click at [615, 319] on p "JUMP TO LATEST" at bounding box center [626, 319] width 37 height 5
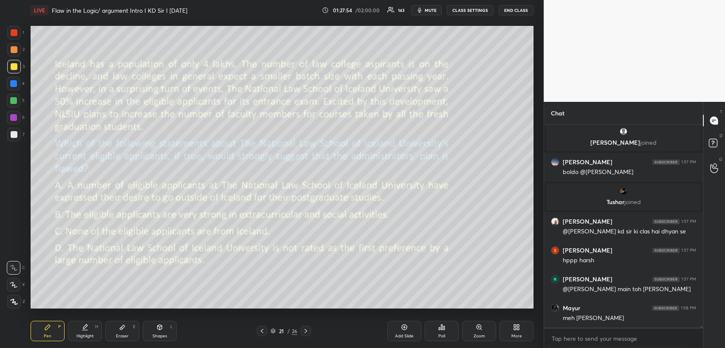
click at [153, 324] on div "Shapes L" at bounding box center [160, 331] width 34 height 20
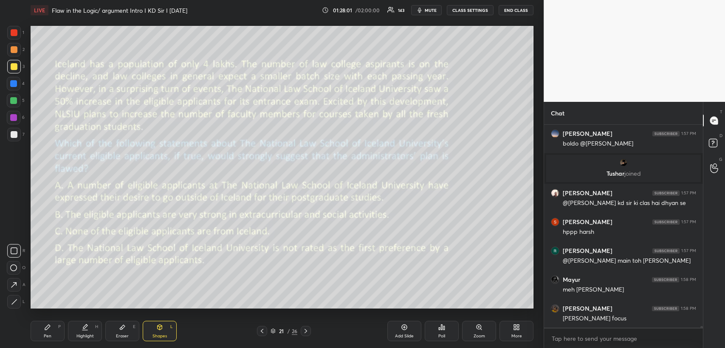
scroll to position [21770, 0]
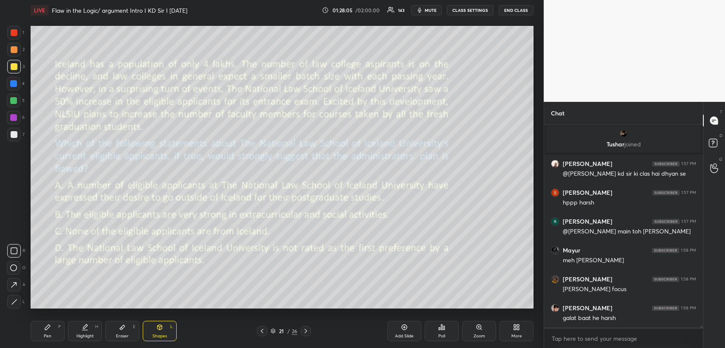
click at [50, 326] on icon at bounding box center [47, 327] width 5 height 5
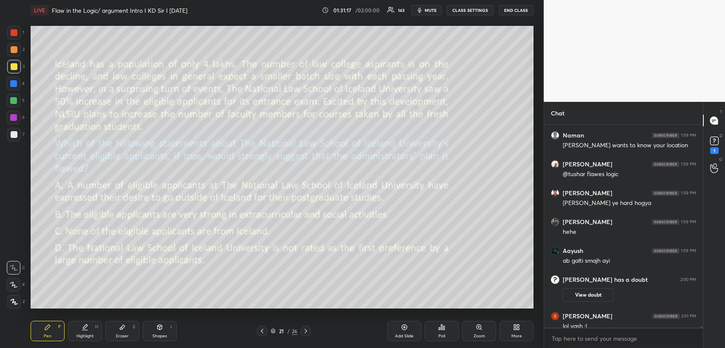
scroll to position [22373, 0]
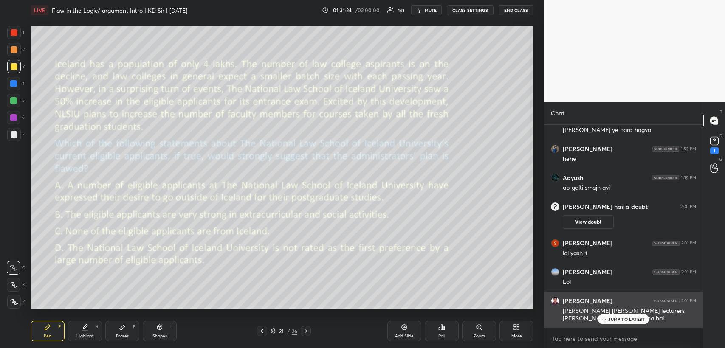
click at [627, 317] on p "JUMP TO LATEST" at bounding box center [626, 319] width 37 height 5
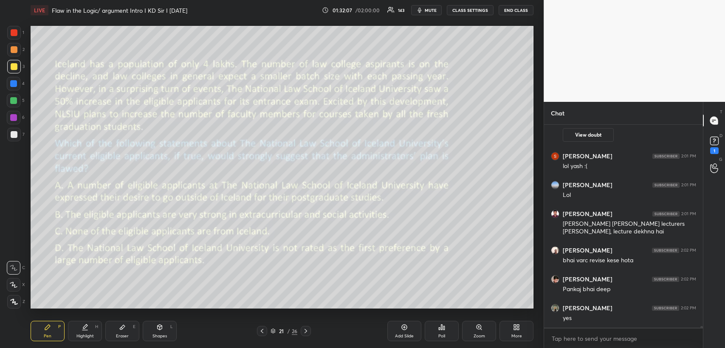
scroll to position [22489, 0]
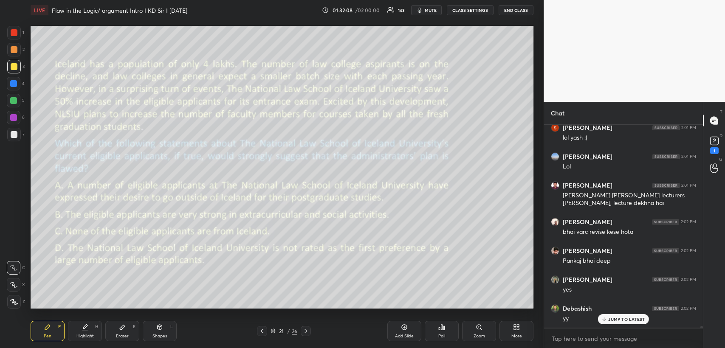
click at [158, 328] on icon at bounding box center [160, 327] width 5 height 5
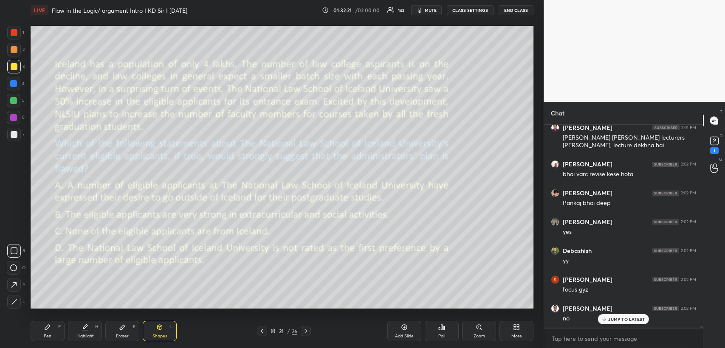
scroll to position [22576, 0]
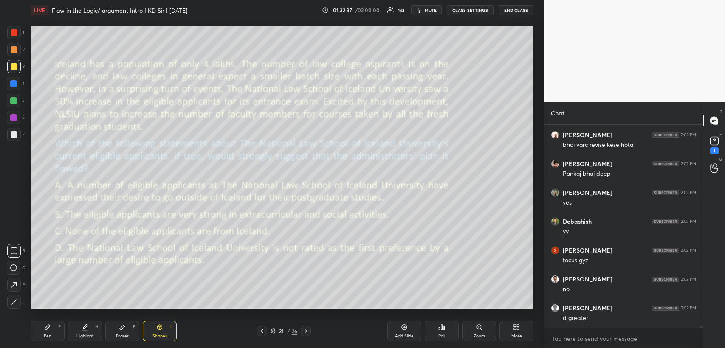
click at [48, 329] on icon at bounding box center [47, 327] width 5 height 5
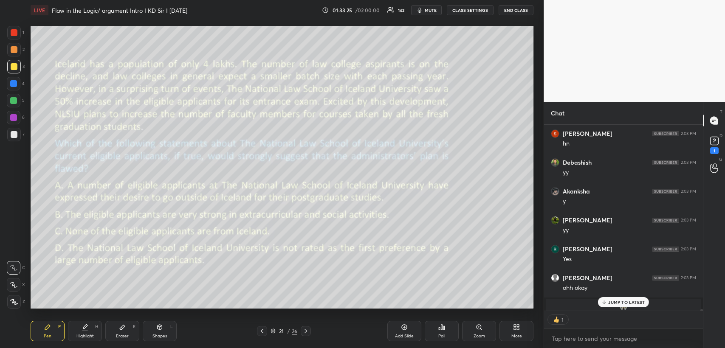
scroll to position [184, 156]
type textarea "x"
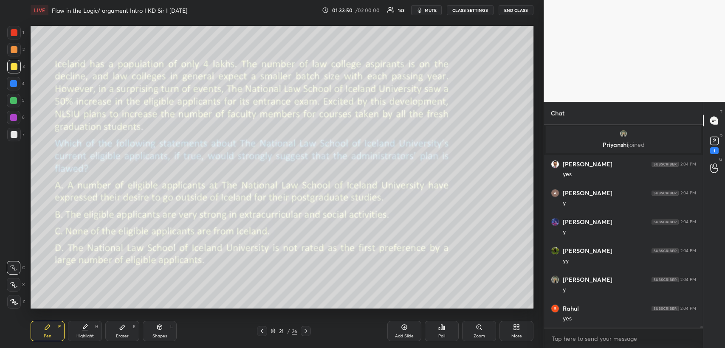
scroll to position [22969, 0]
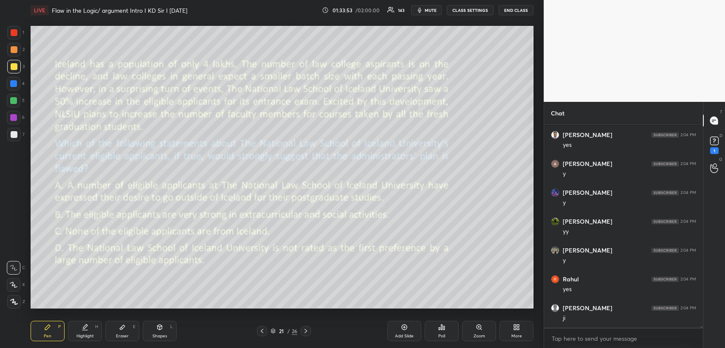
click at [306, 330] on icon at bounding box center [305, 331] width 7 height 7
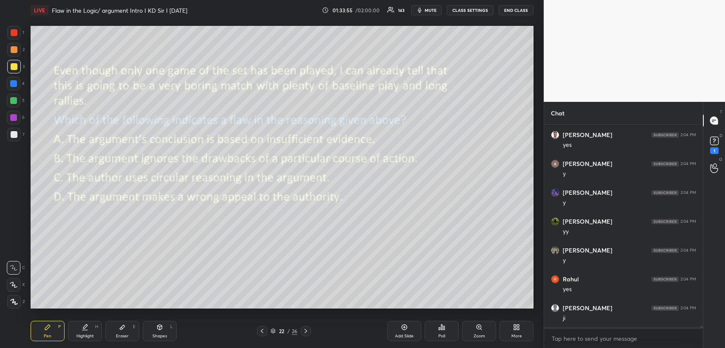
click at [442, 327] on icon at bounding box center [441, 327] width 1 height 5
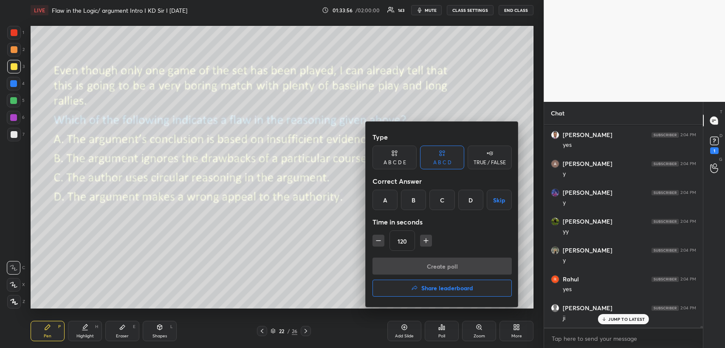
scroll to position [22998, 0]
click at [386, 200] on div "A" at bounding box center [385, 200] width 25 height 20
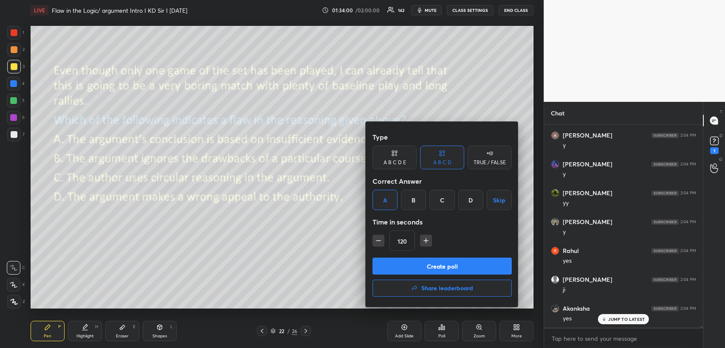
click at [375, 238] on icon "button" at bounding box center [378, 241] width 8 height 8
click at [374, 240] on icon "button" at bounding box center [378, 241] width 8 height 8
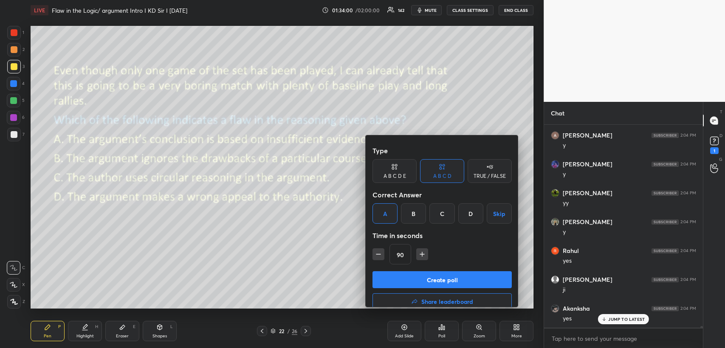
click at [375, 250] on icon "button" at bounding box center [378, 254] width 8 height 8
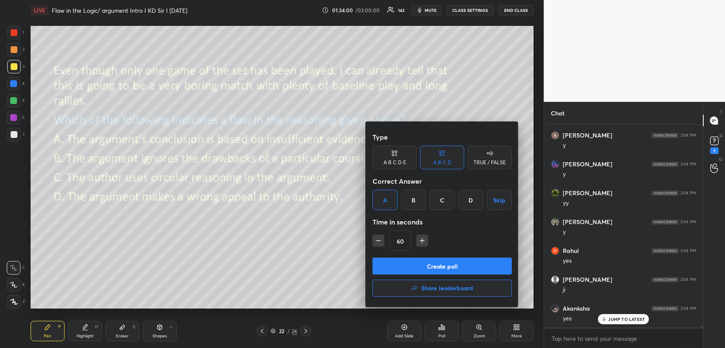
click at [374, 240] on icon "button" at bounding box center [378, 241] width 8 height 8
click at [422, 241] on icon "button" at bounding box center [422, 241] width 4 height 0
type input "60"
click at [424, 264] on button "Create poll" at bounding box center [442, 266] width 139 height 17
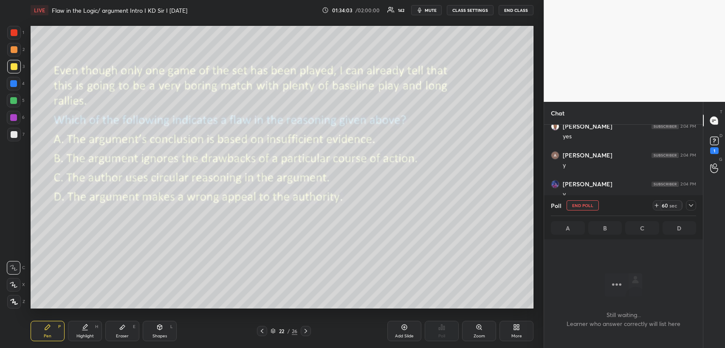
scroll to position [22780, 0]
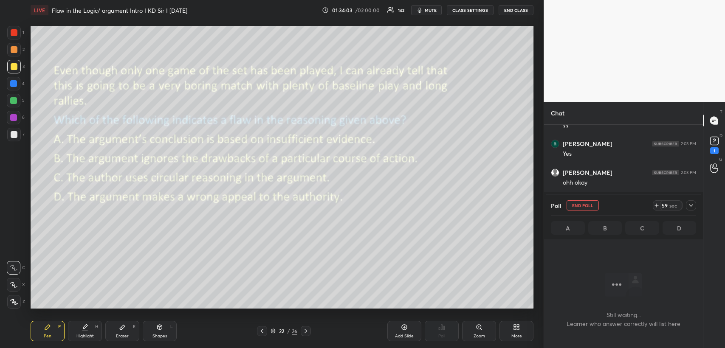
click at [689, 203] on icon at bounding box center [691, 205] width 7 height 7
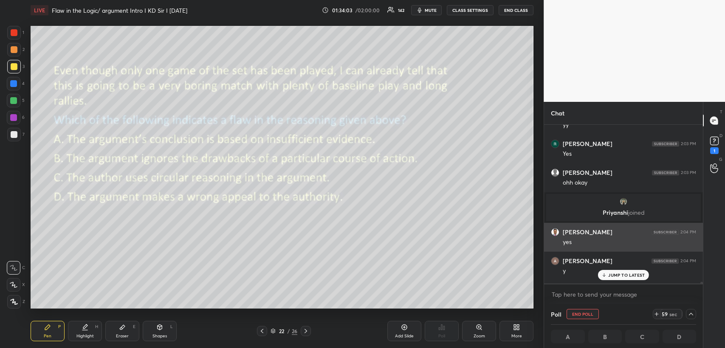
scroll to position [3, 2]
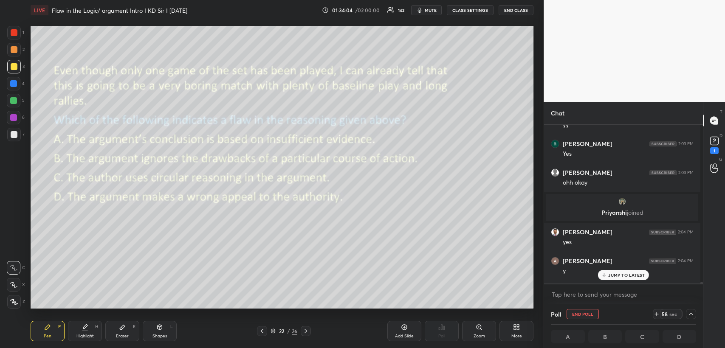
click at [616, 275] on p "JUMP TO LATEST" at bounding box center [626, 275] width 37 height 5
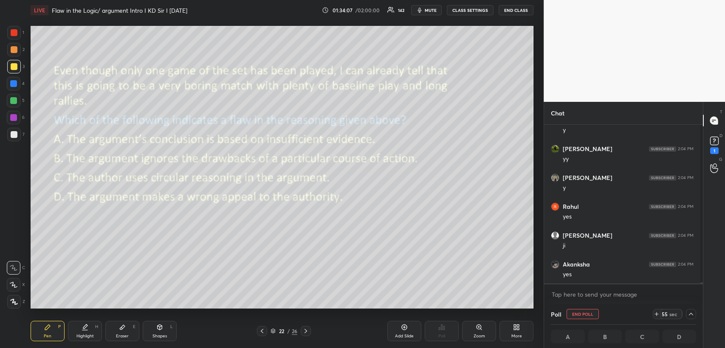
click at [434, 6] on button "mute" at bounding box center [426, 10] width 31 height 10
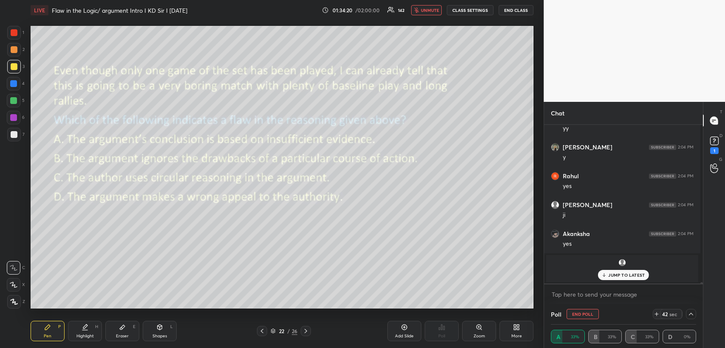
click at [435, 11] on span "unmute" at bounding box center [430, 10] width 18 height 6
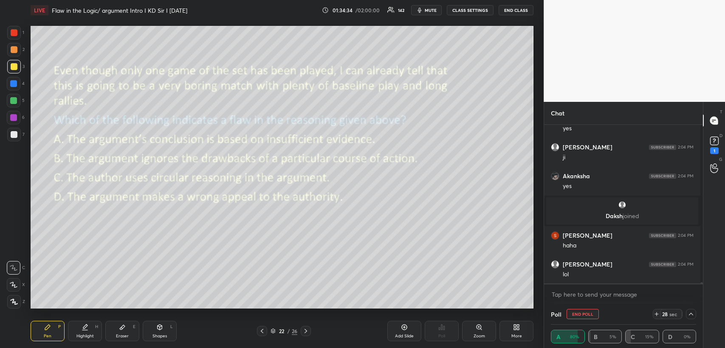
scroll to position [23014, 0]
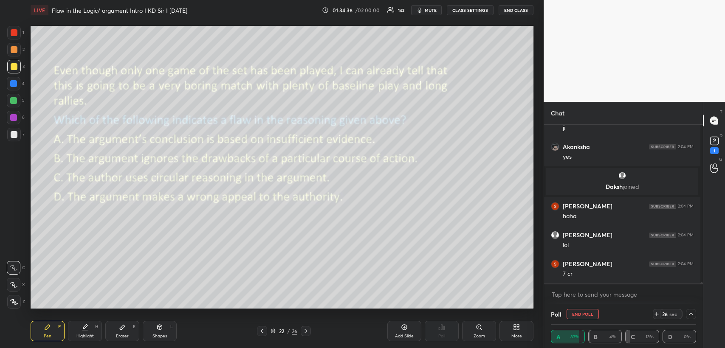
click at [435, 11] on span "mute" at bounding box center [431, 10] width 12 height 6
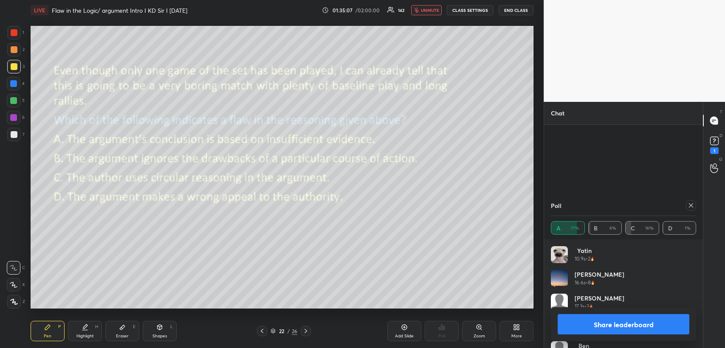
scroll to position [23143, 0]
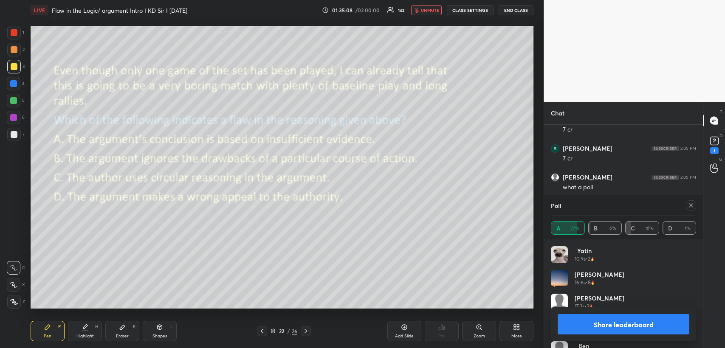
click at [429, 9] on span "unmute" at bounding box center [430, 10] width 18 height 6
click at [689, 203] on icon at bounding box center [691, 205] width 7 height 7
type textarea "x"
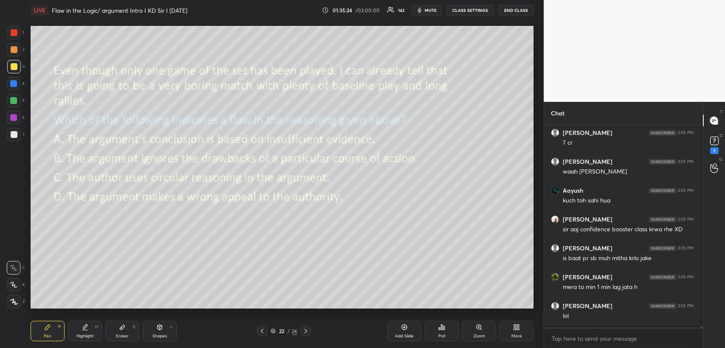
scroll to position [3, 3]
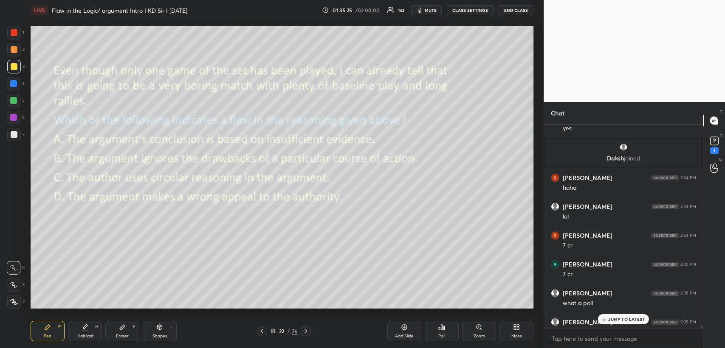
click at [605, 319] on icon at bounding box center [605, 319] width 6 height 5
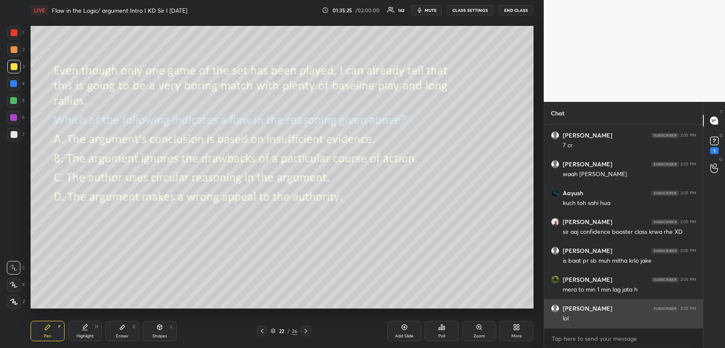
click at [607, 318] on div "lol" at bounding box center [629, 319] width 133 height 8
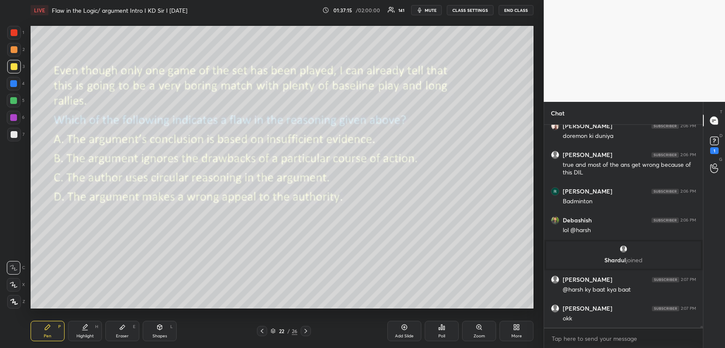
scroll to position [23823, 0]
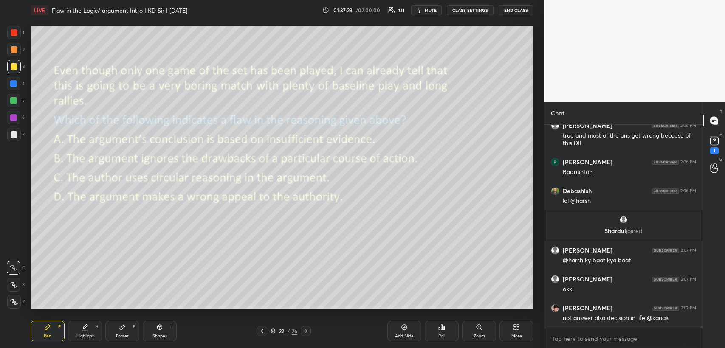
click at [305, 326] on div at bounding box center [306, 331] width 10 height 10
click at [439, 327] on icon at bounding box center [441, 327] width 7 height 7
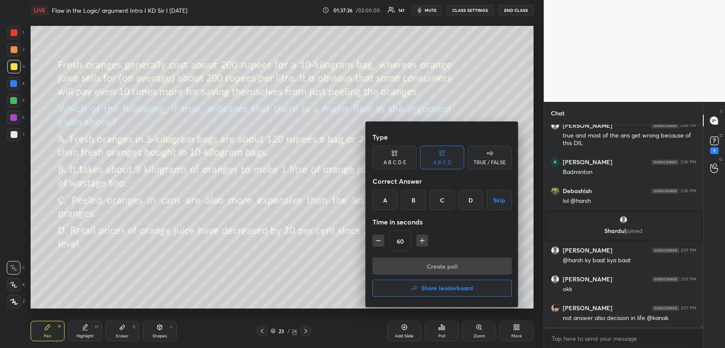
click at [409, 198] on div "B" at bounding box center [413, 200] width 25 height 20
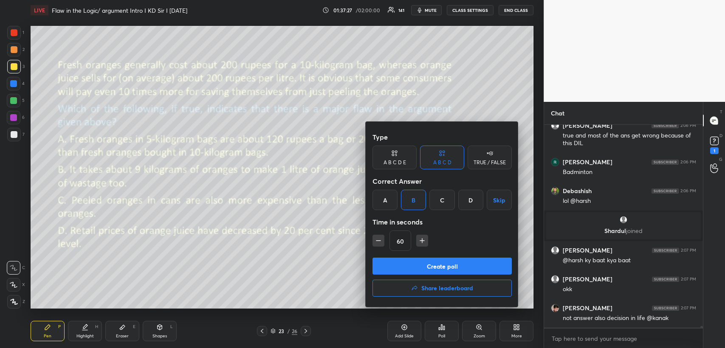
click at [419, 234] on div "60" at bounding box center [442, 241] width 139 height 20
click at [420, 238] on icon "button" at bounding box center [422, 241] width 8 height 8
click at [422, 238] on icon "button" at bounding box center [422, 241] width 8 height 8
click at [425, 239] on icon "button" at bounding box center [422, 241] width 8 height 8
type input "105"
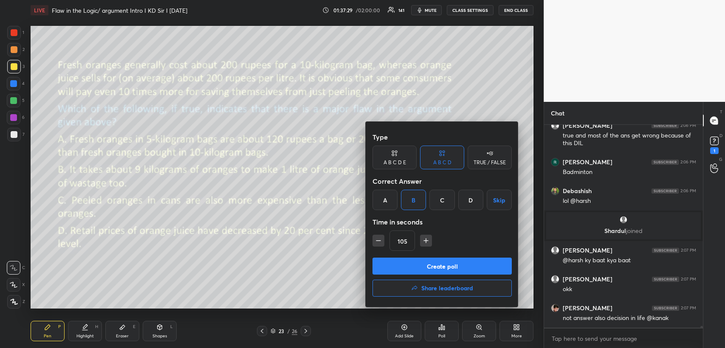
click at [417, 268] on button "Create poll" at bounding box center [442, 266] width 139 height 17
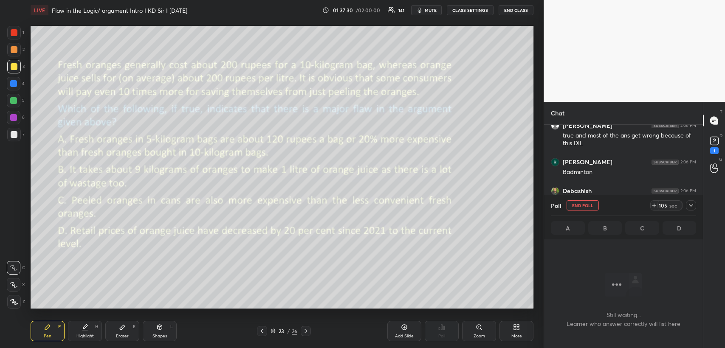
scroll to position [178, 156]
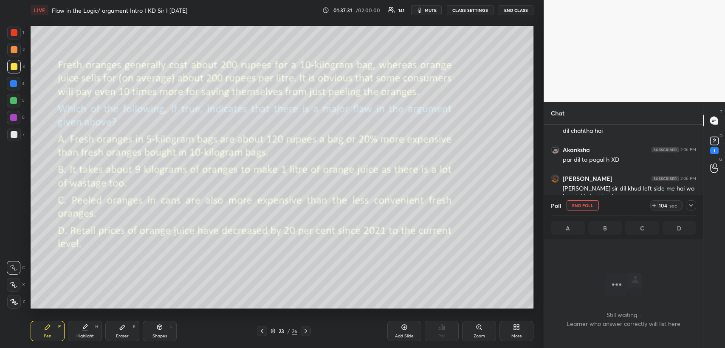
click at [689, 204] on icon at bounding box center [691, 205] width 7 height 7
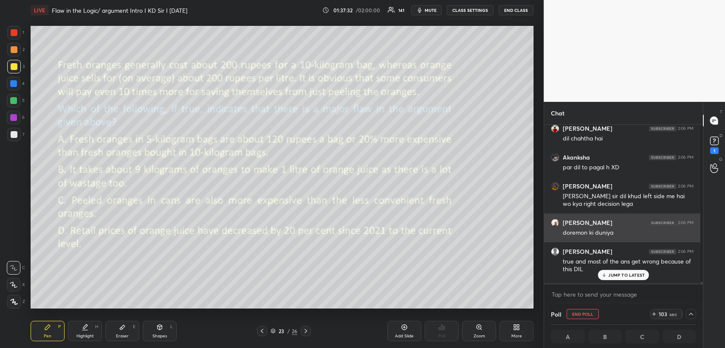
scroll to position [23503, 0]
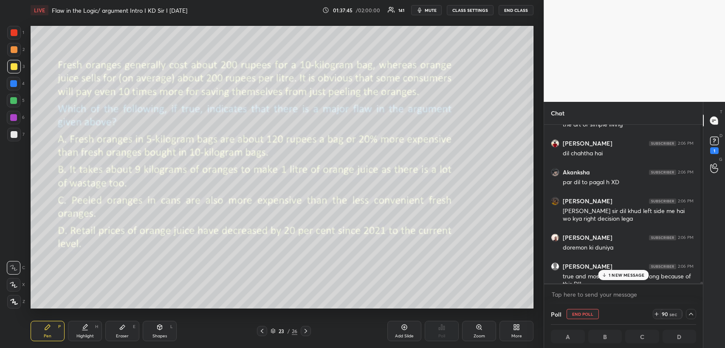
click at [605, 276] on icon at bounding box center [605, 275] width 6 height 5
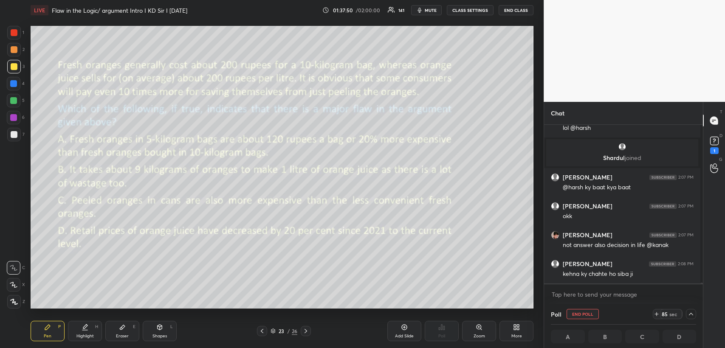
scroll to position [0, 2]
click at [429, 6] on button "mute" at bounding box center [426, 10] width 31 height 10
click at [711, 143] on rect at bounding box center [714, 141] width 8 height 8
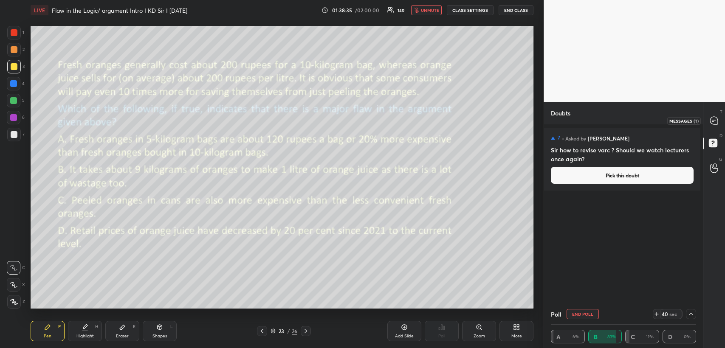
click at [711, 120] on icon at bounding box center [714, 121] width 8 height 8
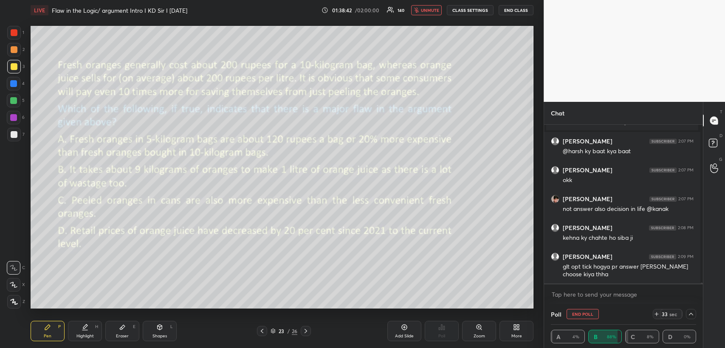
scroll to position [23949, 0]
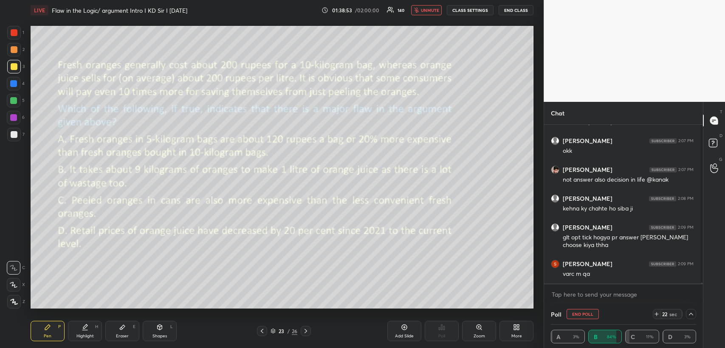
click at [436, 11] on span "unmute" at bounding box center [430, 10] width 18 height 6
click at [709, 143] on rect at bounding box center [713, 143] width 8 height 8
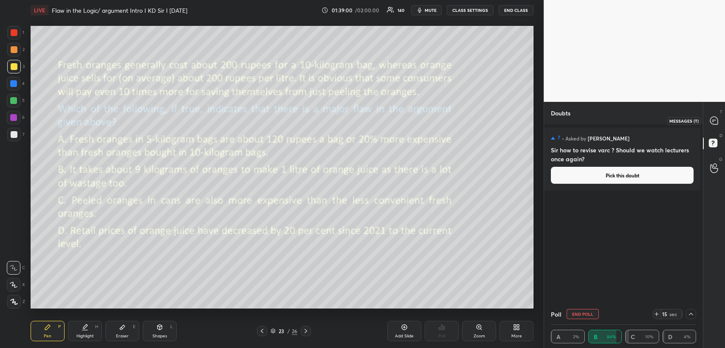
click at [712, 117] on icon at bounding box center [714, 121] width 8 height 8
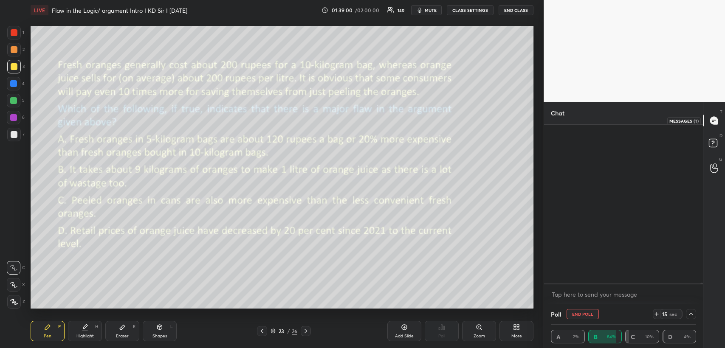
scroll to position [157, 154]
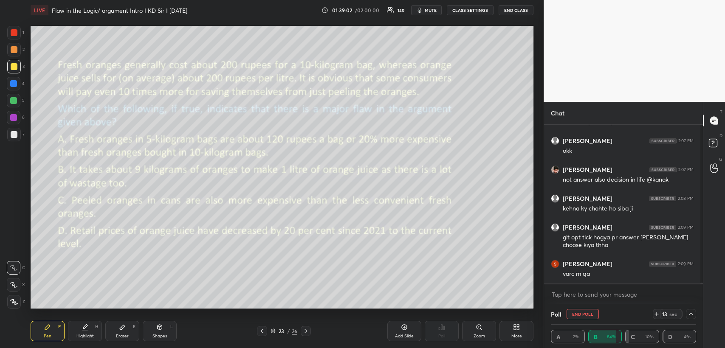
click at [434, 9] on span "mute" at bounding box center [431, 10] width 12 height 6
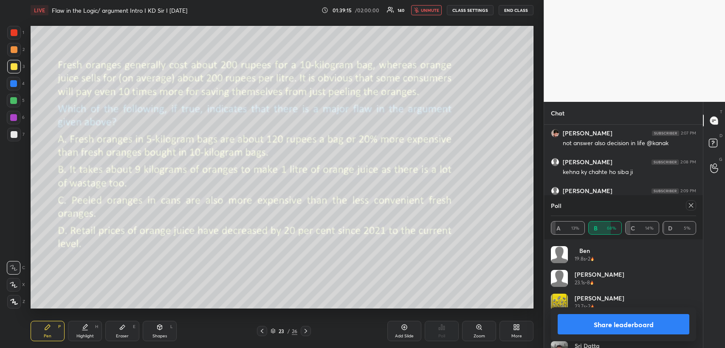
scroll to position [99, 143]
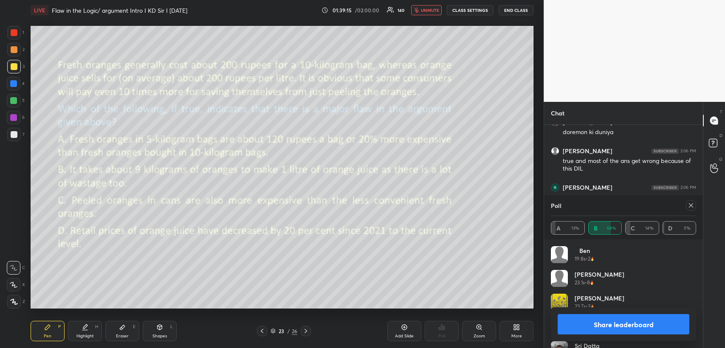
click at [436, 8] on span "unmute" at bounding box center [430, 10] width 18 height 6
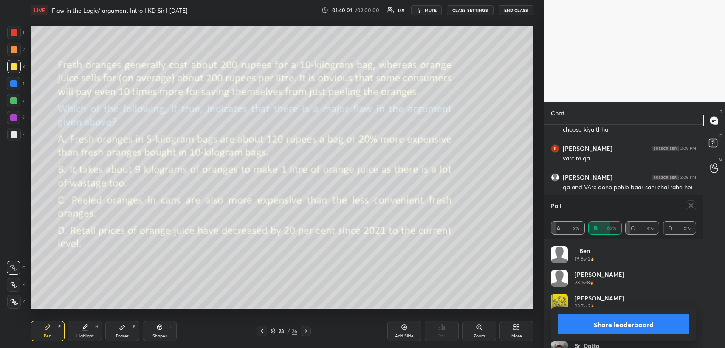
scroll to position [23904, 0]
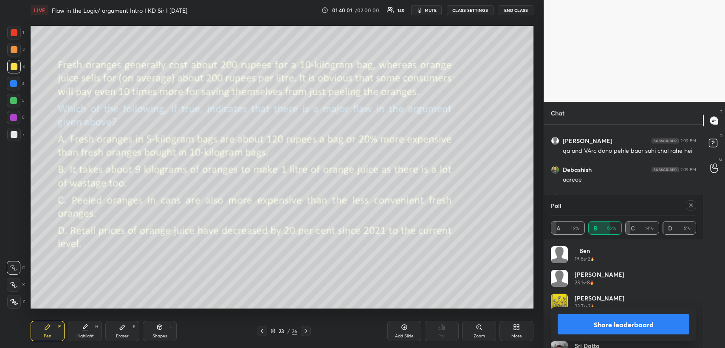
click at [688, 204] on icon at bounding box center [691, 205] width 7 height 7
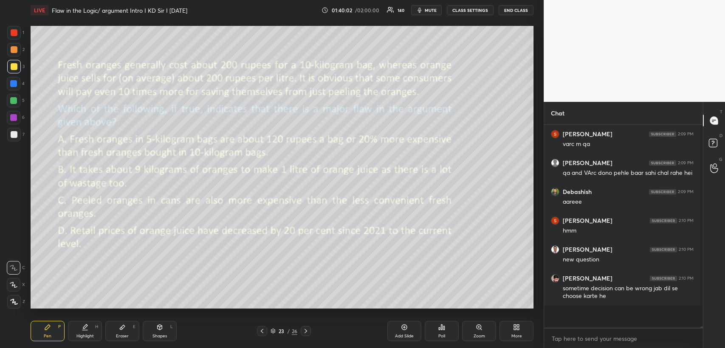
scroll to position [3, 2]
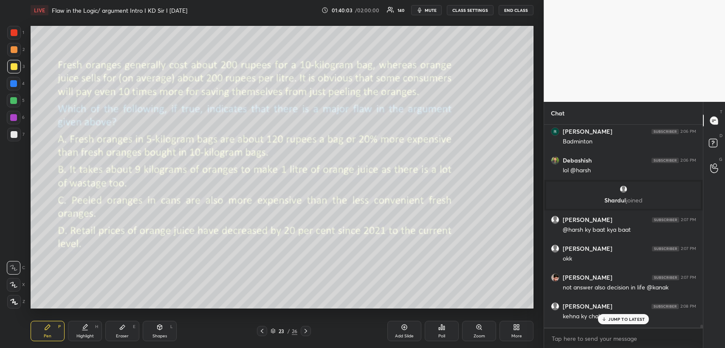
click at [616, 317] on p "JUMP TO LATEST" at bounding box center [626, 319] width 37 height 5
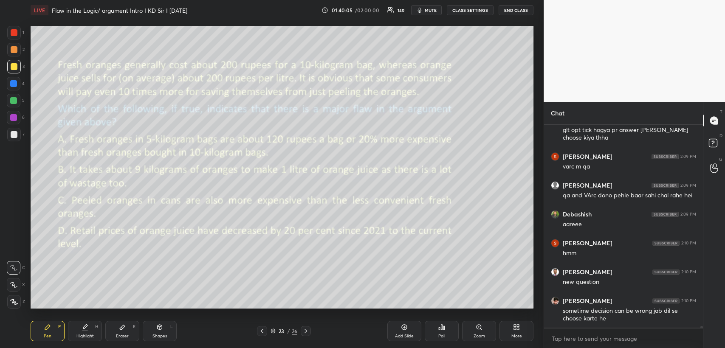
click at [124, 331] on div "Eraser E" at bounding box center [122, 331] width 34 height 20
click at [55, 333] on div "Pen P" at bounding box center [48, 331] width 34 height 20
click at [126, 334] on div "Eraser" at bounding box center [122, 336] width 13 height 4
click at [409, 327] on div "Add Slide" at bounding box center [404, 331] width 34 height 20
click at [56, 334] on div "Pen P" at bounding box center [48, 331] width 34 height 20
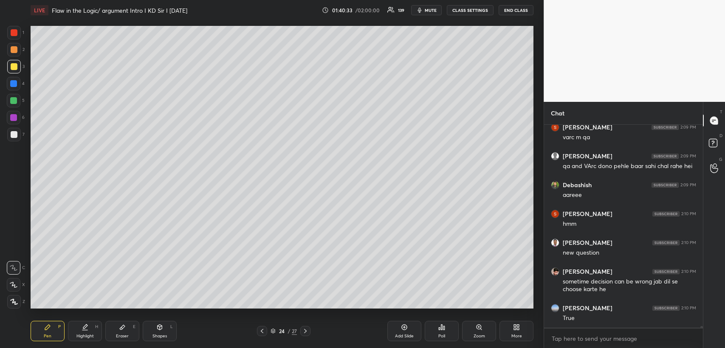
scroll to position [23902, 0]
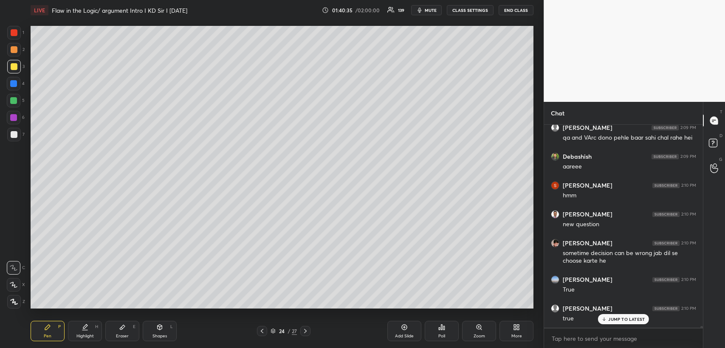
click at [261, 332] on icon at bounding box center [262, 331] width 3 height 4
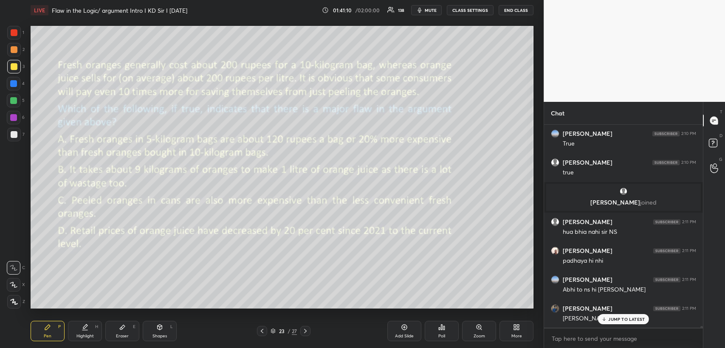
scroll to position [24077, 0]
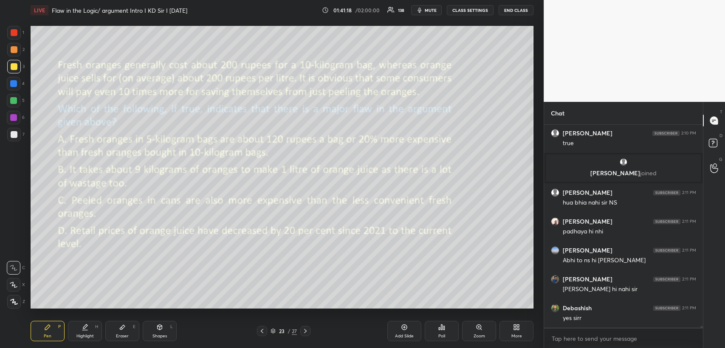
click at [123, 330] on icon at bounding box center [122, 327] width 7 height 7
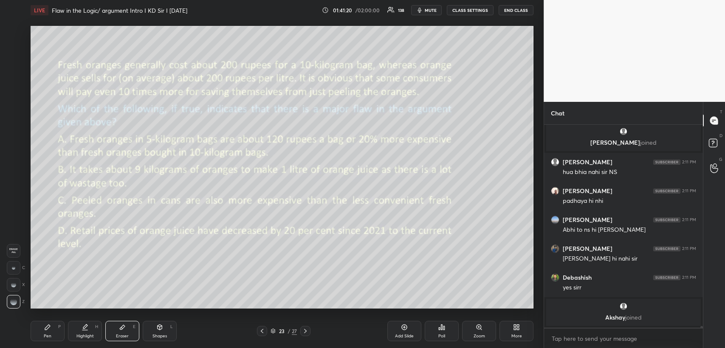
scroll to position [24035, 0]
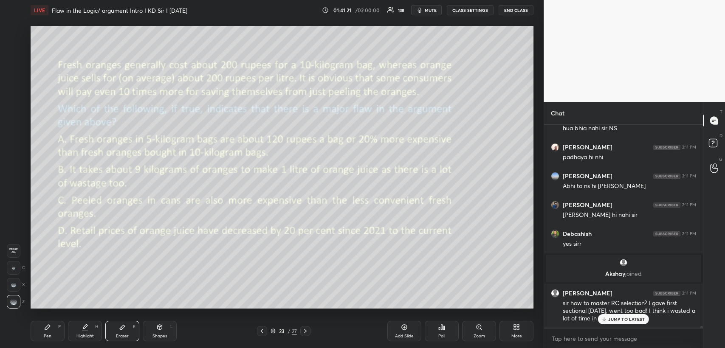
click at [51, 334] on div "Pen" at bounding box center [48, 336] width 8 height 4
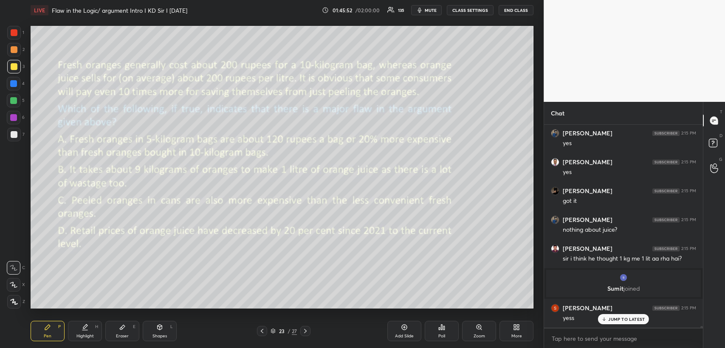
scroll to position [24942, 0]
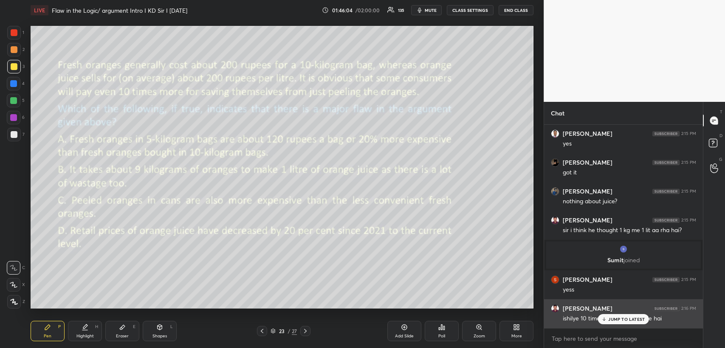
click at [612, 319] on p "JUMP TO LATEST" at bounding box center [626, 319] width 37 height 5
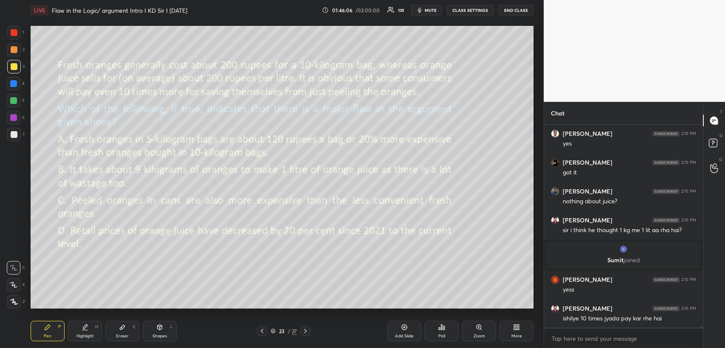
click at [120, 329] on icon at bounding box center [122, 327] width 5 height 5
click at [55, 328] on div "Pen P" at bounding box center [48, 331] width 34 height 20
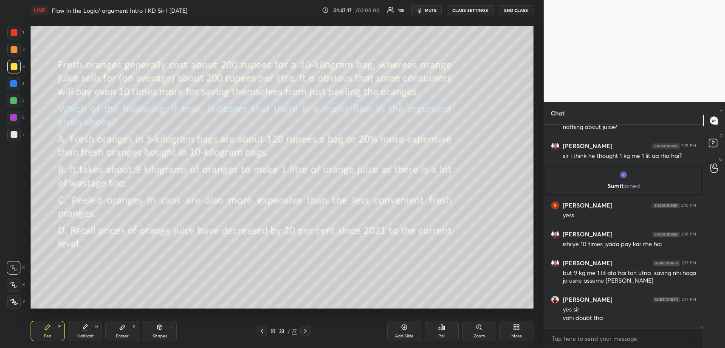
scroll to position [25044, 0]
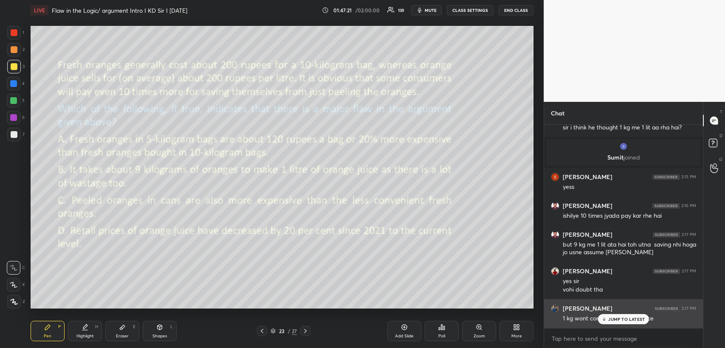
click at [612, 320] on p "JUMP TO LATEST" at bounding box center [626, 319] width 37 height 5
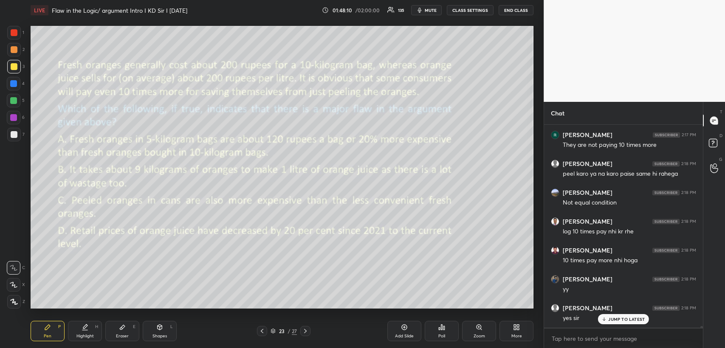
scroll to position [25275, 0]
click at [304, 332] on icon at bounding box center [305, 331] width 7 height 7
click at [305, 332] on icon at bounding box center [305, 331] width 3 height 4
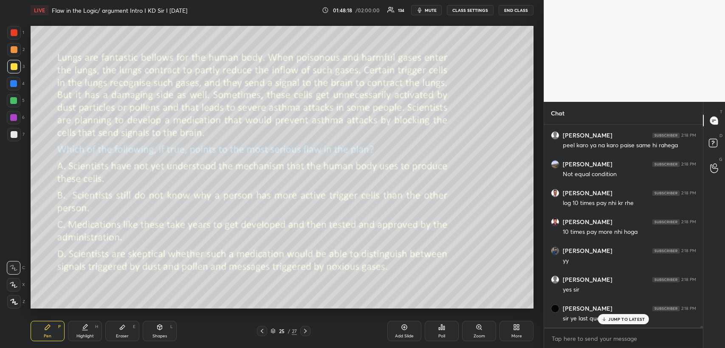
type textarea "x"
click at [444, 326] on icon at bounding box center [441, 327] width 7 height 7
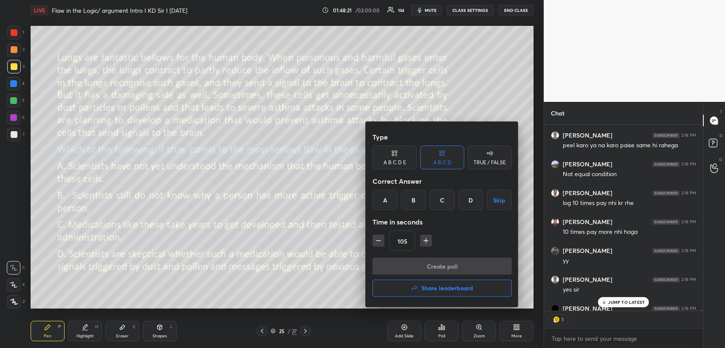
click at [473, 199] on div "D" at bounding box center [470, 200] width 25 height 20
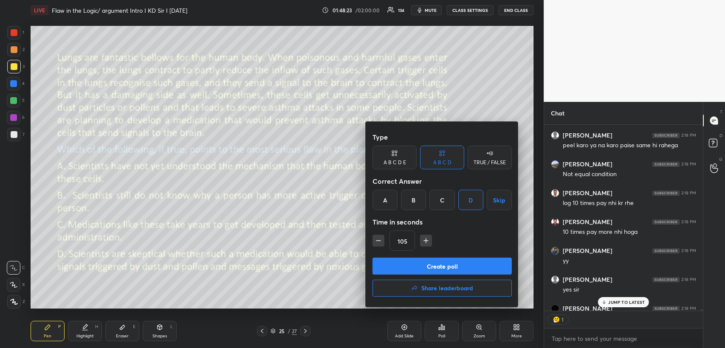
click at [425, 240] on icon "button" at bounding box center [426, 241] width 8 height 8
type input "120"
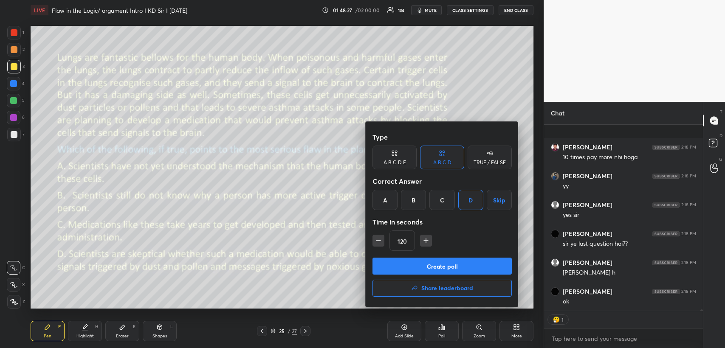
scroll to position [25410, 0]
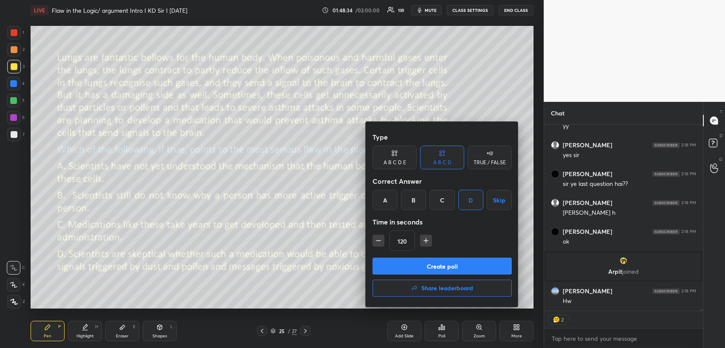
click at [425, 266] on button "Create poll" at bounding box center [442, 266] width 139 height 17
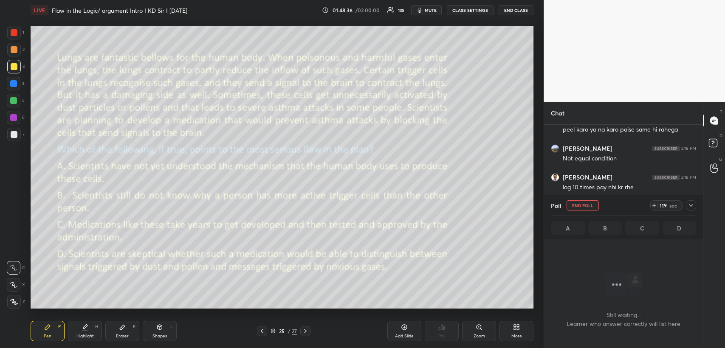
scroll to position [25088, 0]
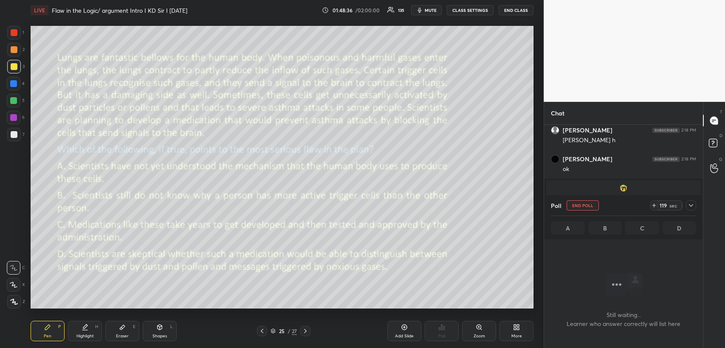
click at [689, 204] on icon at bounding box center [691, 205] width 7 height 7
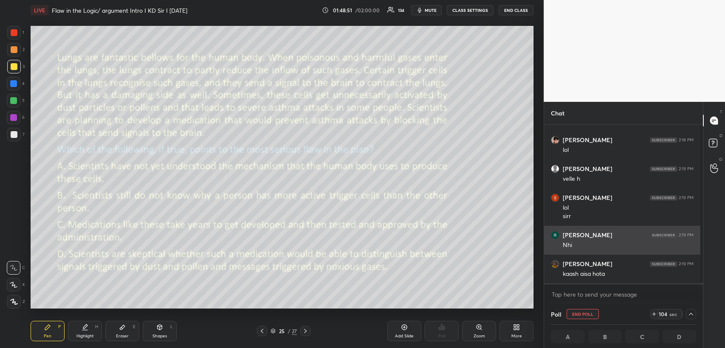
scroll to position [25224, 0]
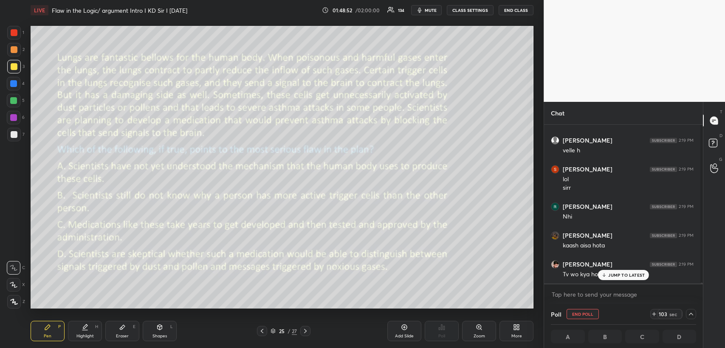
click at [614, 276] on p "JUMP TO LATEST" at bounding box center [626, 275] width 37 height 5
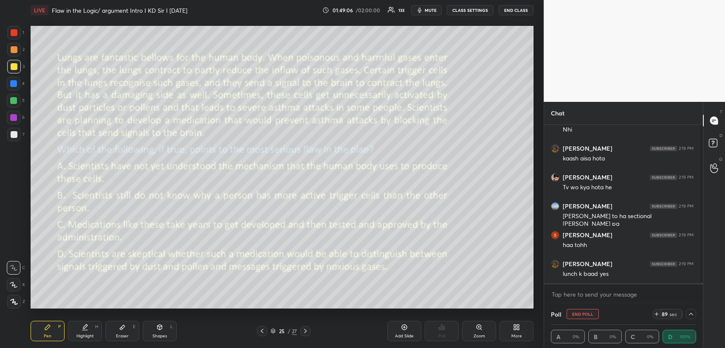
scroll to position [25339, 0]
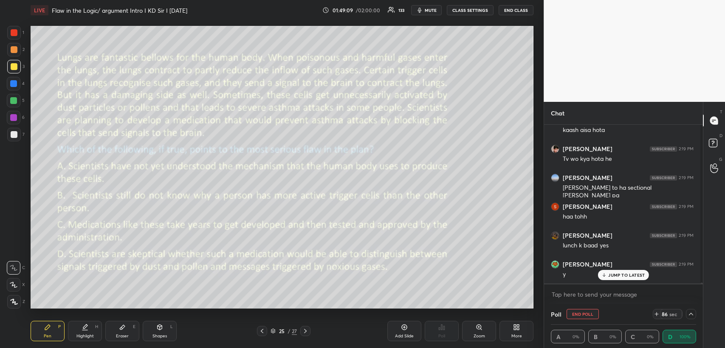
click at [437, 11] on span "mute" at bounding box center [431, 10] width 12 height 6
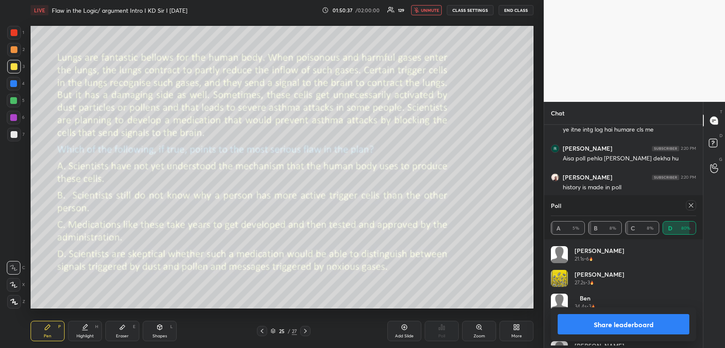
scroll to position [178, 156]
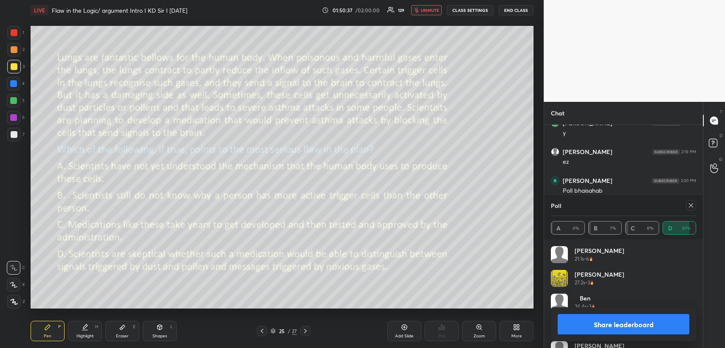
click at [430, 8] on span "unmute" at bounding box center [430, 10] width 18 height 6
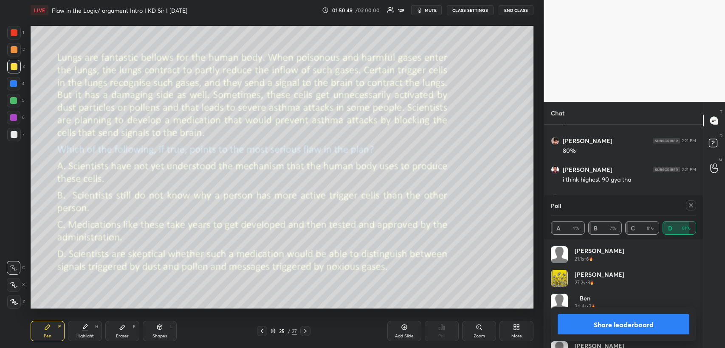
click at [691, 203] on icon at bounding box center [691, 205] width 7 height 7
type textarea "x"
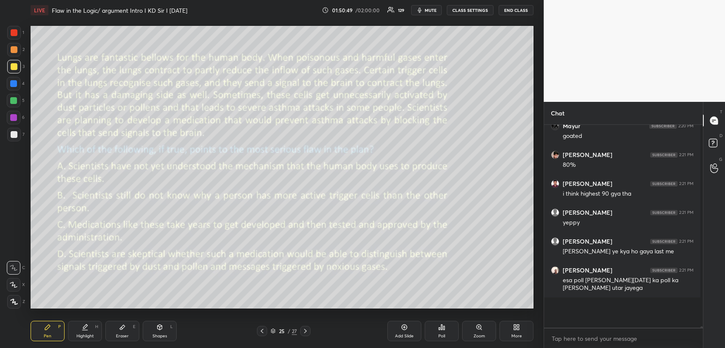
scroll to position [38, 140]
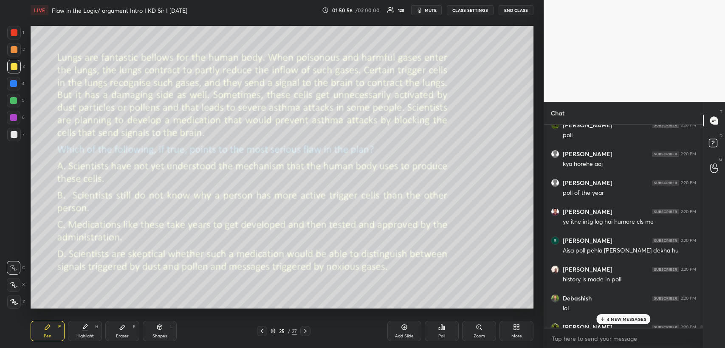
click at [403, 330] on icon at bounding box center [404, 327] width 7 height 7
click at [156, 330] on icon at bounding box center [159, 327] width 7 height 7
click at [14, 269] on icon at bounding box center [13, 268] width 7 height 7
click at [42, 328] on div "Pen P" at bounding box center [48, 331] width 34 height 20
click at [262, 330] on icon at bounding box center [262, 331] width 7 height 7
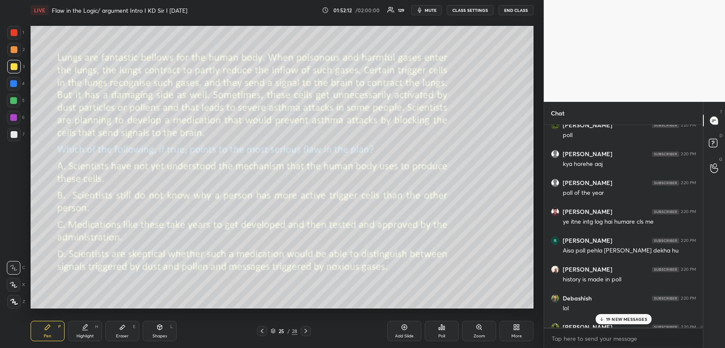
click at [307, 329] on icon at bounding box center [305, 331] width 7 height 7
click at [259, 330] on icon at bounding box center [262, 331] width 7 height 7
click at [612, 318] on p "21 NEW MESSAGES" at bounding box center [626, 319] width 41 height 5
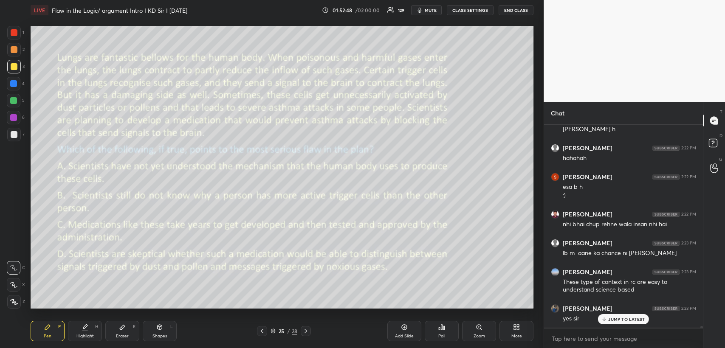
scroll to position [26273, 0]
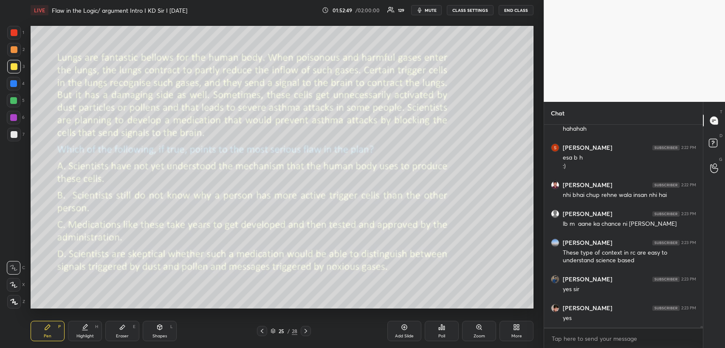
click at [305, 330] on icon at bounding box center [305, 331] width 7 height 7
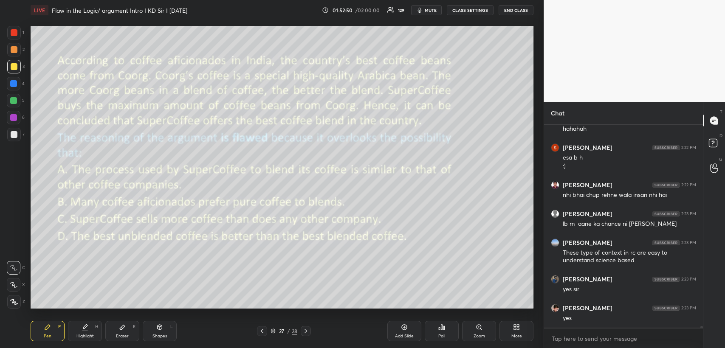
click at [305, 333] on icon at bounding box center [305, 331] width 7 height 7
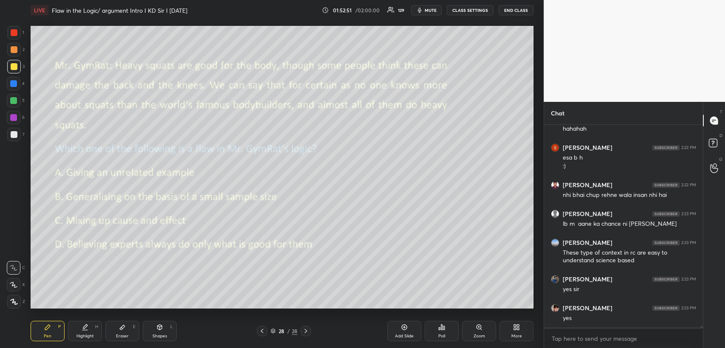
scroll to position [26302, 0]
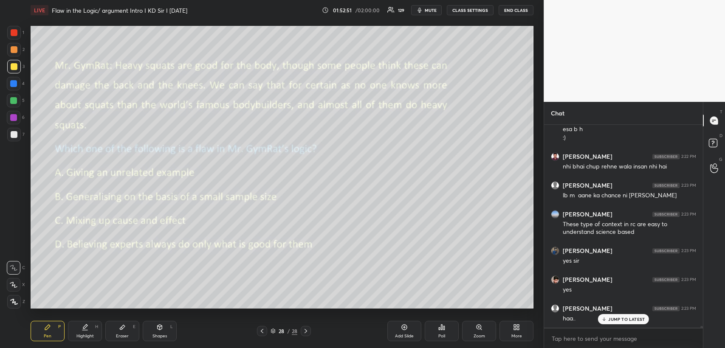
click at [438, 326] on div "Poll" at bounding box center [442, 331] width 34 height 20
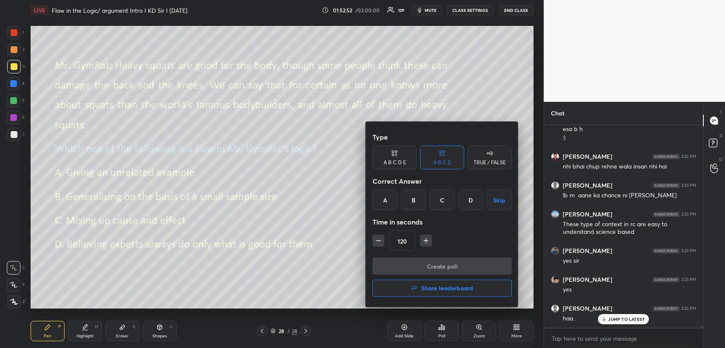
scroll to position [26331, 0]
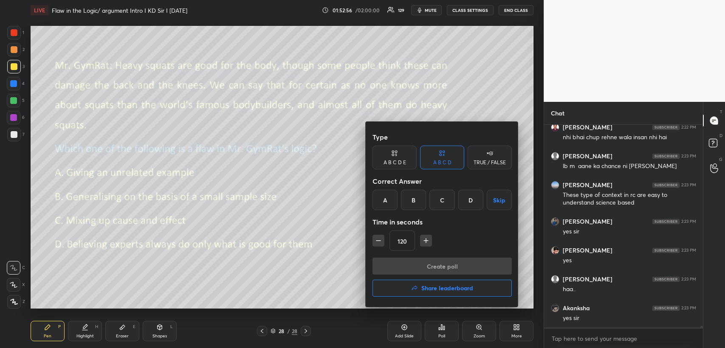
click at [467, 200] on div "D" at bounding box center [470, 200] width 25 height 20
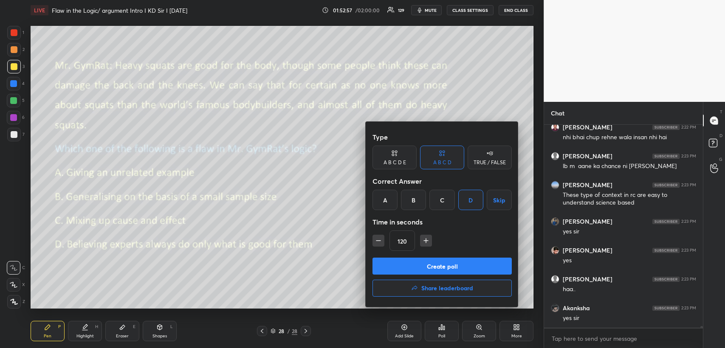
click at [376, 241] on icon "button" at bounding box center [378, 241] width 4 height 0
click at [377, 241] on icon "button" at bounding box center [378, 241] width 4 height 0
type input "90"
click at [415, 266] on button "Create poll" at bounding box center [442, 266] width 139 height 17
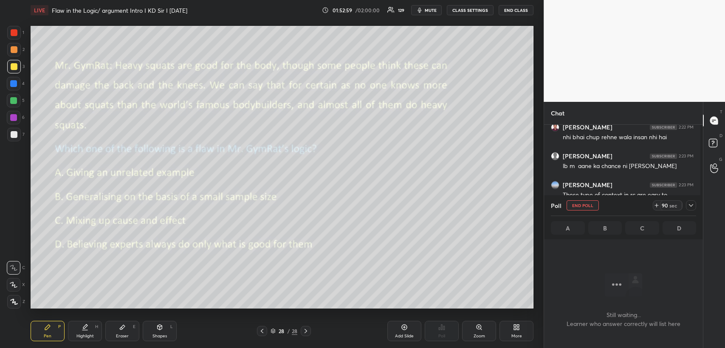
scroll to position [3, 3]
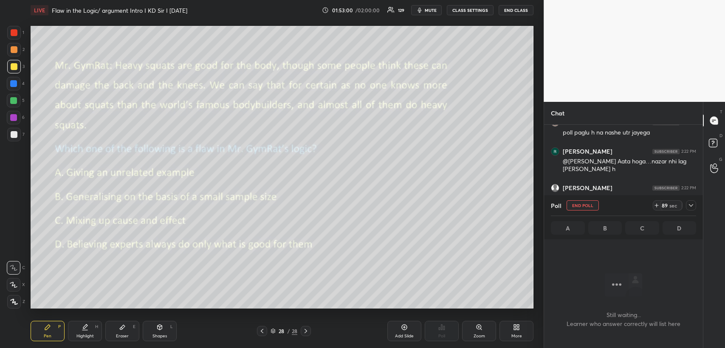
click at [689, 204] on icon at bounding box center [691, 205] width 7 height 7
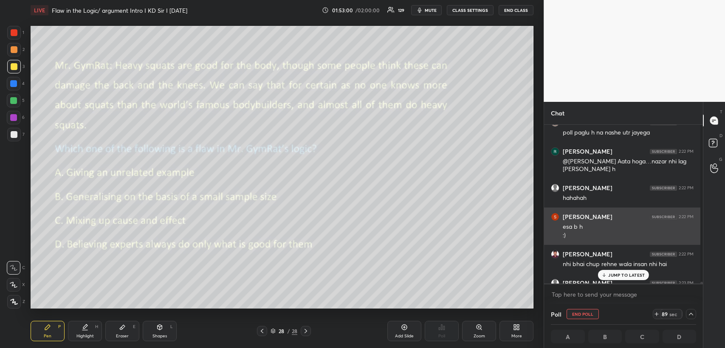
scroll to position [3, 2]
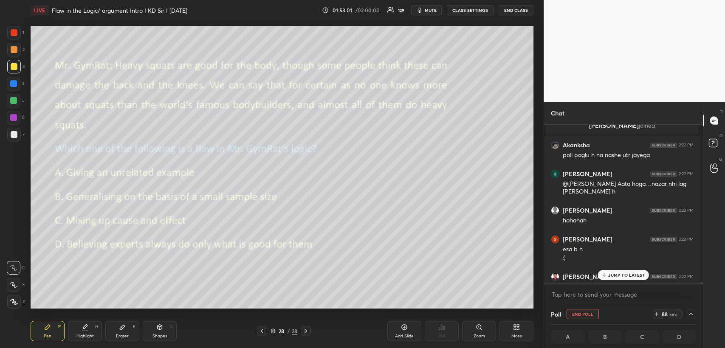
click at [616, 273] on p "JUMP TO LATEST" at bounding box center [626, 275] width 37 height 5
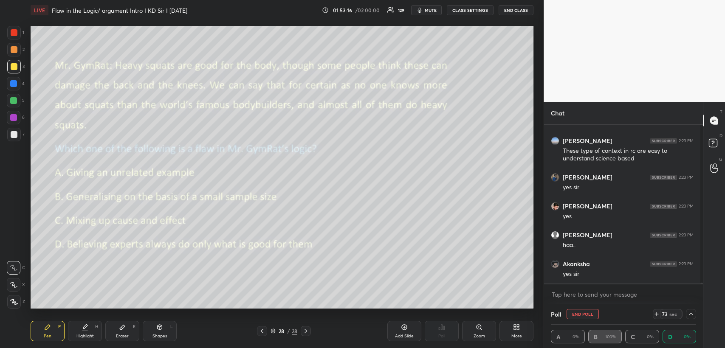
click at [434, 9] on span "mute" at bounding box center [431, 10] width 12 height 6
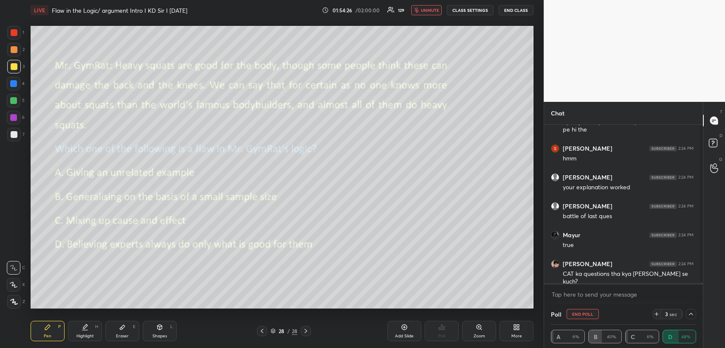
scroll to position [26502, 0]
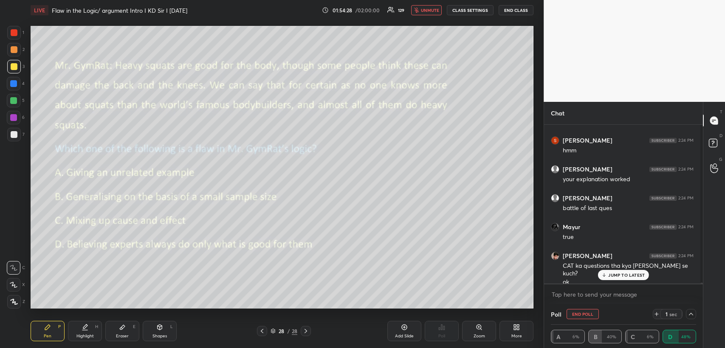
click at [605, 275] on icon at bounding box center [605, 275] width 6 height 5
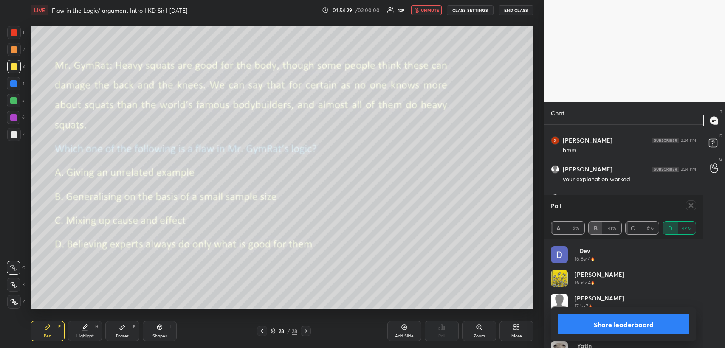
scroll to position [26224, 0]
click at [433, 14] on button "unmute" at bounding box center [426, 10] width 31 height 10
click at [692, 203] on icon at bounding box center [691, 205] width 7 height 7
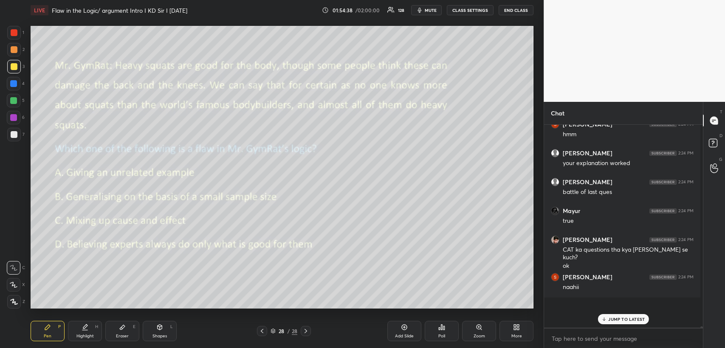
scroll to position [201, 156]
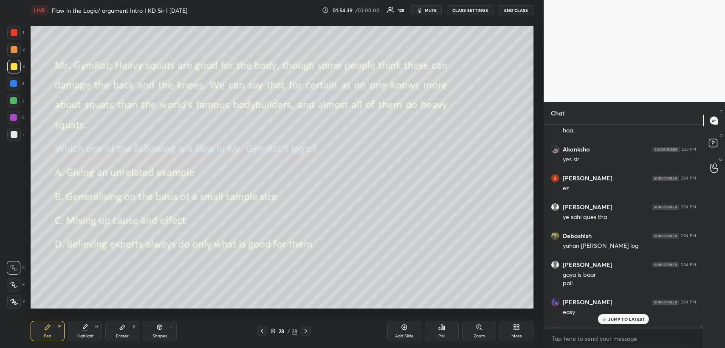
click at [607, 318] on div "JUMP TO LATEST" at bounding box center [623, 319] width 51 height 10
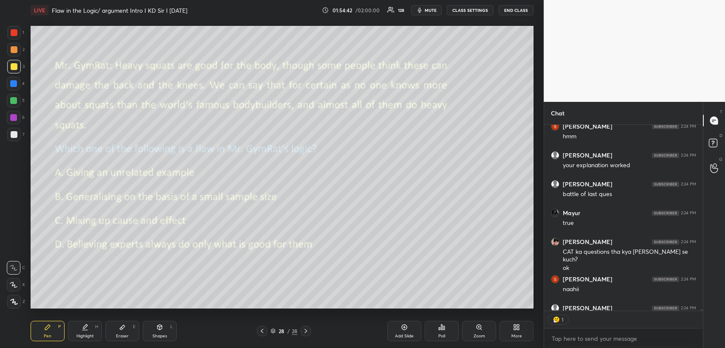
scroll to position [184, 156]
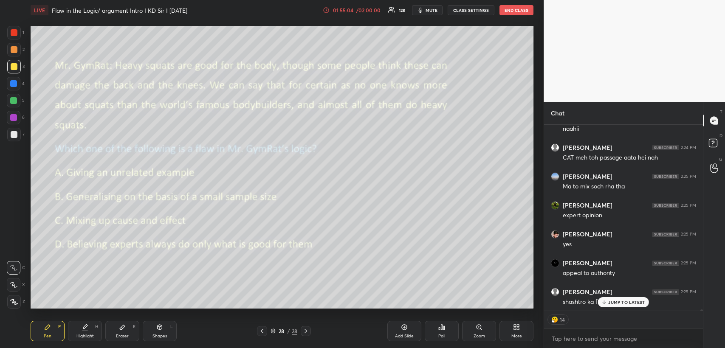
click at [345, 8] on div "01:55:04" at bounding box center [343, 10] width 24 height 5
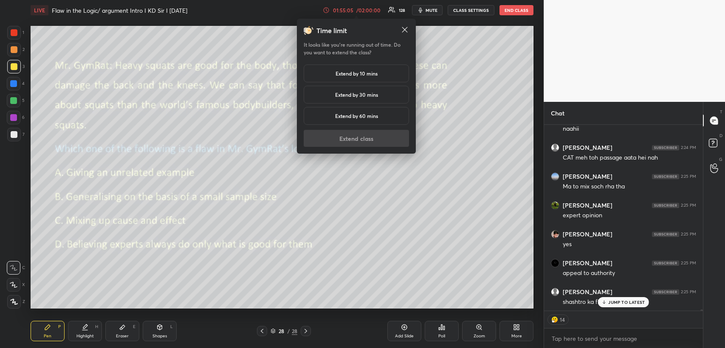
click at [351, 71] on h5 "Extend by 10 mins" at bounding box center [357, 74] width 42 height 8
click at [351, 123] on div "Extend by 60 mins" at bounding box center [356, 116] width 105 height 18
click at [357, 72] on h5 "Extend by 10 mins" at bounding box center [357, 74] width 42 height 8
click at [348, 135] on button "Extend class" at bounding box center [356, 138] width 105 height 17
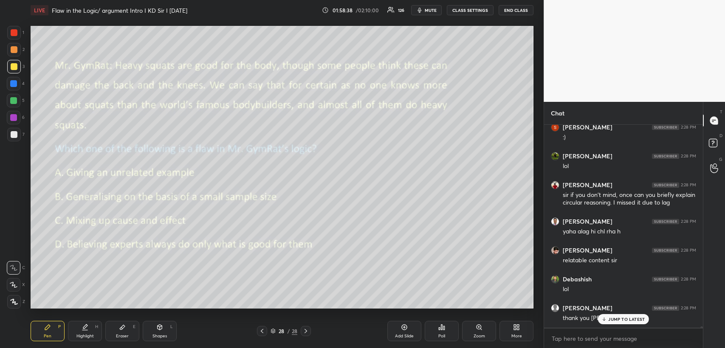
scroll to position [28608, 0]
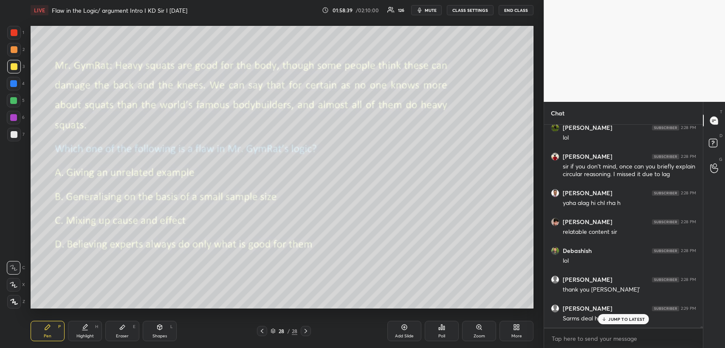
click at [262, 330] on icon at bounding box center [262, 331] width 7 height 7
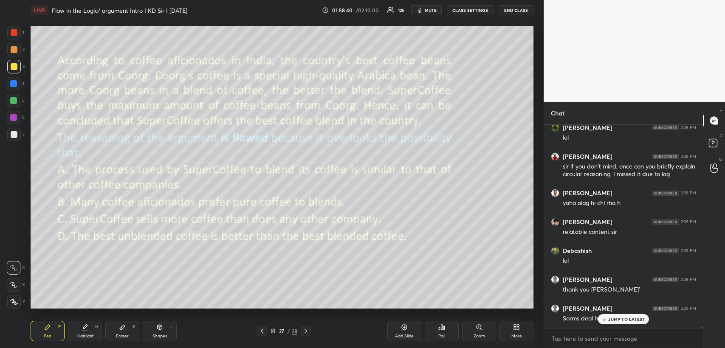
scroll to position [28639, 0]
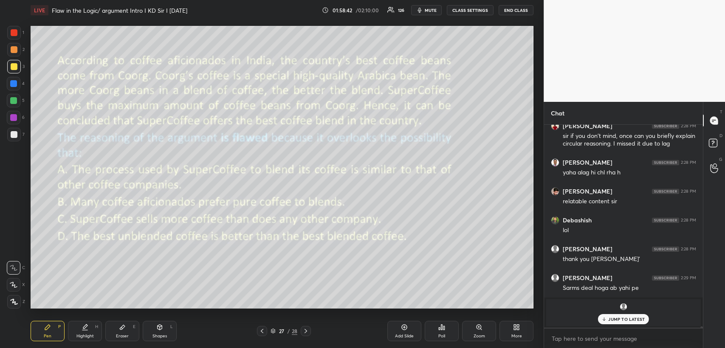
click at [259, 330] on icon at bounding box center [262, 331] width 7 height 7
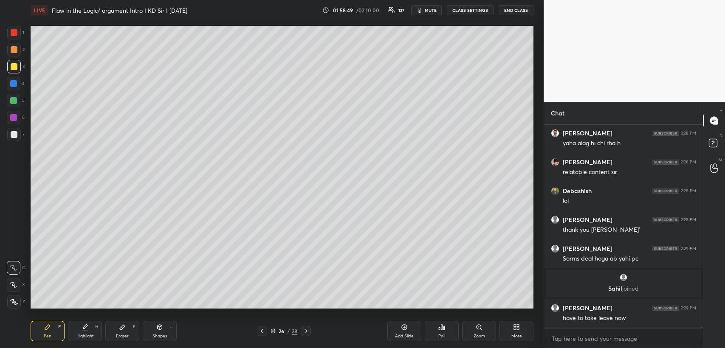
click at [448, 330] on div "Poll" at bounding box center [442, 331] width 34 height 20
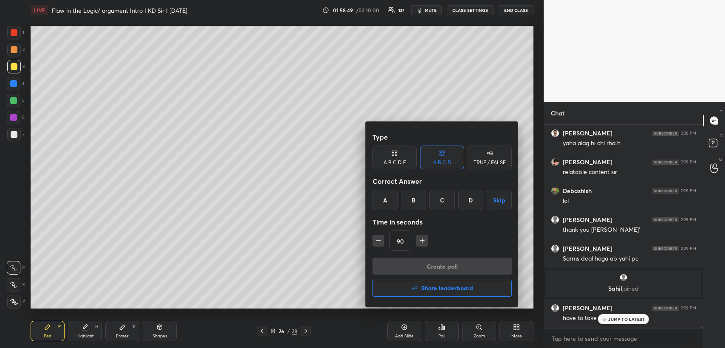
scroll to position [28697, 0]
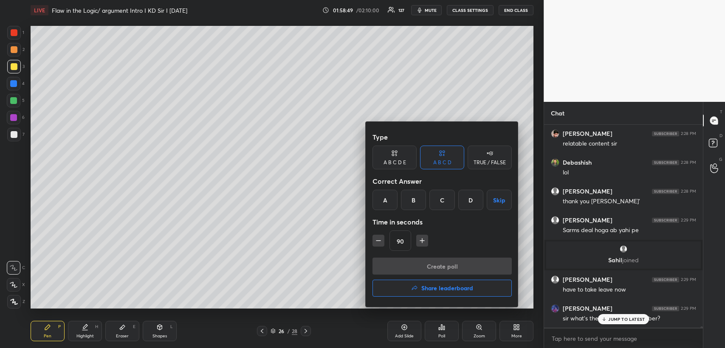
click at [449, 288] on h4 "Share leaderboard" at bounding box center [447, 288] width 52 height 6
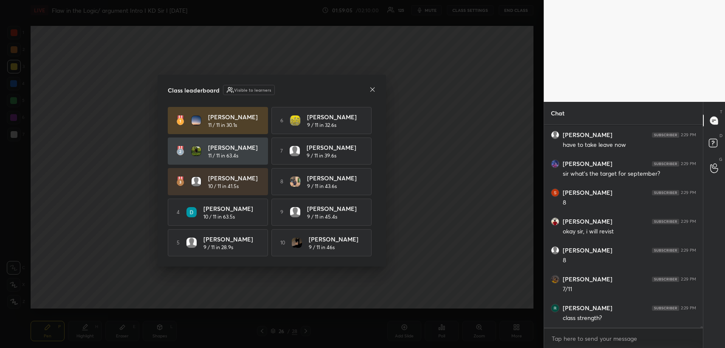
scroll to position [28870, 0]
click at [372, 88] on icon at bounding box center [372, 89] width 4 height 4
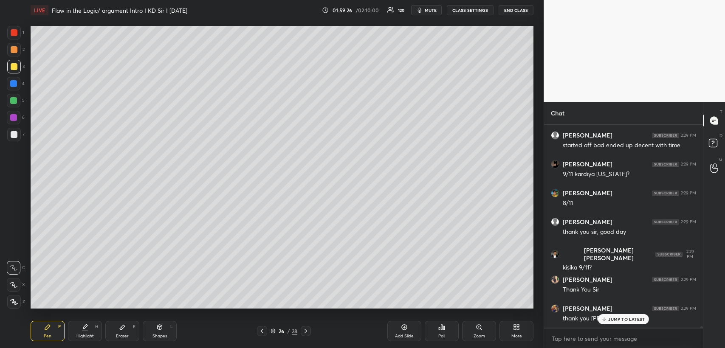
scroll to position [29246, 0]
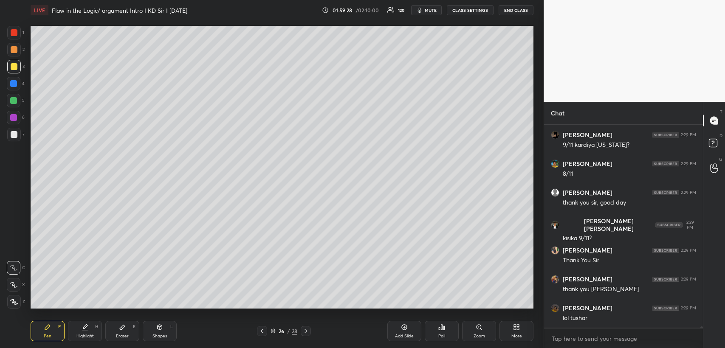
click at [521, 12] on button "END CLASS" at bounding box center [516, 10] width 35 height 10
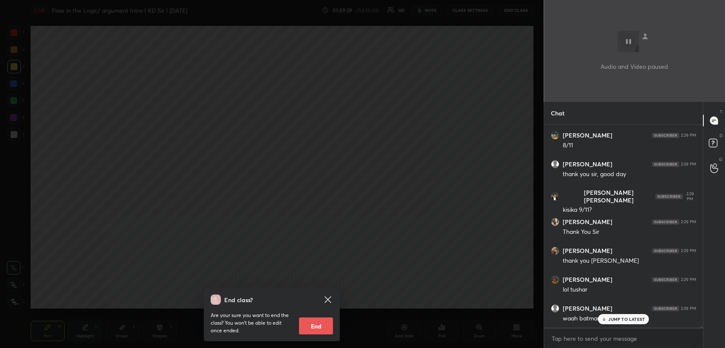
scroll to position [29332, 0]
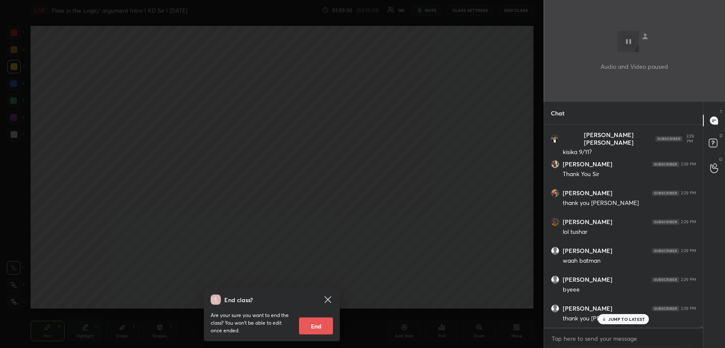
click at [324, 325] on button "End" at bounding box center [316, 326] width 34 height 17
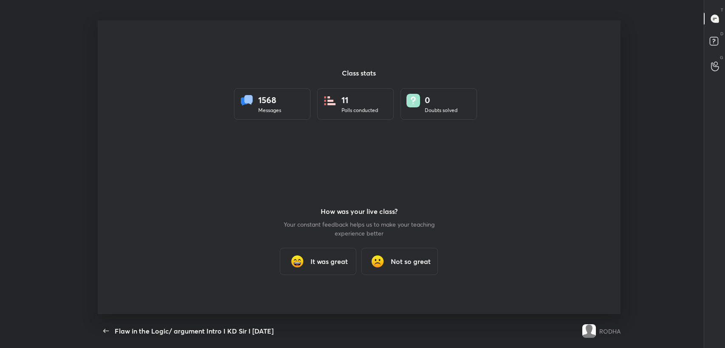
scroll to position [42186, 41804]
type textarea "x"
